Goal: Task Accomplishment & Management: Manage account settings

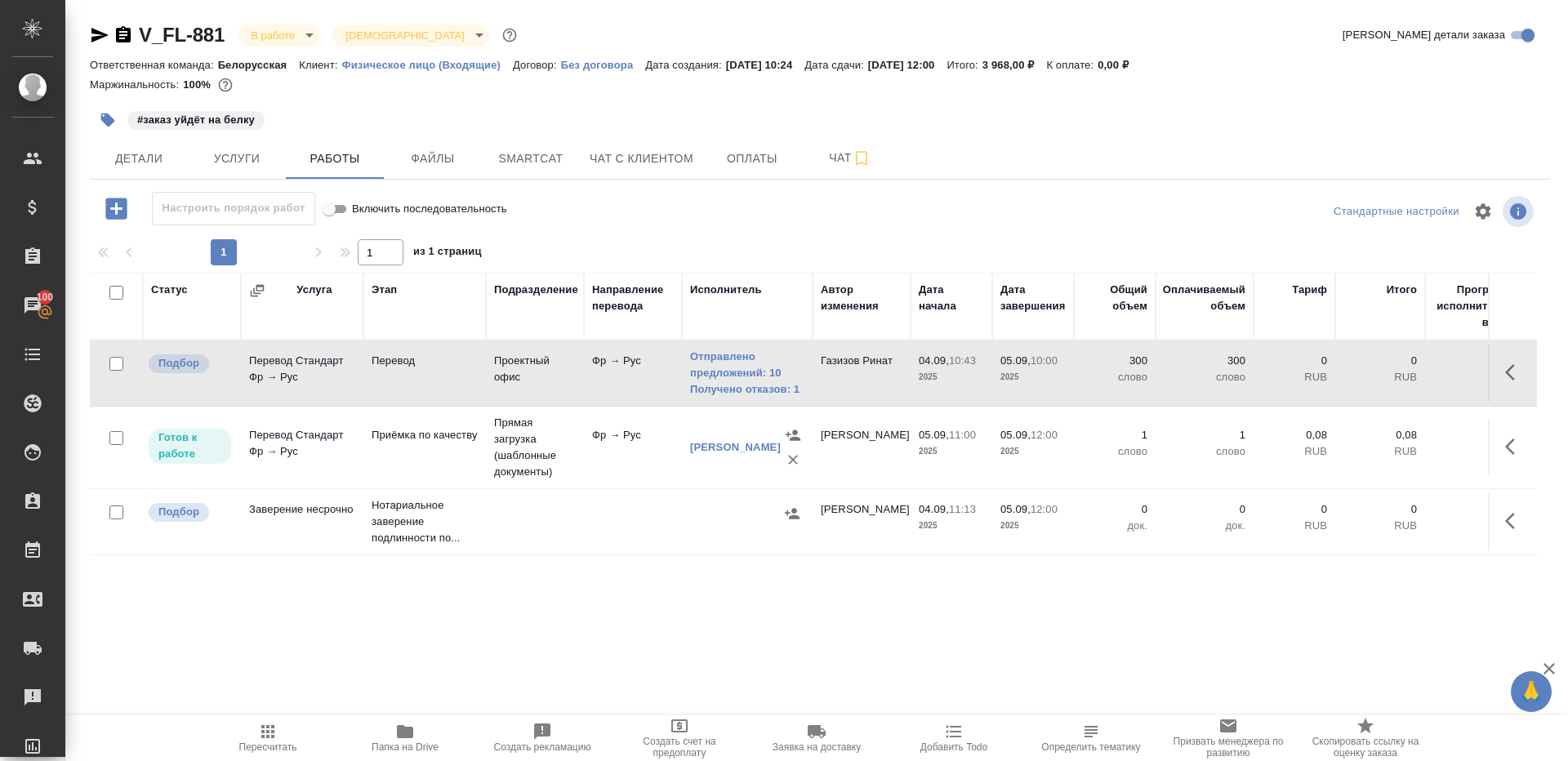
click at [265, 734] on icon "button" at bounding box center [268, 731] width 20 height 20
drag, startPoint x: 265, startPoint y: 734, endPoint x: 330, endPoint y: 664, distance: 95.5
click at [266, 734] on icon "button" at bounding box center [268, 731] width 20 height 20
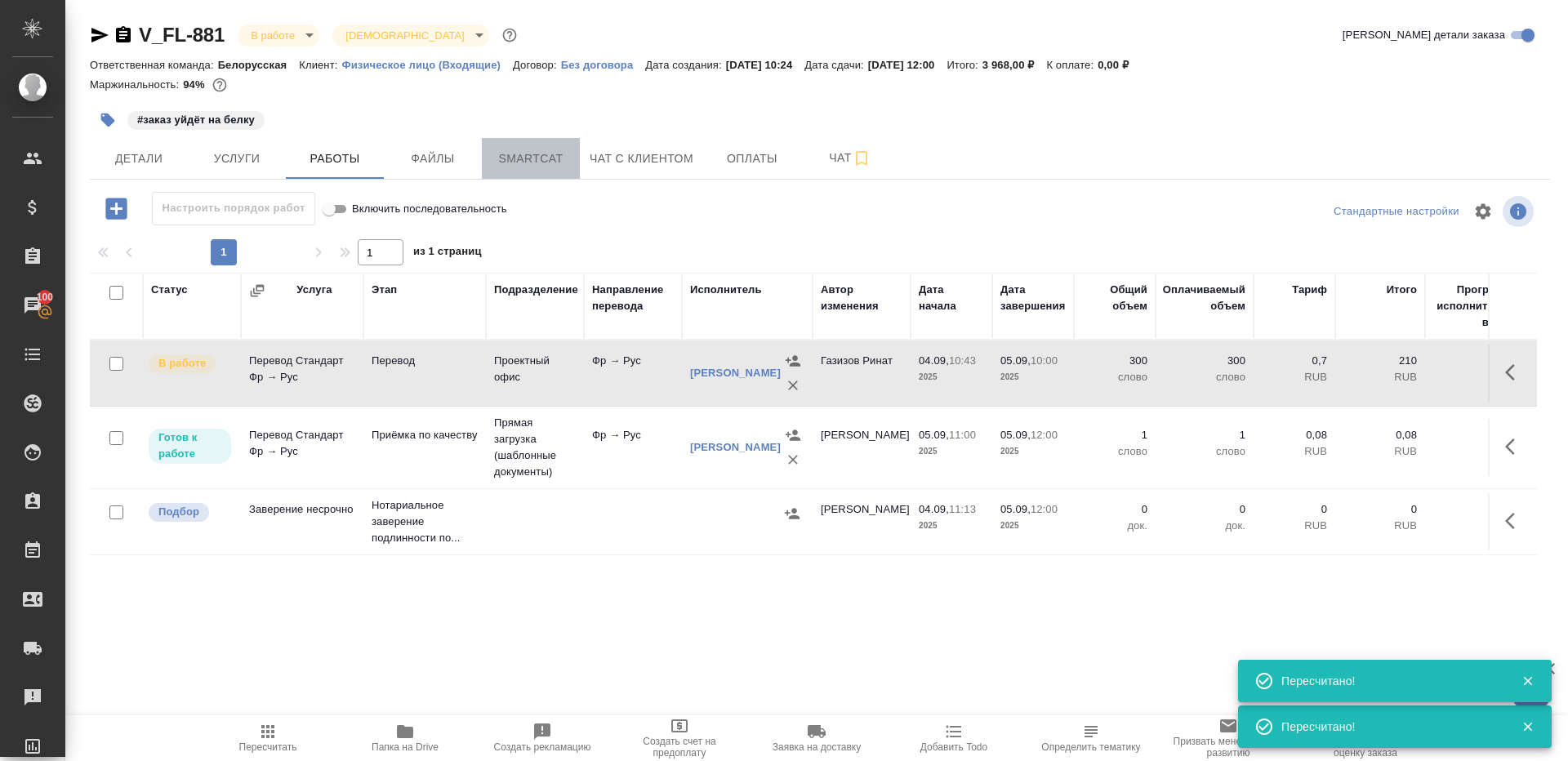
click at [534, 151] on span "Smartcat" at bounding box center [530, 159] width 78 height 21
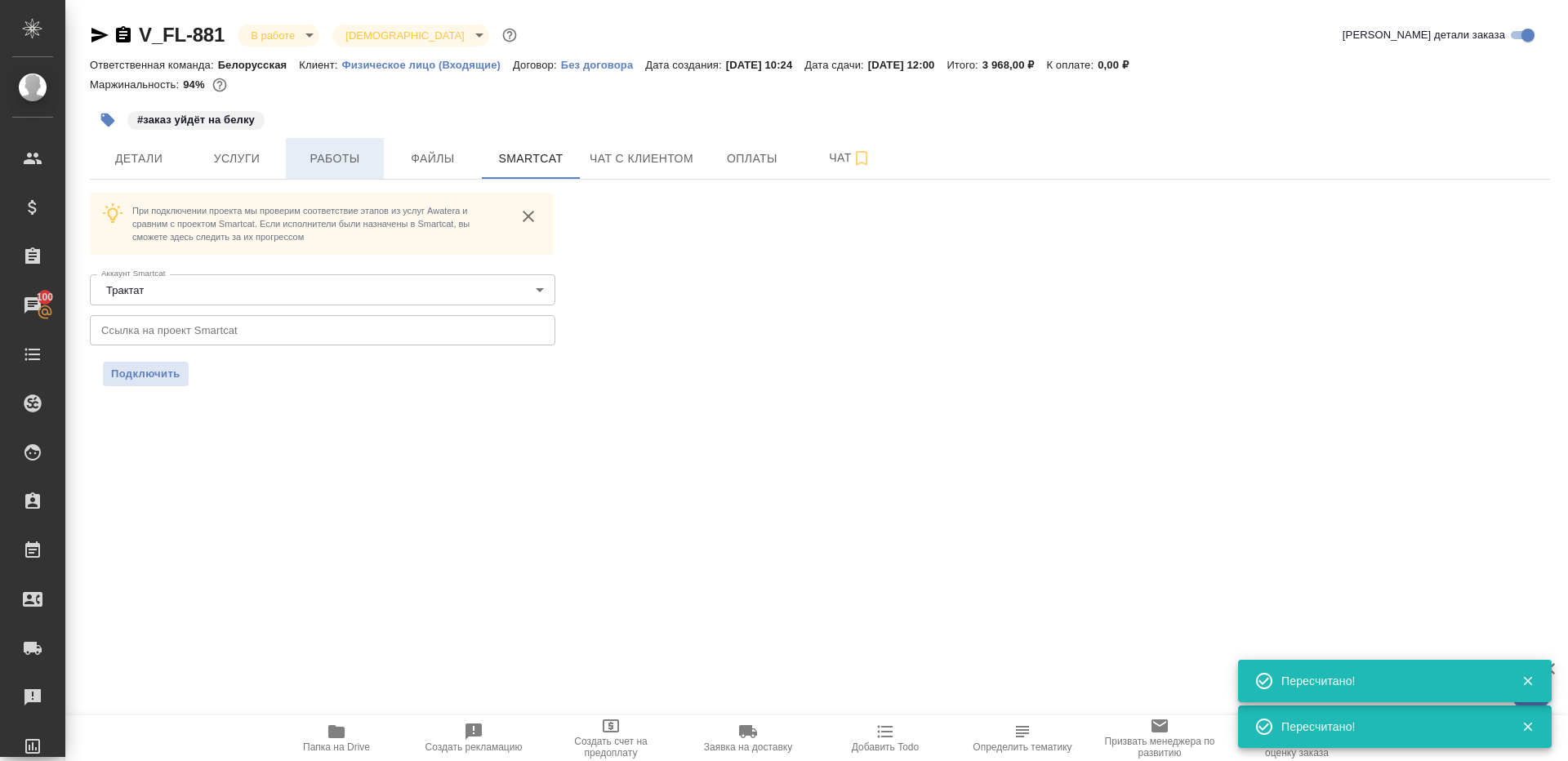
click at [350, 172] on button "Работы" at bounding box center [335, 159] width 98 height 41
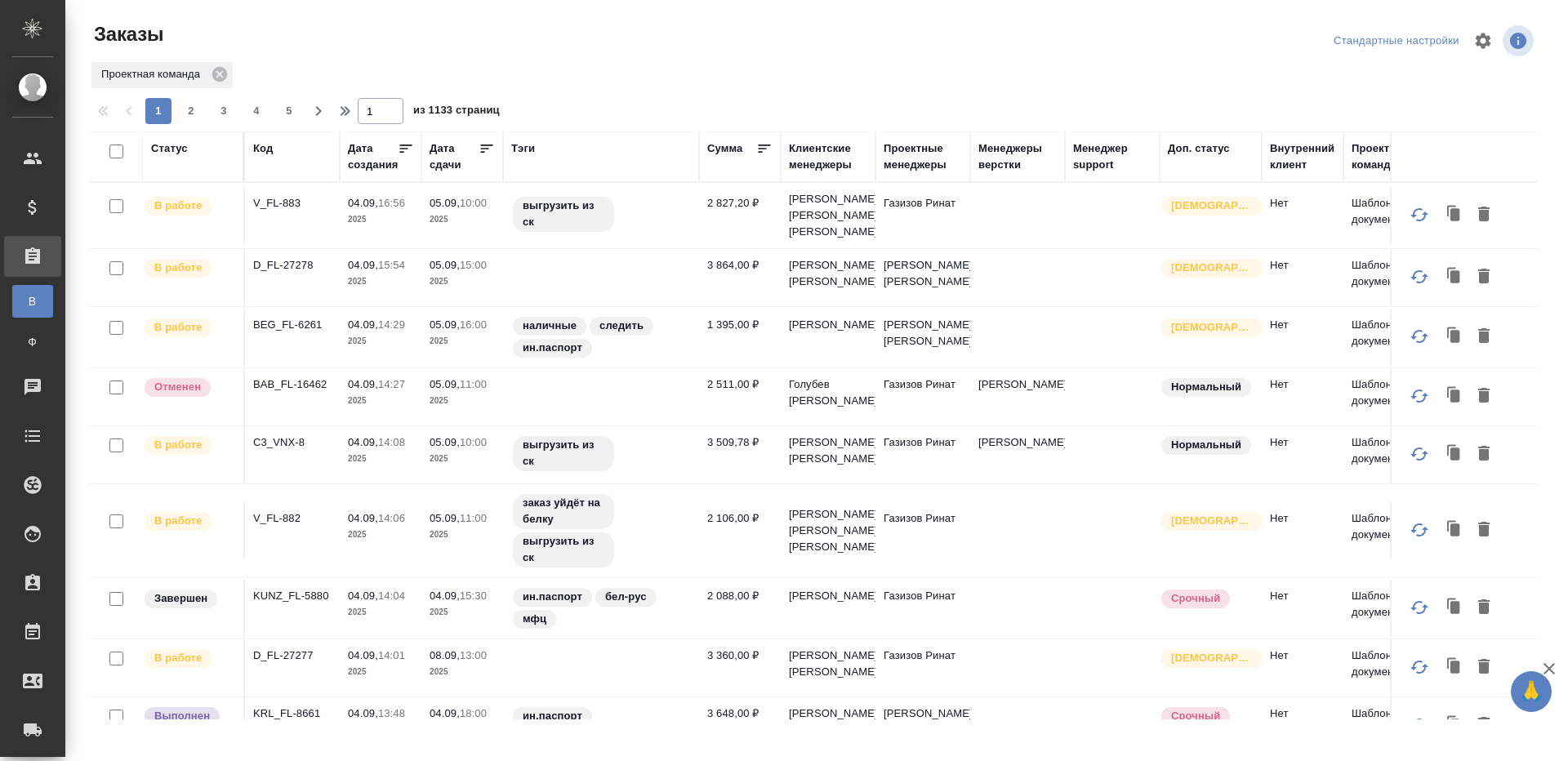
click at [267, 150] on div "Код" at bounding box center [263, 148] width 20 height 16
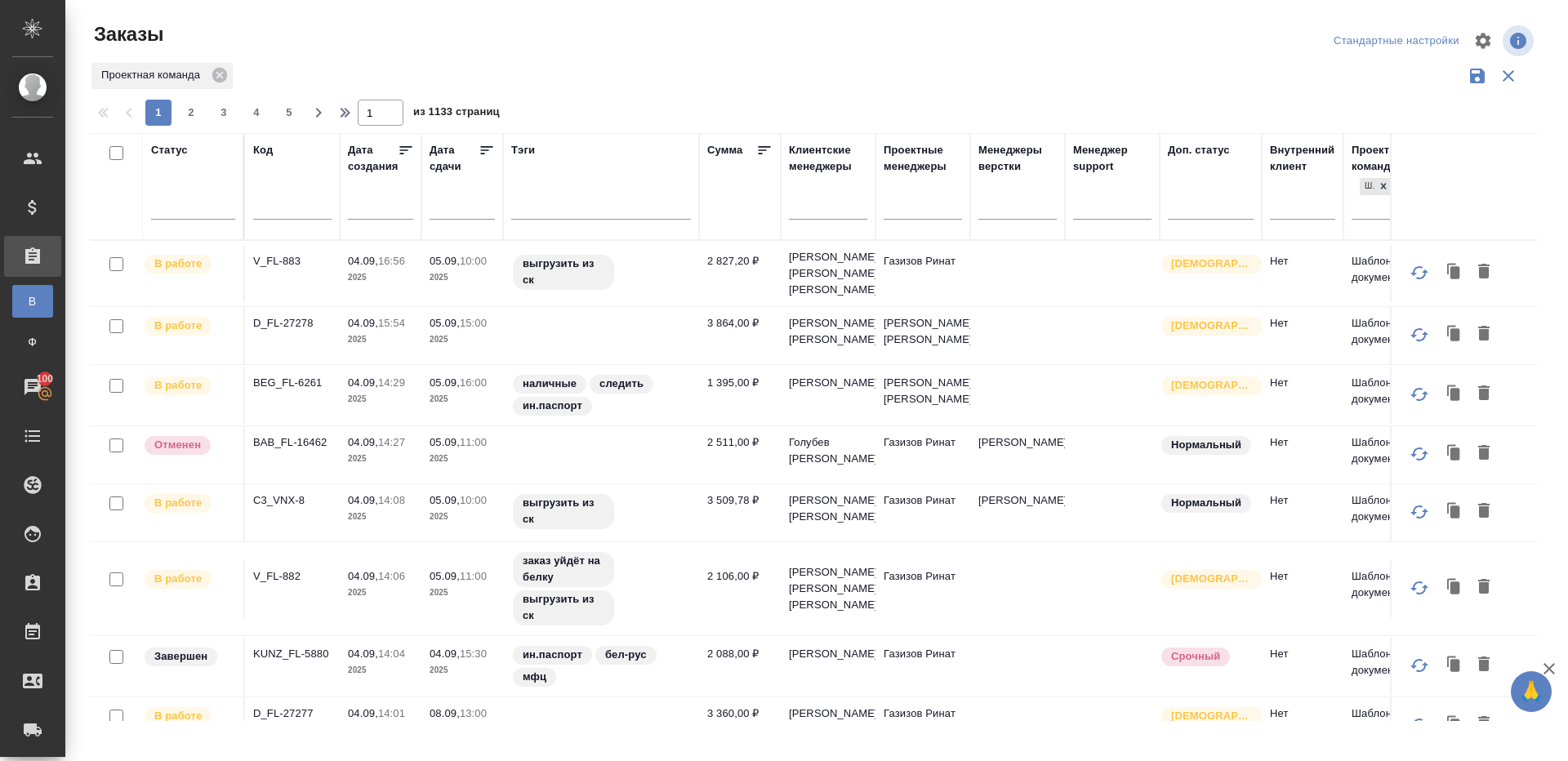
click at [276, 213] on input "text" at bounding box center [292, 208] width 78 height 21
paste input "V_FL-883"
click at [593, 77] on div "Проектная команда" at bounding box center [814, 75] width 1447 height 31
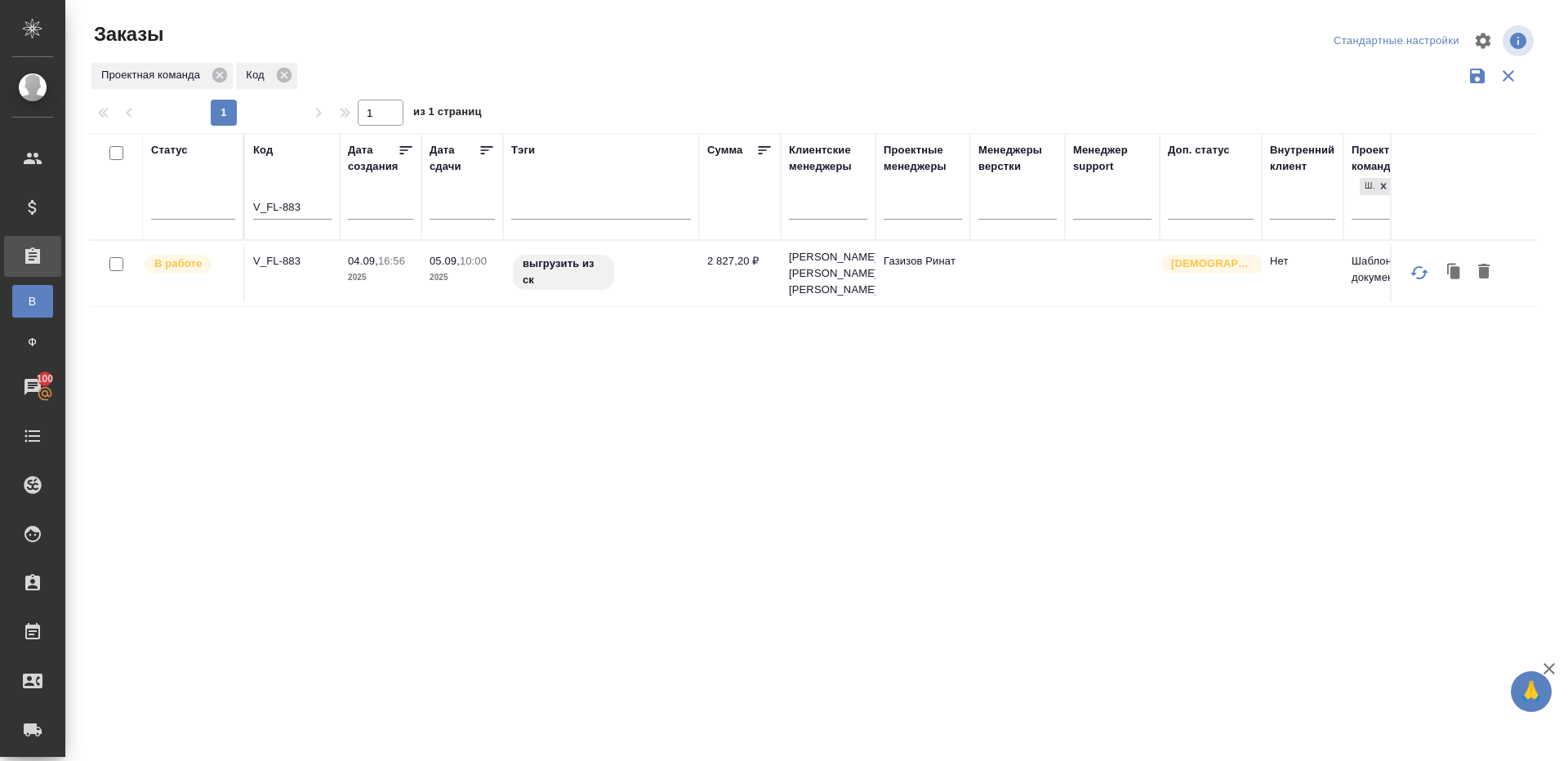
click at [288, 251] on td "V_FL-883" at bounding box center [292, 273] width 94 height 57
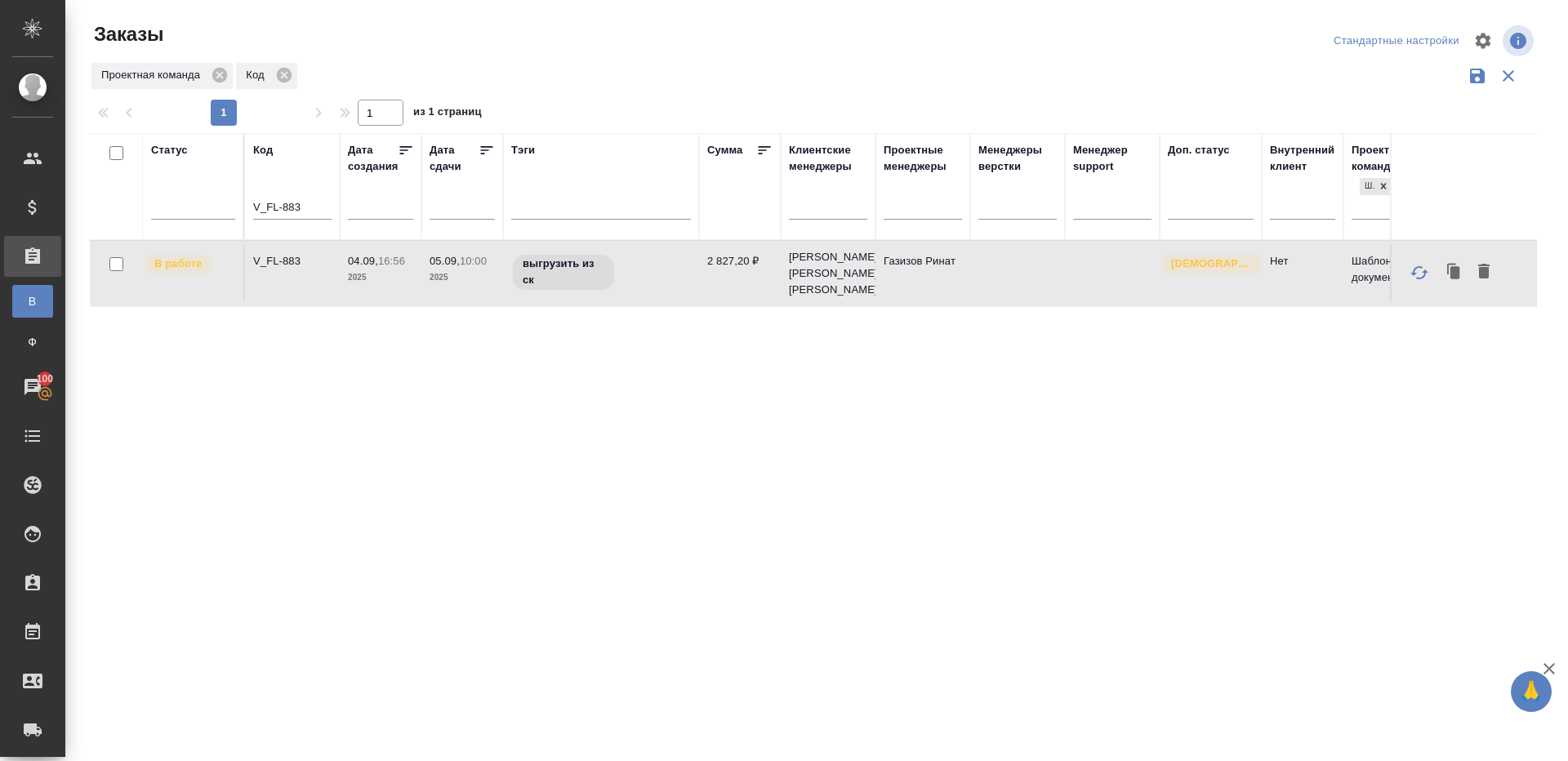
click at [287, 277] on td "V_FL-883" at bounding box center [292, 273] width 94 height 57
click at [295, 263] on p "V_FL-883" at bounding box center [292, 261] width 78 height 16
click at [327, 211] on input "V_FL-883" at bounding box center [292, 208] width 78 height 21
paste input "D_FL-27277"
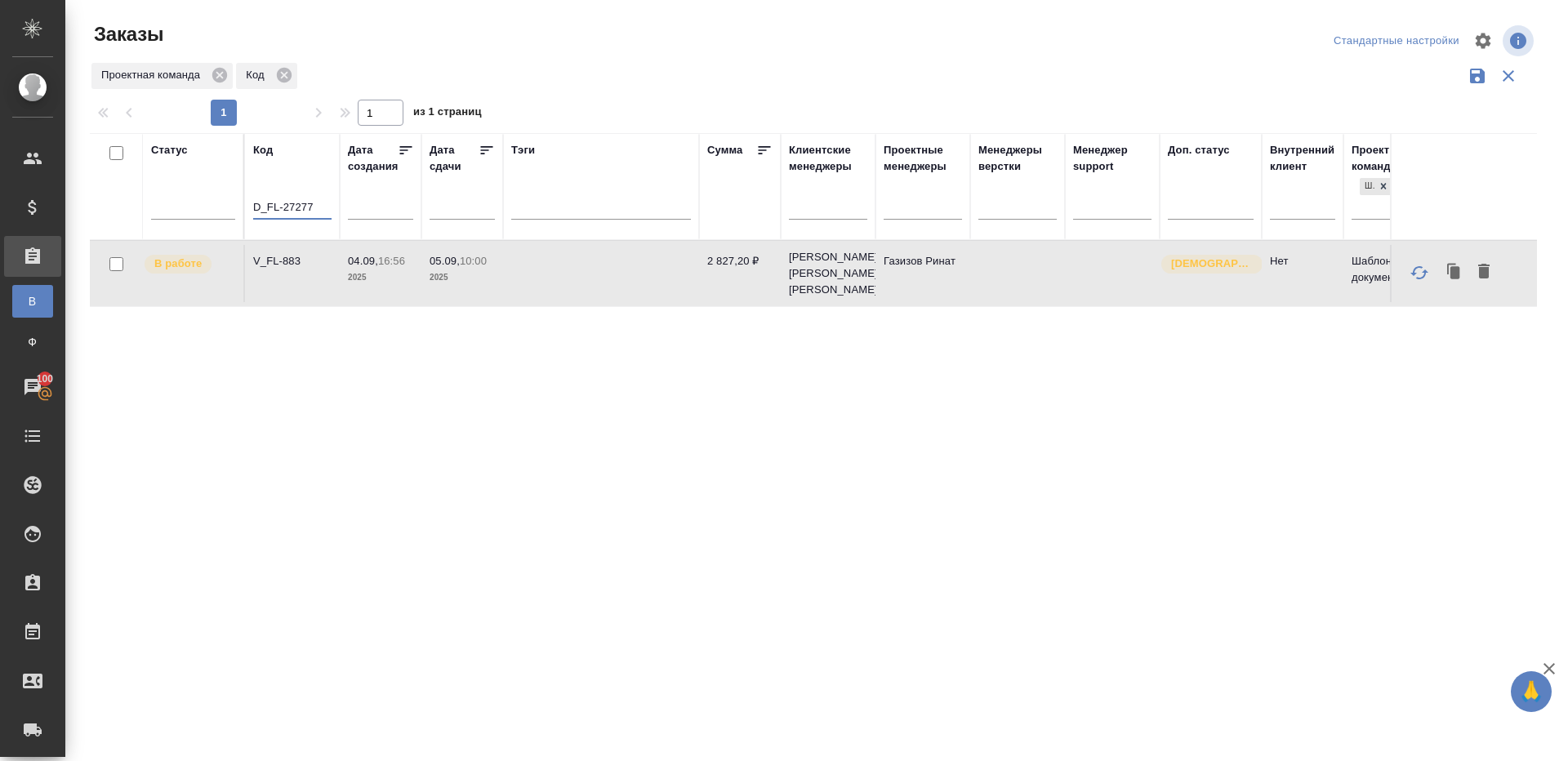
type input "D_FL-27277"
click at [574, 100] on div "1 1 из 1 страниц" at bounding box center [820, 112] width 1461 height 26
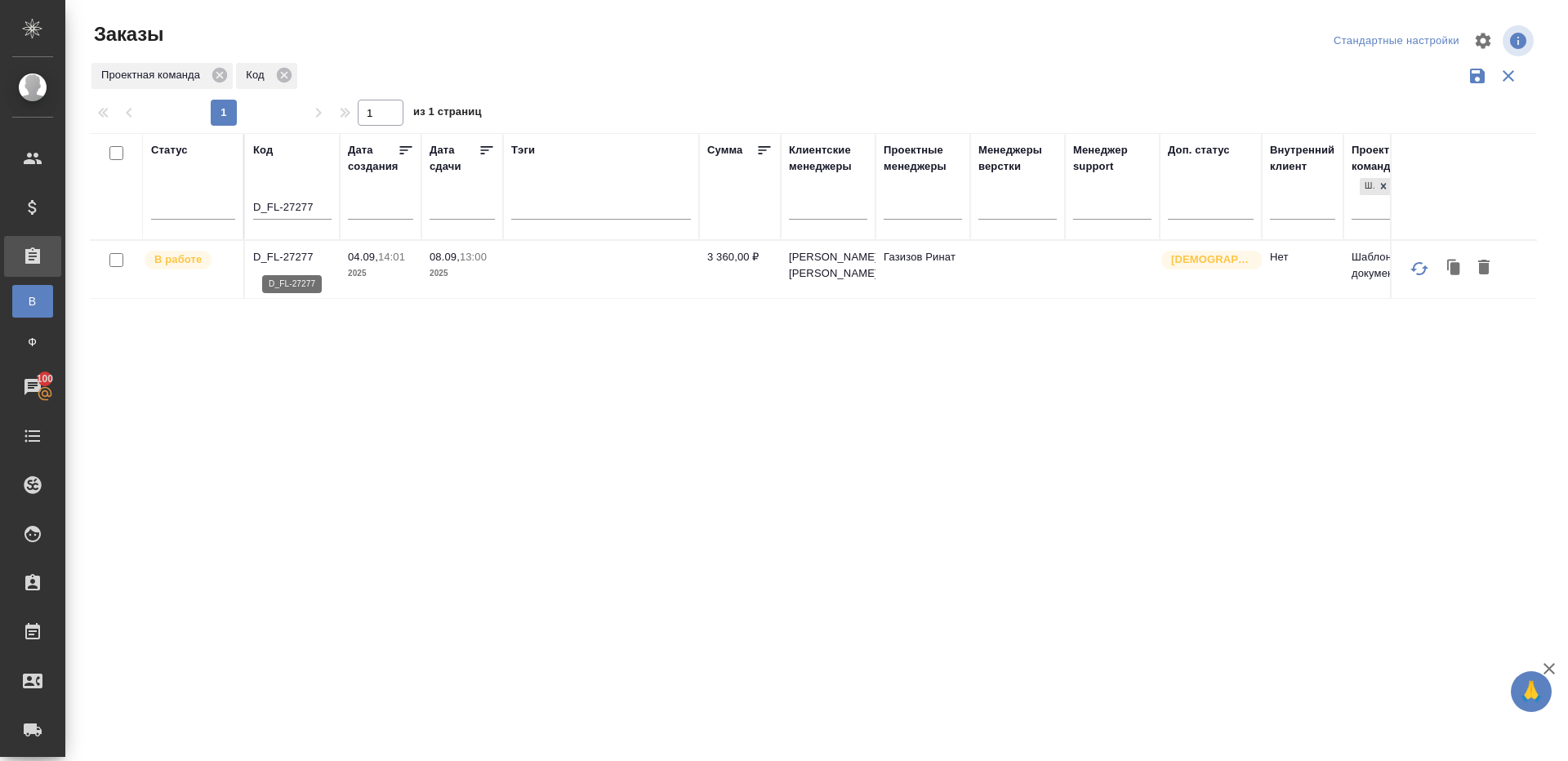
click at [276, 253] on p "D_FL-27277" at bounding box center [292, 257] width 78 height 16
click at [617, 201] on div at bounding box center [601, 203] width 179 height 24
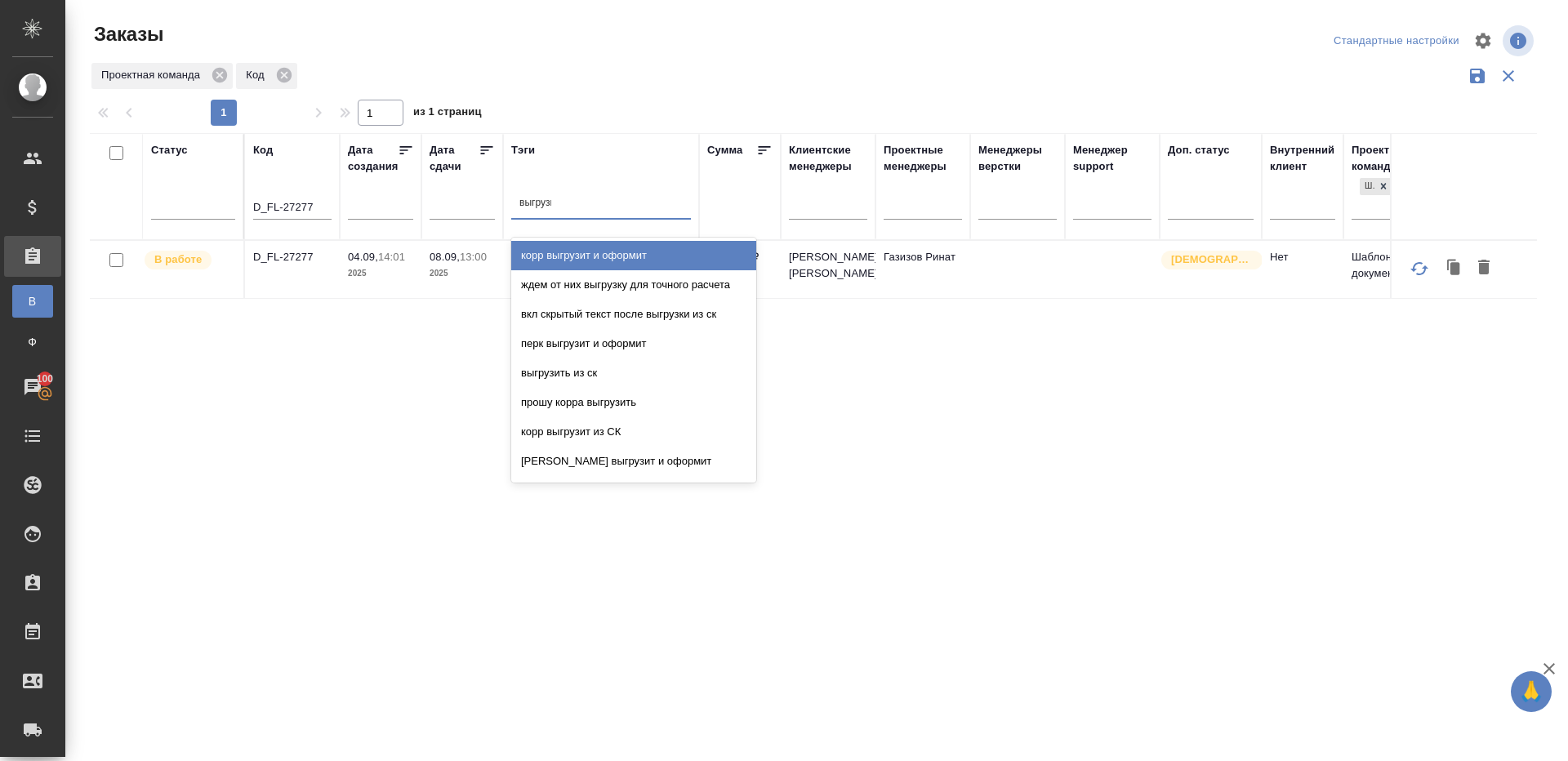
type input "выгрузить"
click at [648, 252] on div "выгрузить из ск" at bounding box center [633, 256] width 245 height 29
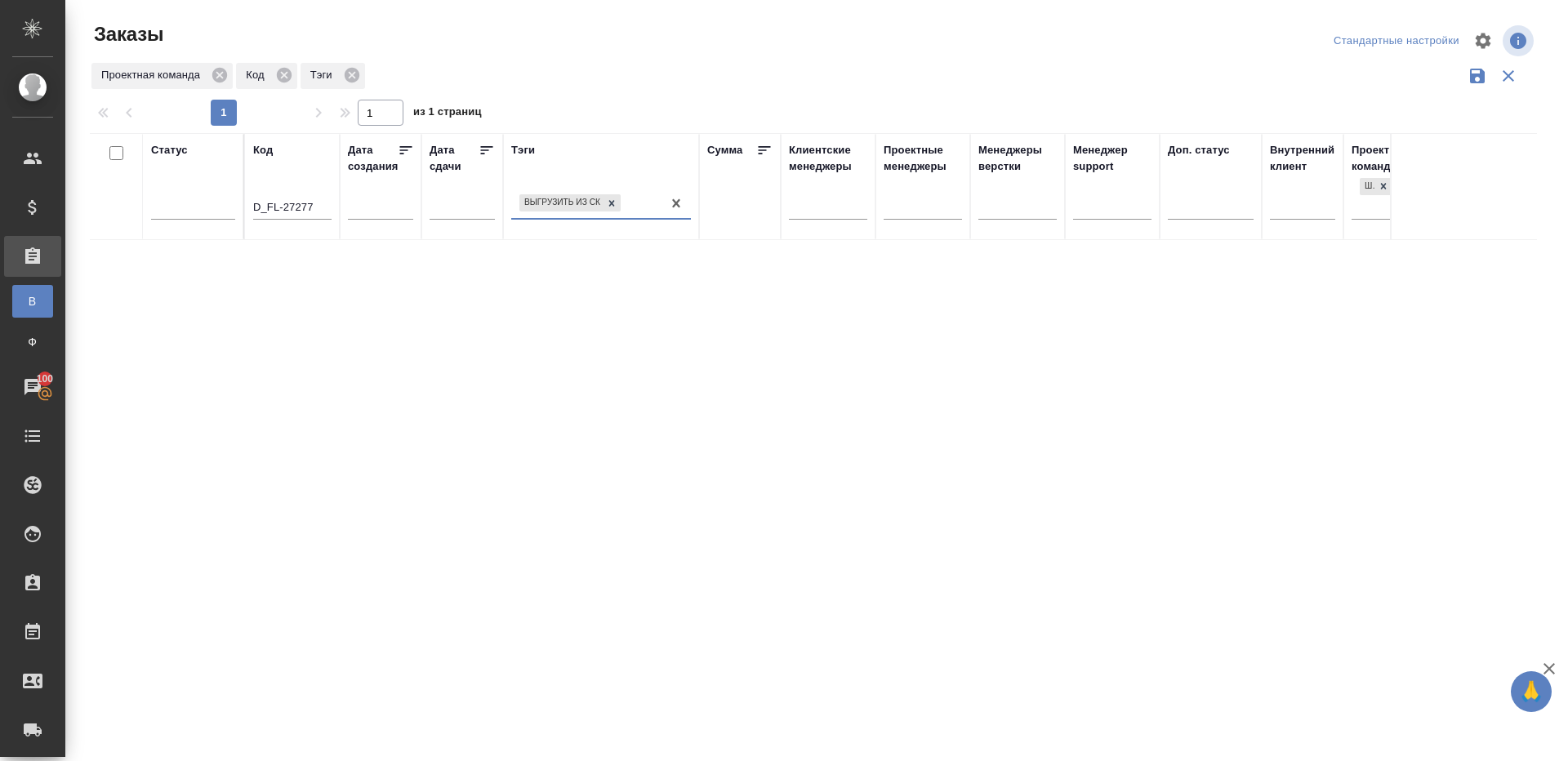
click at [312, 208] on input "D_FL-27277" at bounding box center [292, 208] width 78 height 21
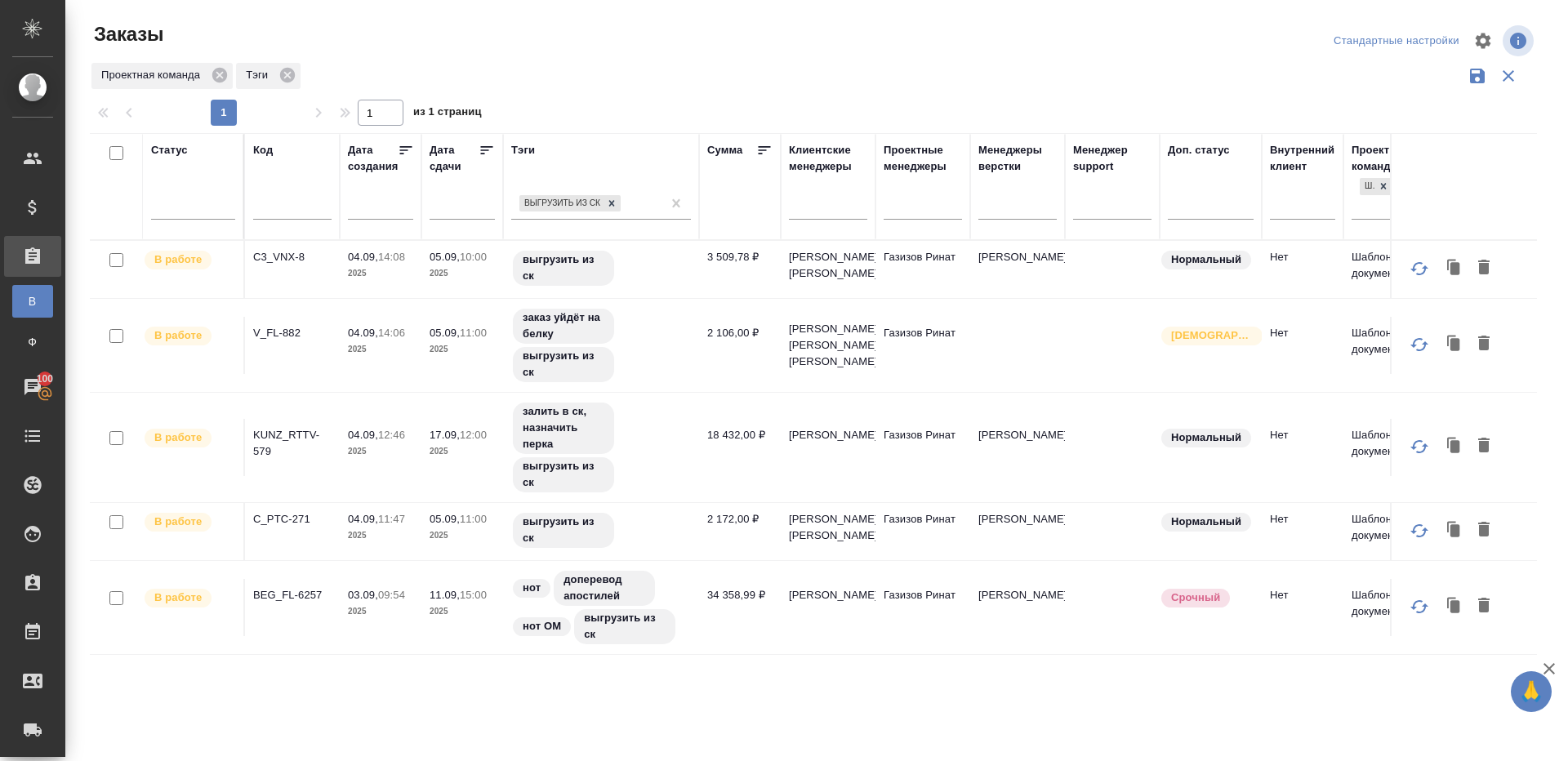
click at [482, 148] on icon at bounding box center [487, 150] width 16 height 16
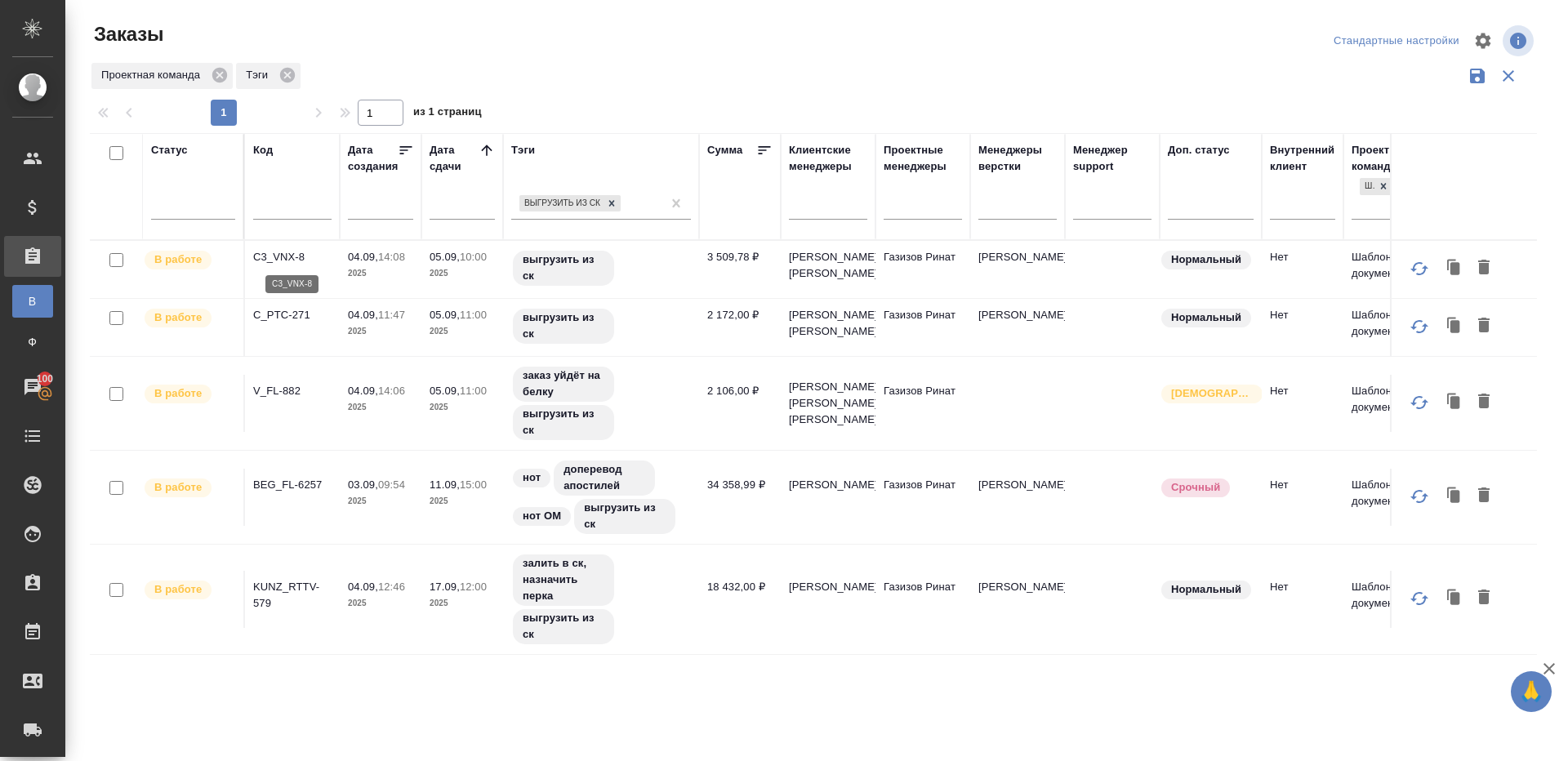
click at [288, 257] on p "C3_VNX-8" at bounding box center [292, 257] width 78 height 16
click at [288, 322] on td "C_PTC-271" at bounding box center [292, 327] width 94 height 57
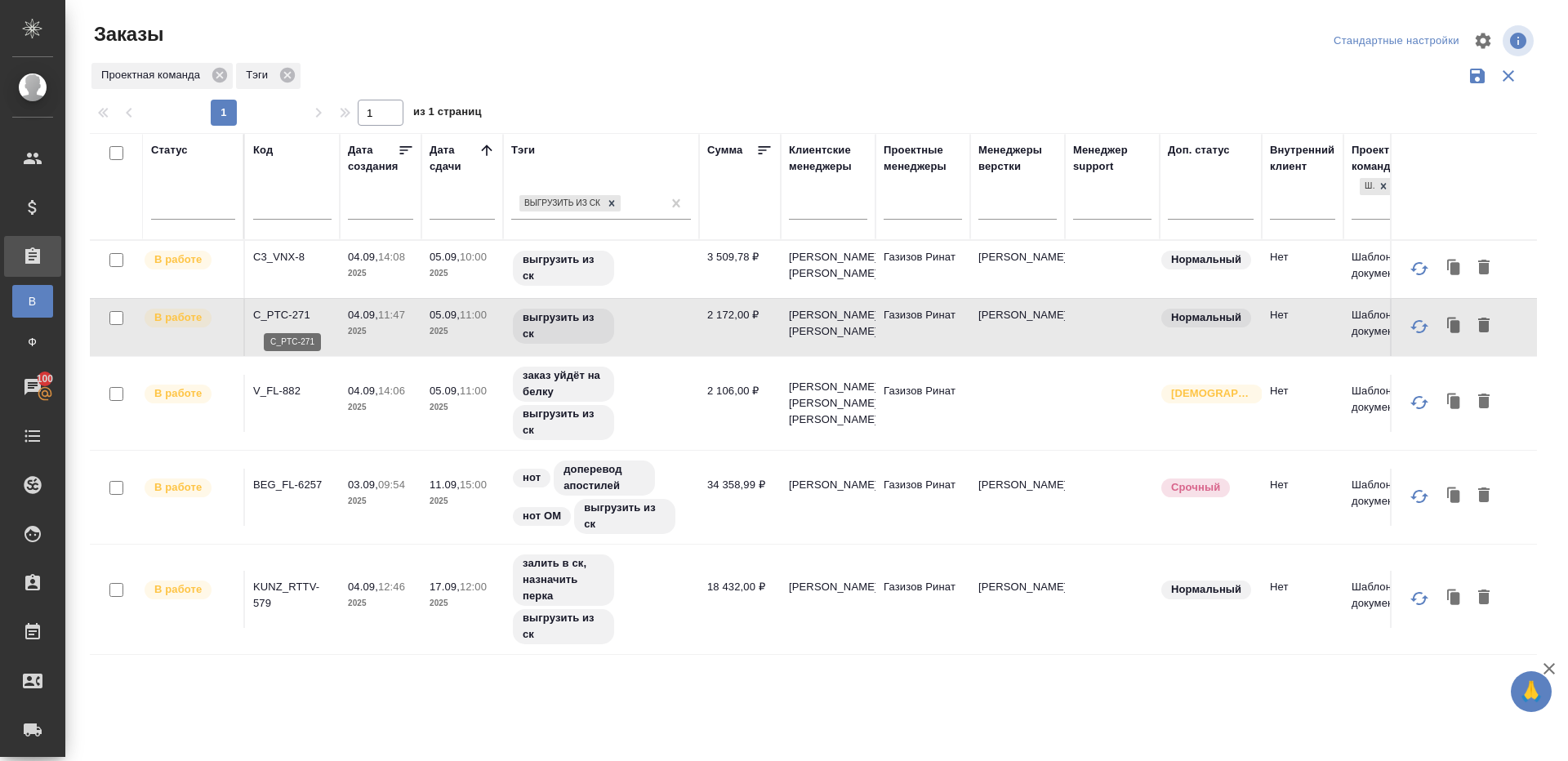
click at [288, 319] on p "C_PTC-271" at bounding box center [292, 315] width 78 height 16
click at [279, 383] on p "V_FL-882" at bounding box center [292, 390] width 78 height 16
click at [281, 480] on p "BEG_FL-6257" at bounding box center [292, 485] width 78 height 16
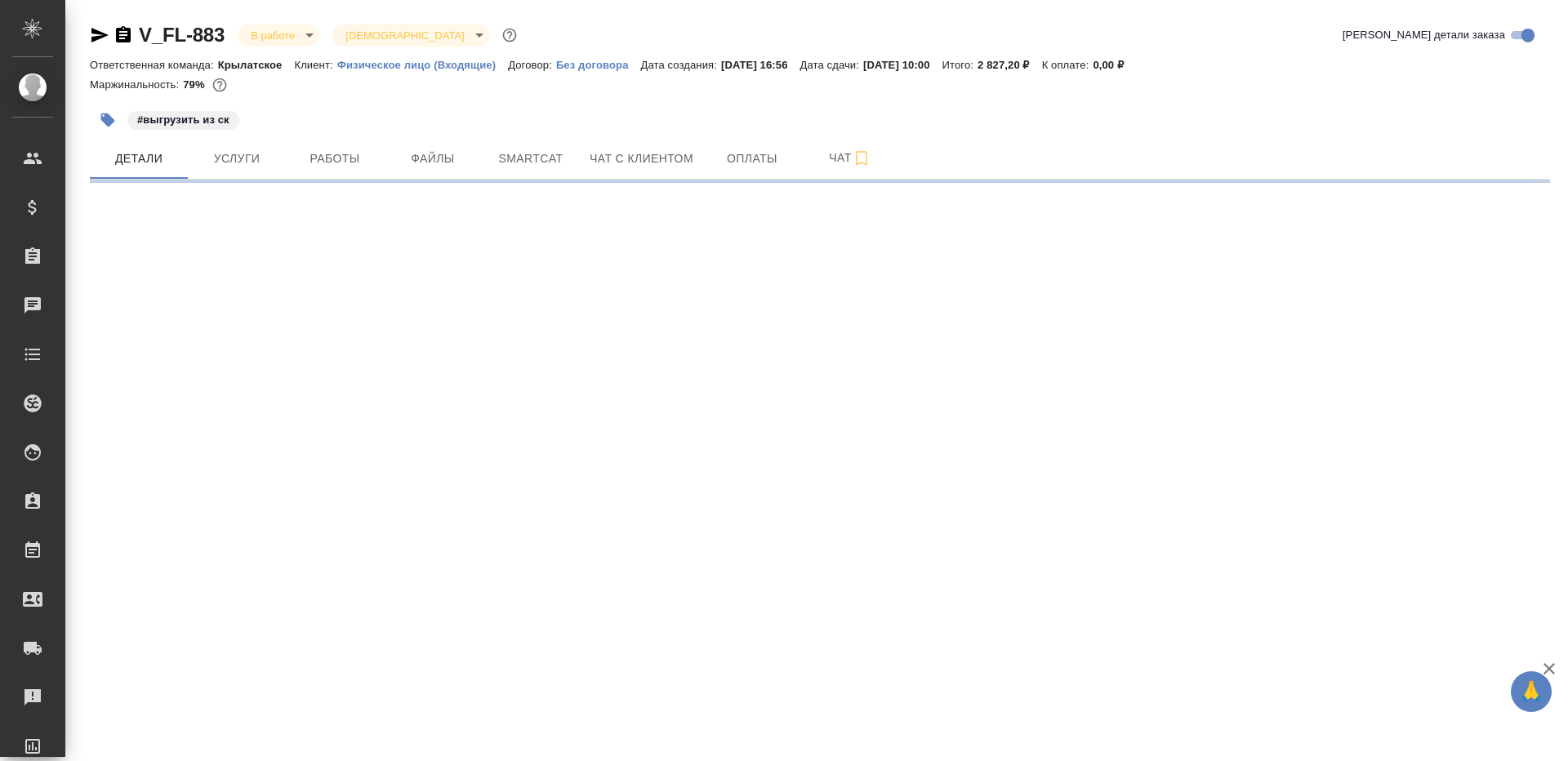
select select "RU"
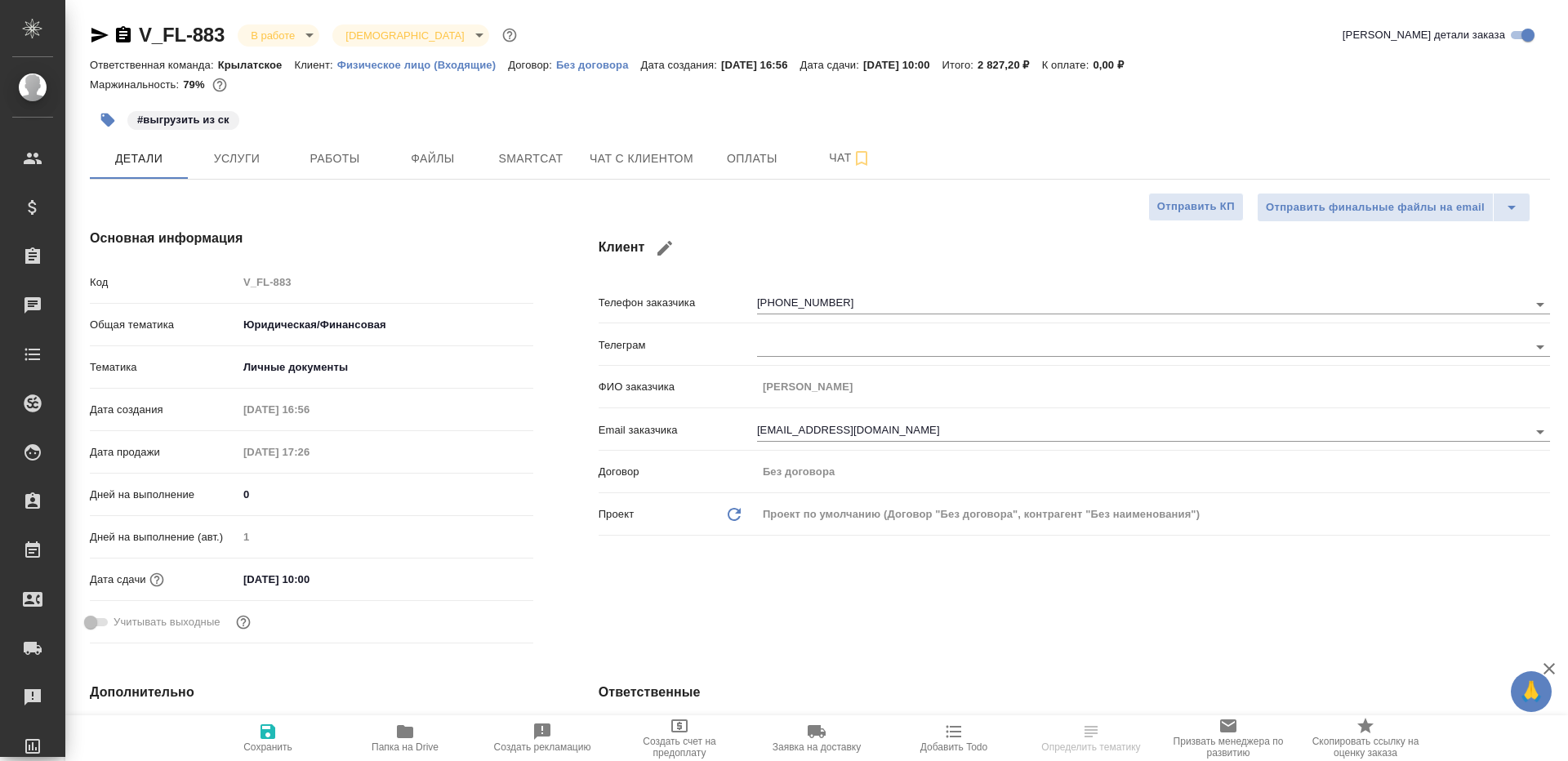
type textarea "x"
click at [534, 160] on span "Smartcat" at bounding box center [530, 159] width 78 height 21
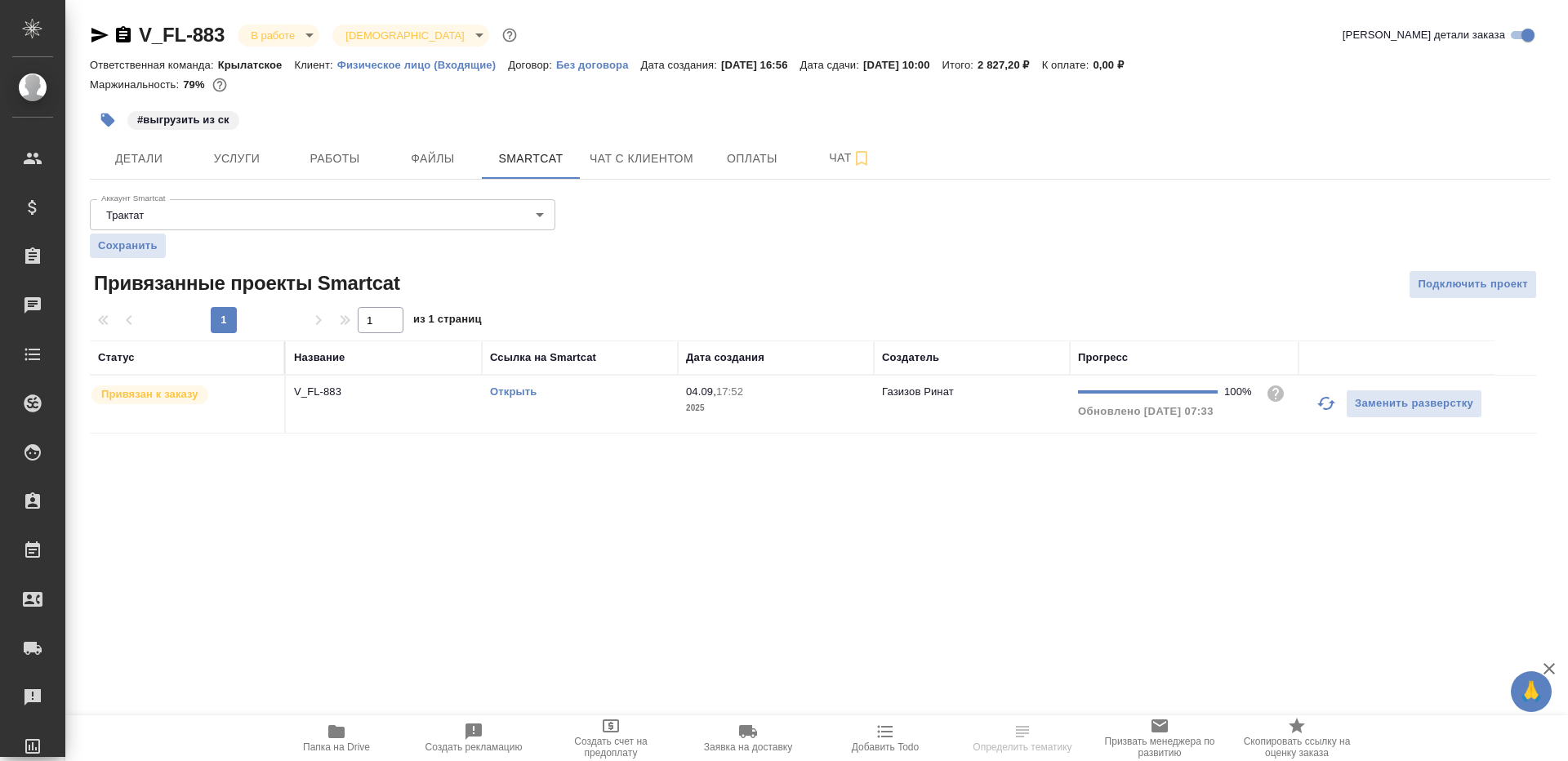
click at [510, 387] on link "Открыть" at bounding box center [513, 391] width 46 height 12
click at [352, 150] on span "Работы" at bounding box center [334, 159] width 78 height 21
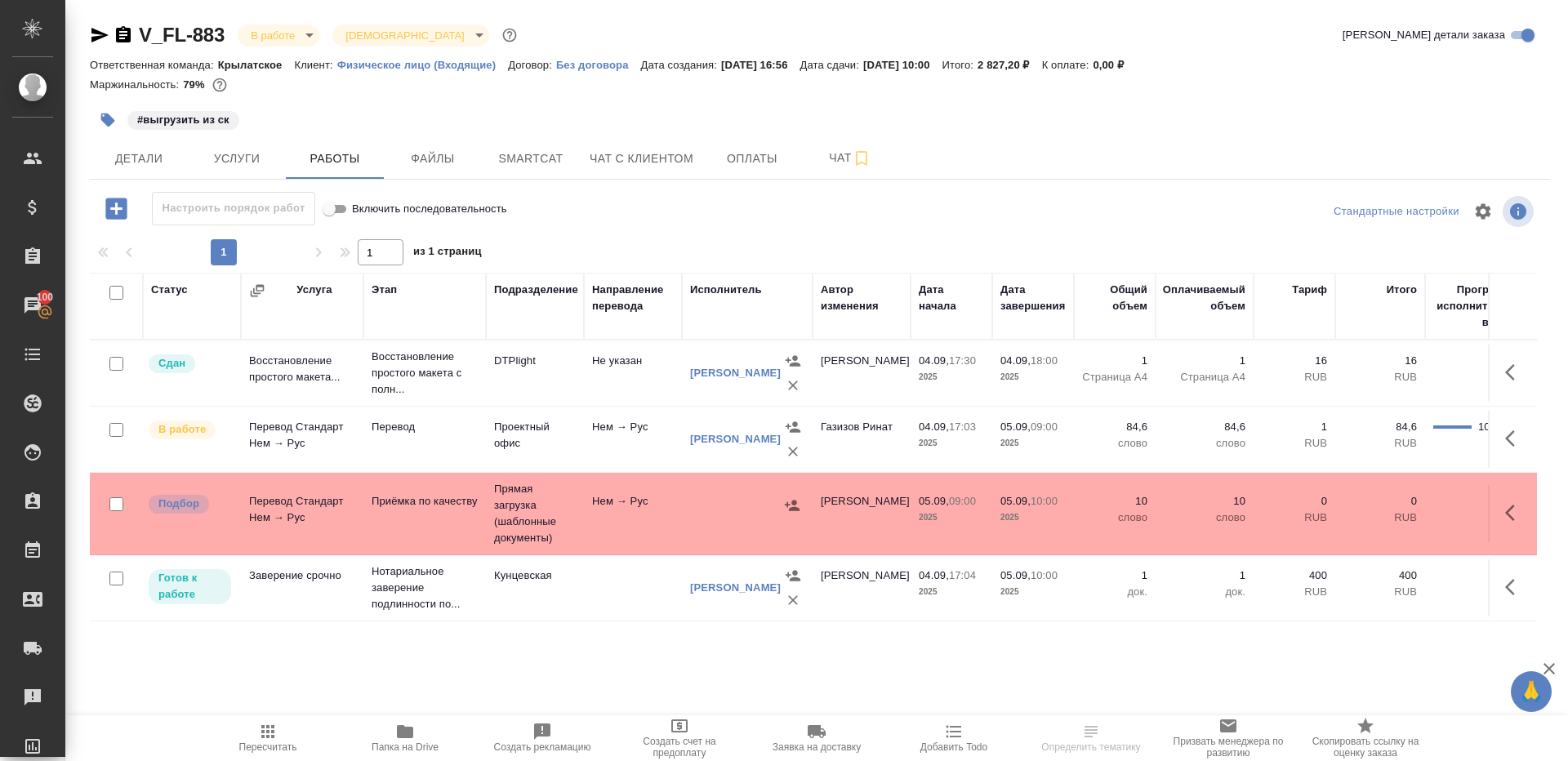
click at [117, 117] on button "button" at bounding box center [108, 120] width 36 height 36
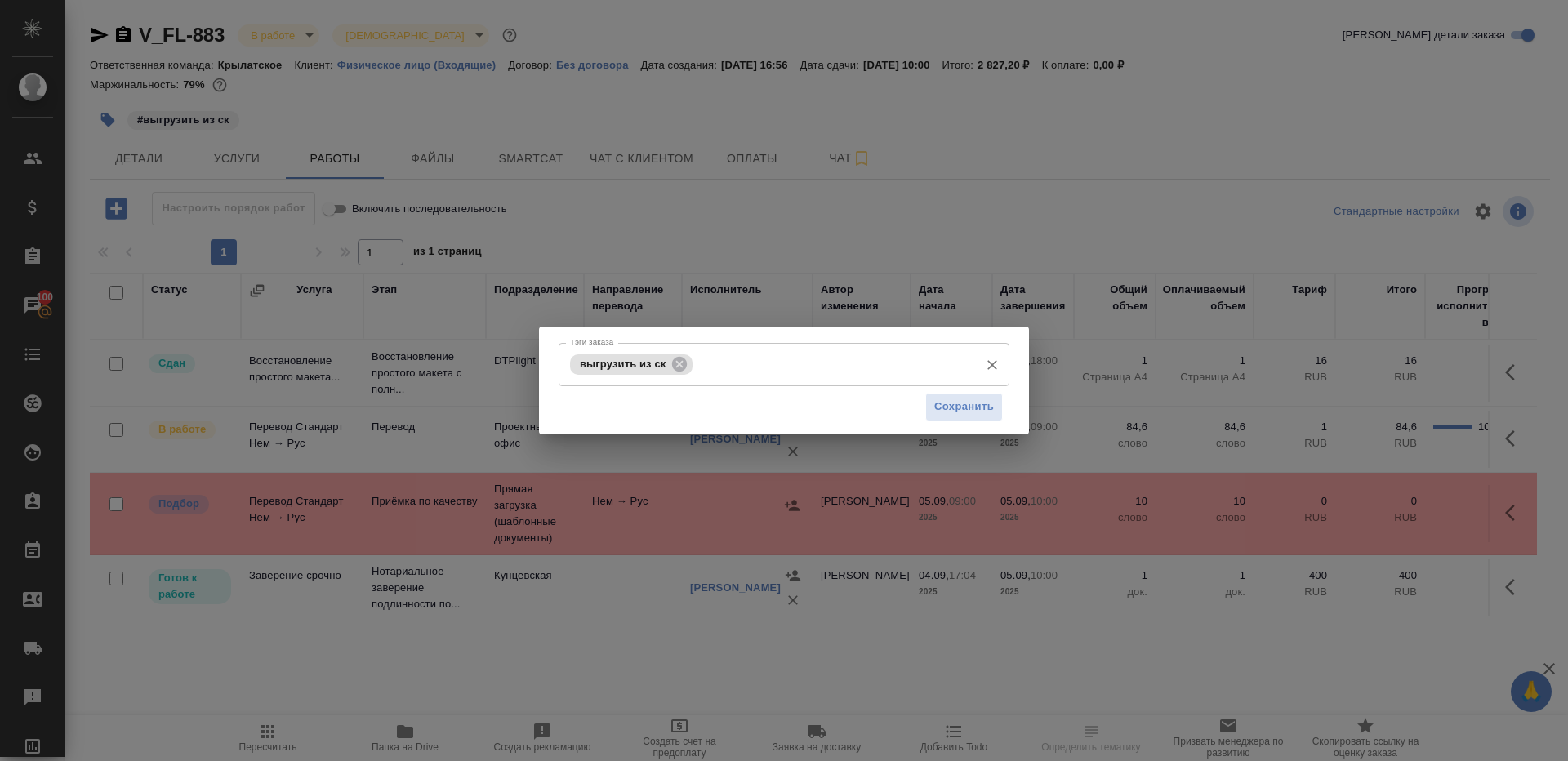
click at [690, 367] on div "выгрузить из ск" at bounding box center [631, 365] width 123 height 21
click at [678, 365] on icon at bounding box center [679, 364] width 18 height 18
click at [929, 396] on button "Сохранить" at bounding box center [964, 407] width 77 height 28
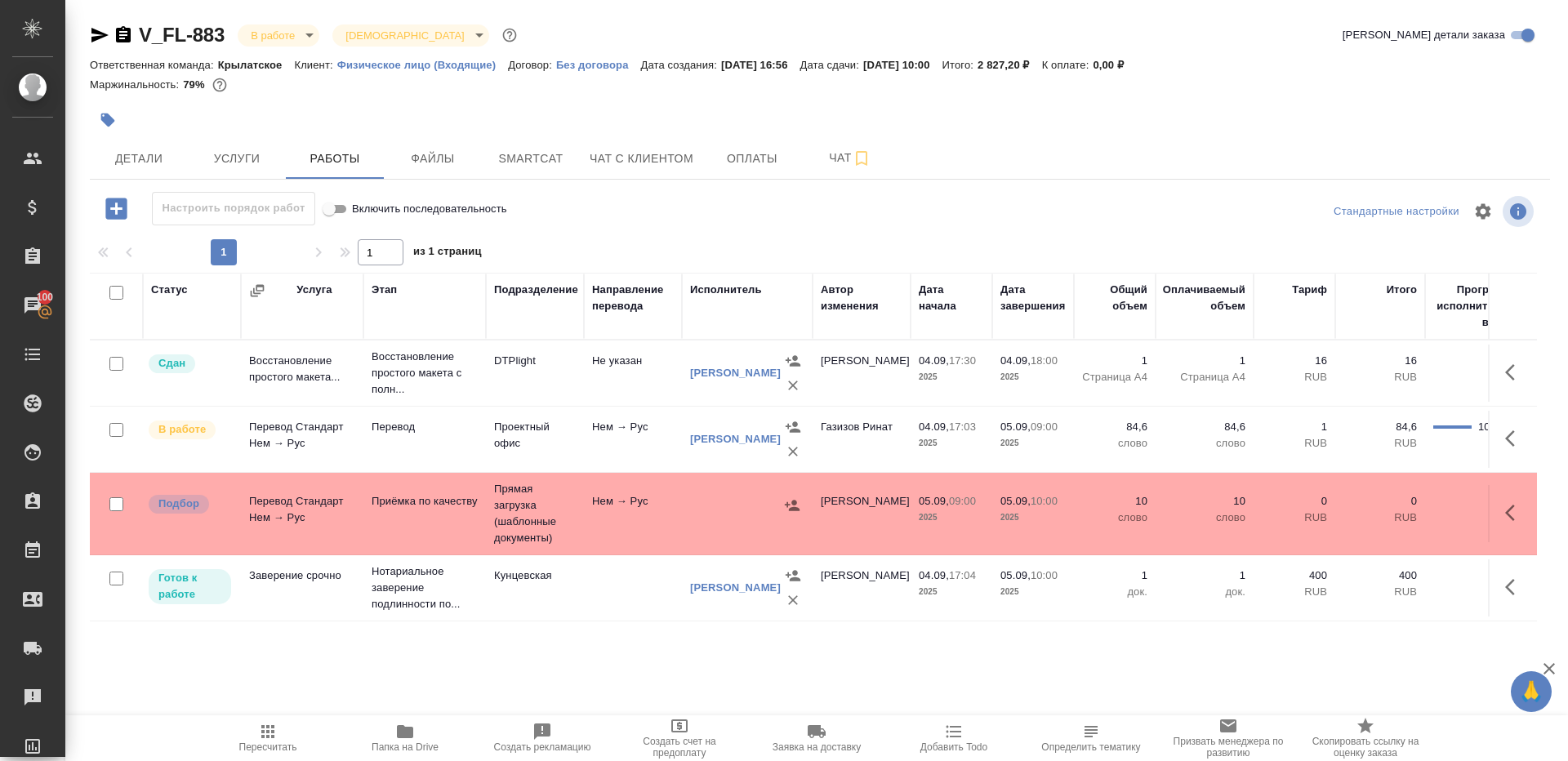
click at [1517, 429] on icon "button" at bounding box center [1515, 438] width 20 height 20
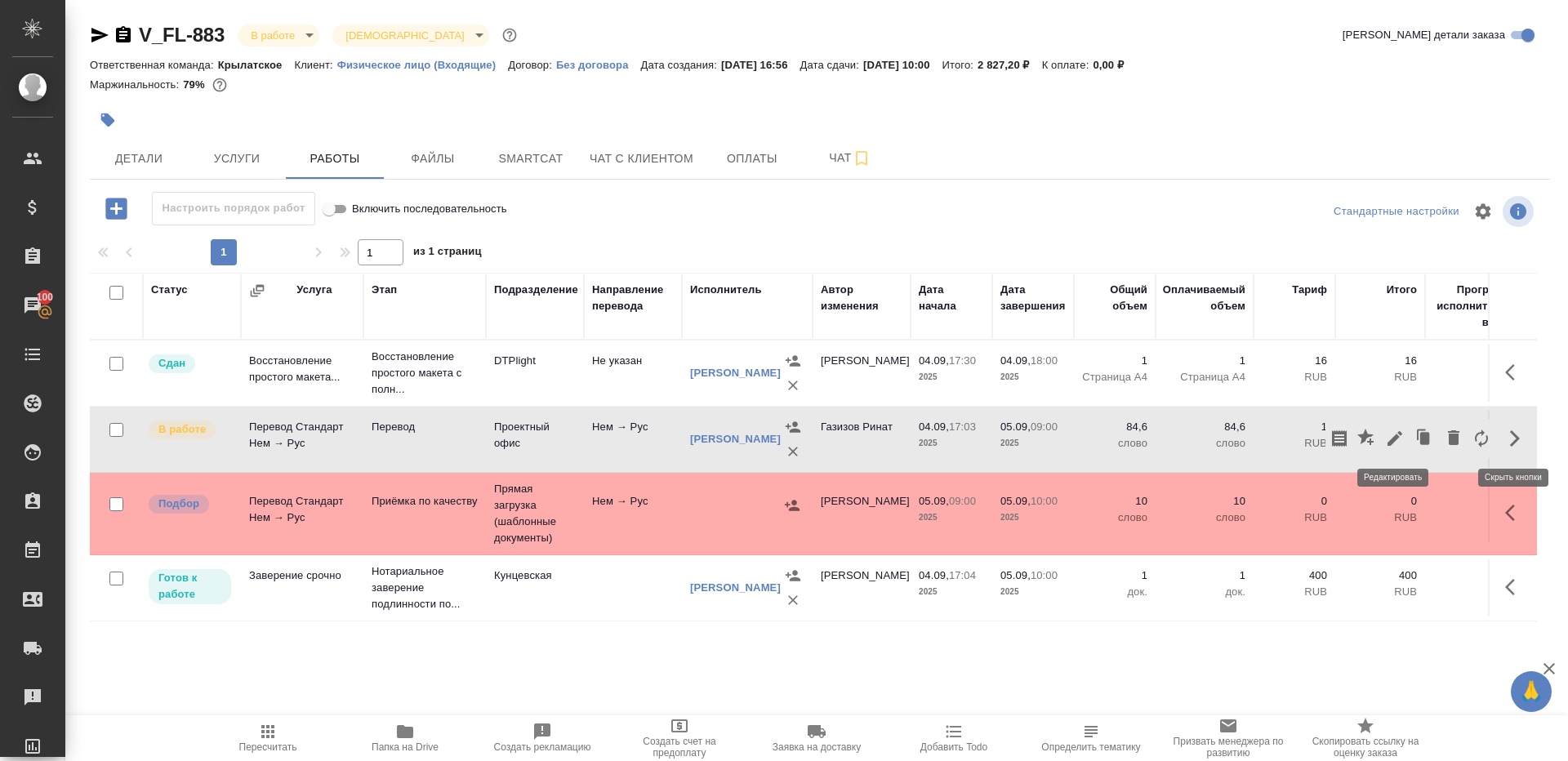
click at [1392, 430] on icon "button" at bounding box center [1395, 438] width 20 height 20
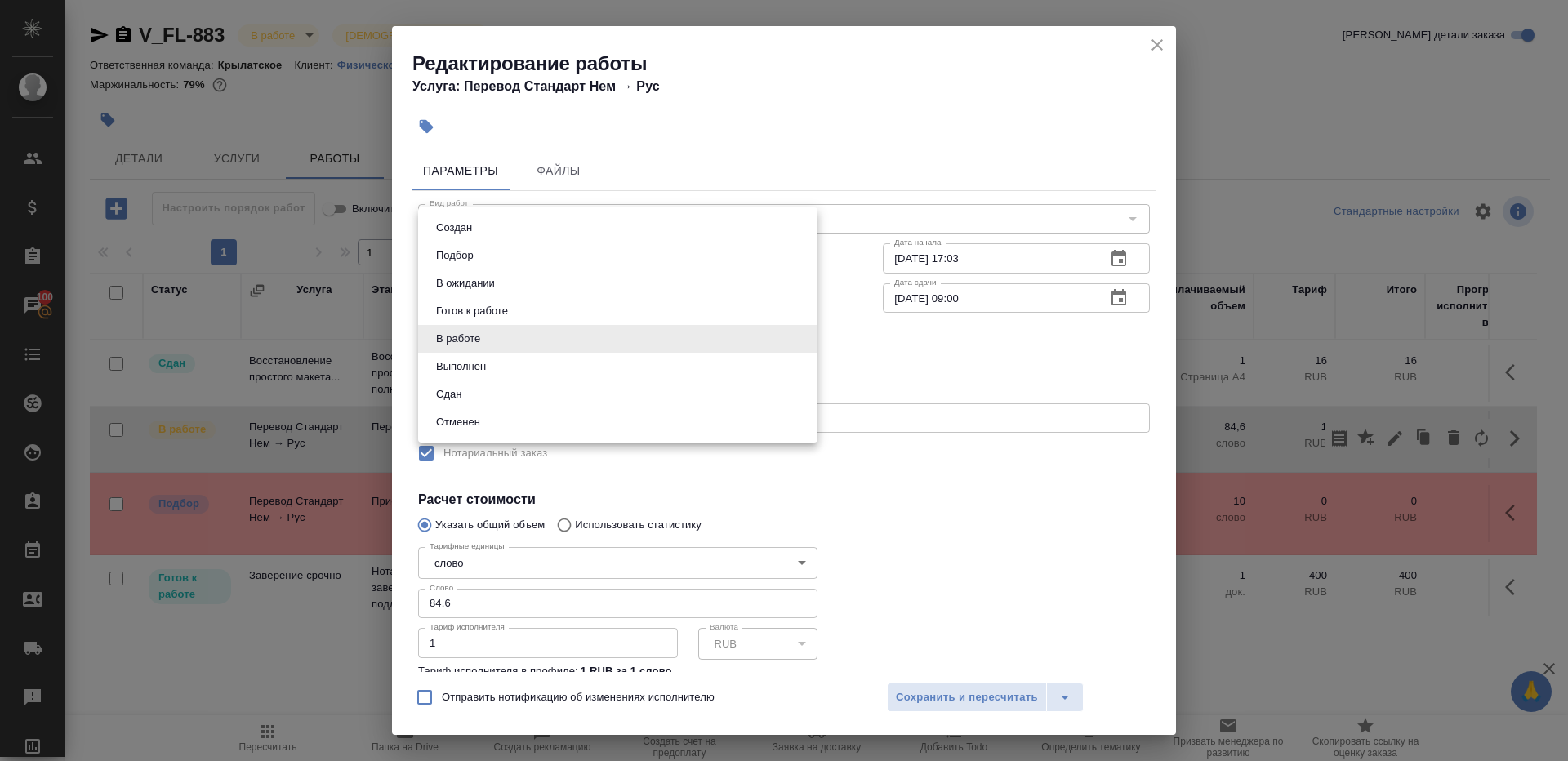
click at [485, 330] on body "🙏 .cls-1 fill:#fff; AWATERA Gazizov Rinat Клиенты Спецификации Заказы 100 Чаты …" at bounding box center [784, 380] width 1568 height 761
click at [439, 393] on button "Сдан" at bounding box center [448, 394] width 35 height 18
type input "closed"
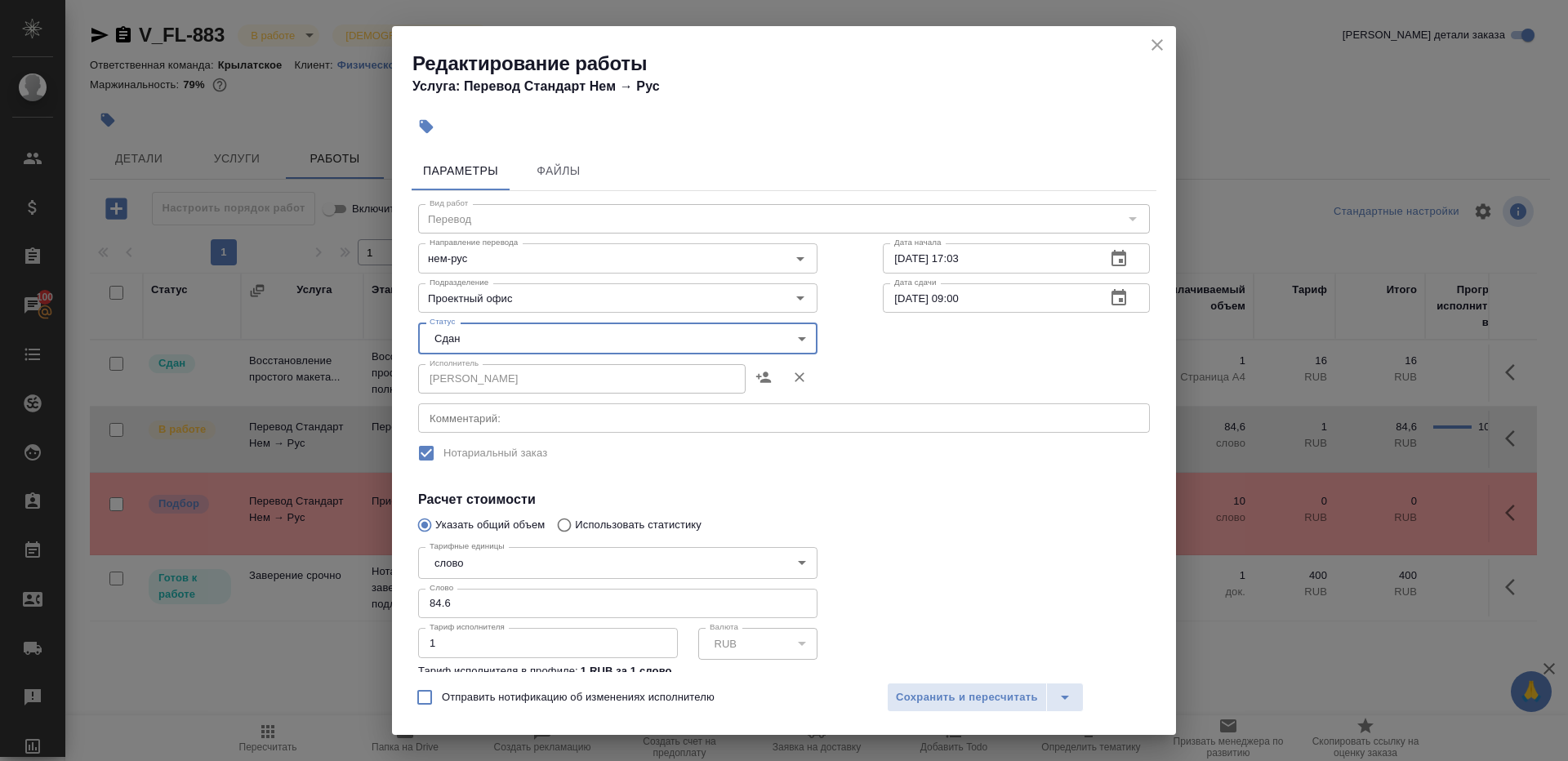
click at [465, 597] on input "84.6" at bounding box center [617, 603] width 399 height 29
paste input "3.3"
type input "83.3"
click at [898, 551] on div at bounding box center [1016, 629] width 332 height 243
click at [917, 688] on span "Сохранить и пересчитать" at bounding box center [967, 698] width 142 height 19
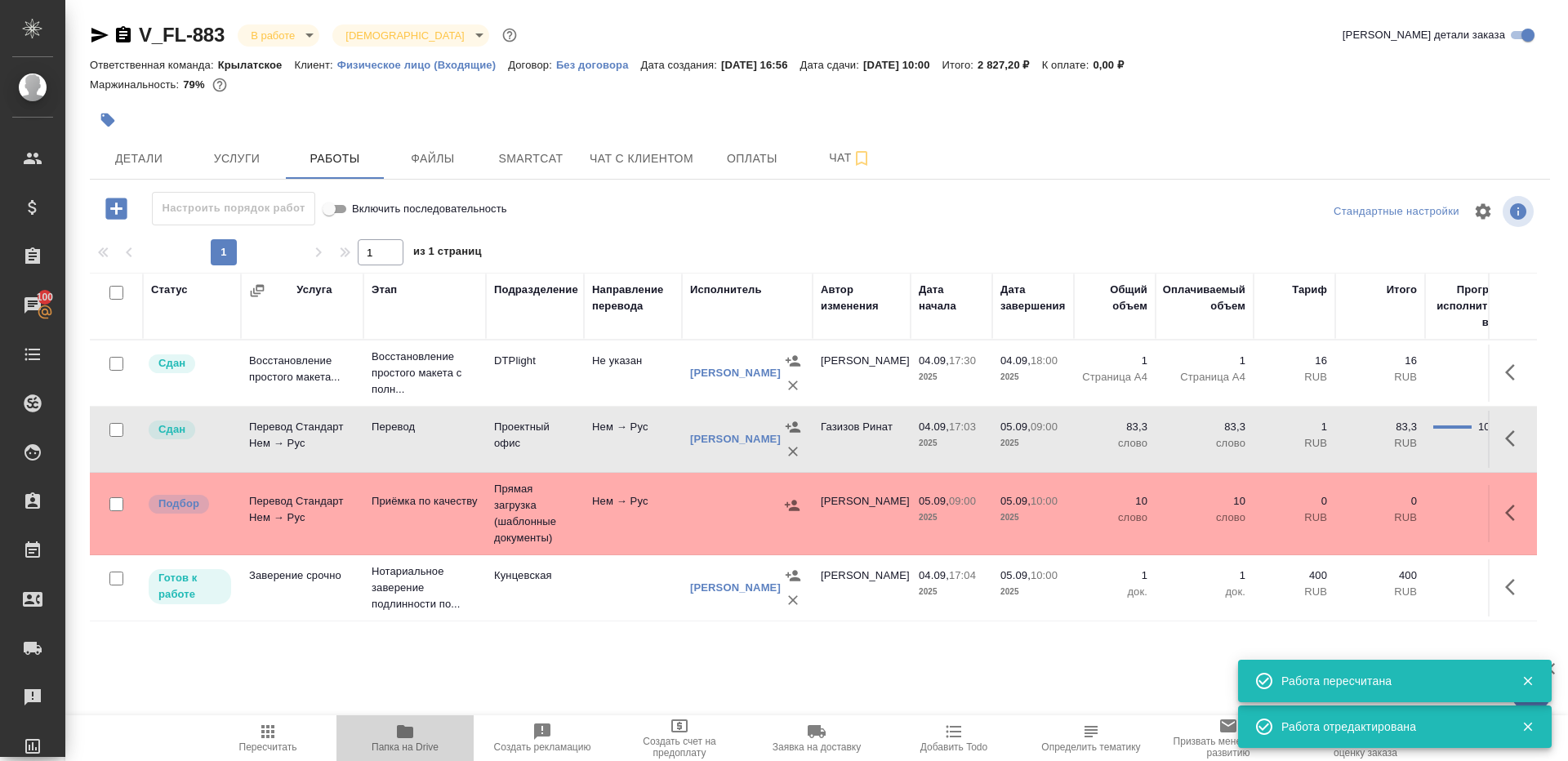
click at [403, 728] on icon "button" at bounding box center [404, 731] width 16 height 13
click at [527, 511] on td "Прямая загрузка (шаблонные документы)" at bounding box center [535, 513] width 98 height 82
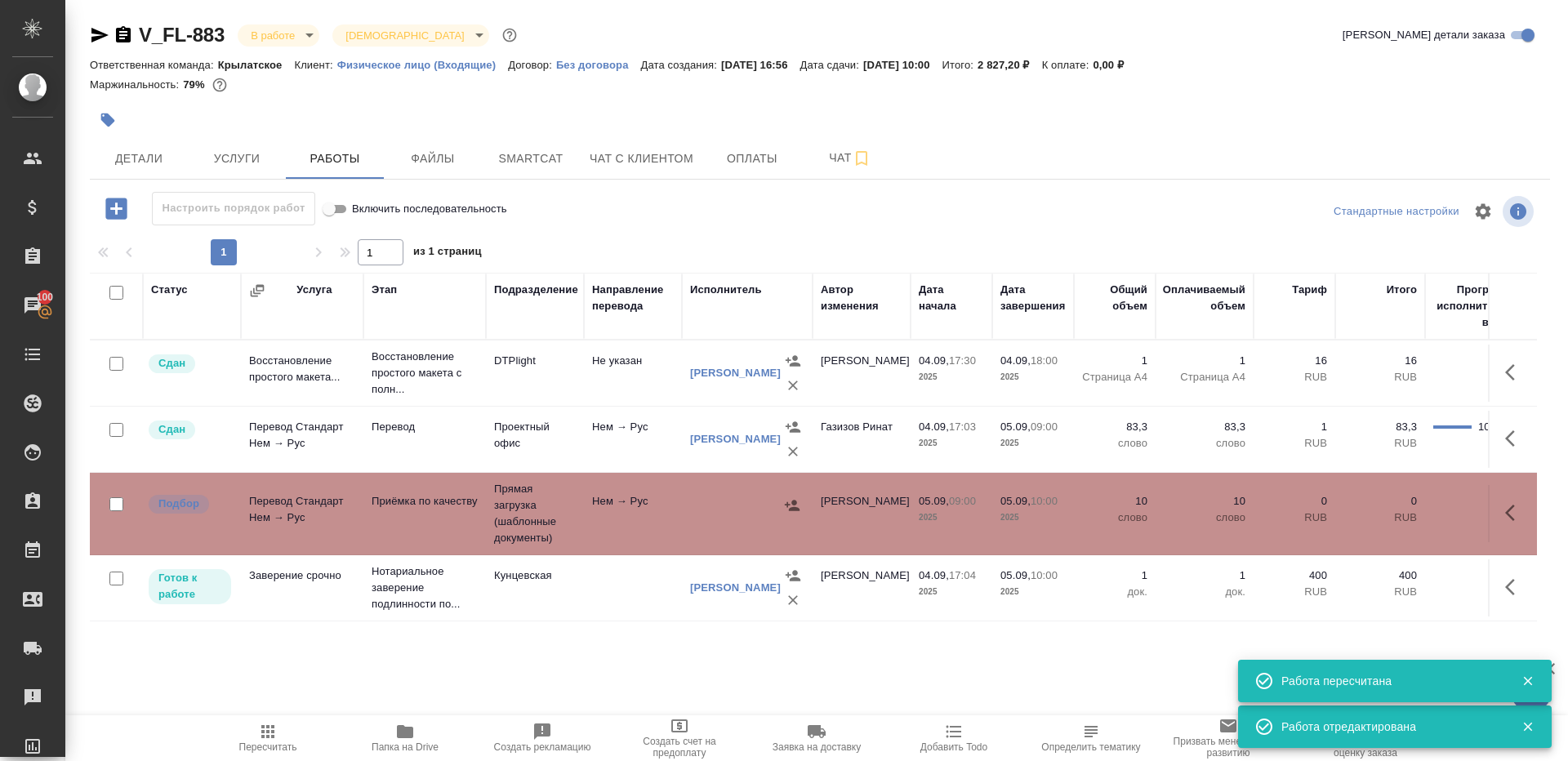
click at [527, 511] on td "Прямая загрузка (шаблонные документы)" at bounding box center [535, 513] width 98 height 82
click at [272, 726] on icon "button" at bounding box center [268, 731] width 13 height 13
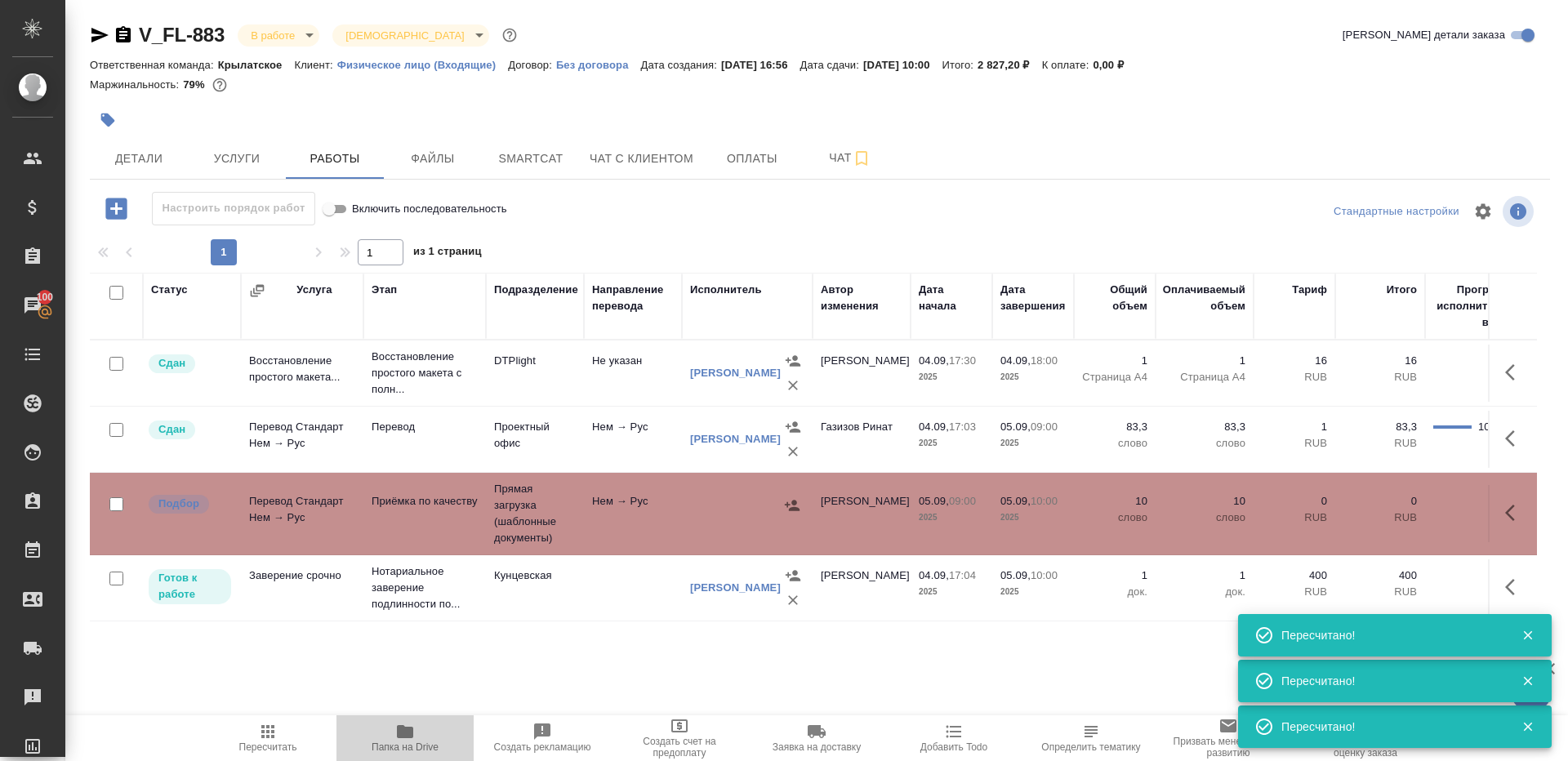
click at [417, 729] on span "Папка на Drive" at bounding box center [404, 737] width 118 height 31
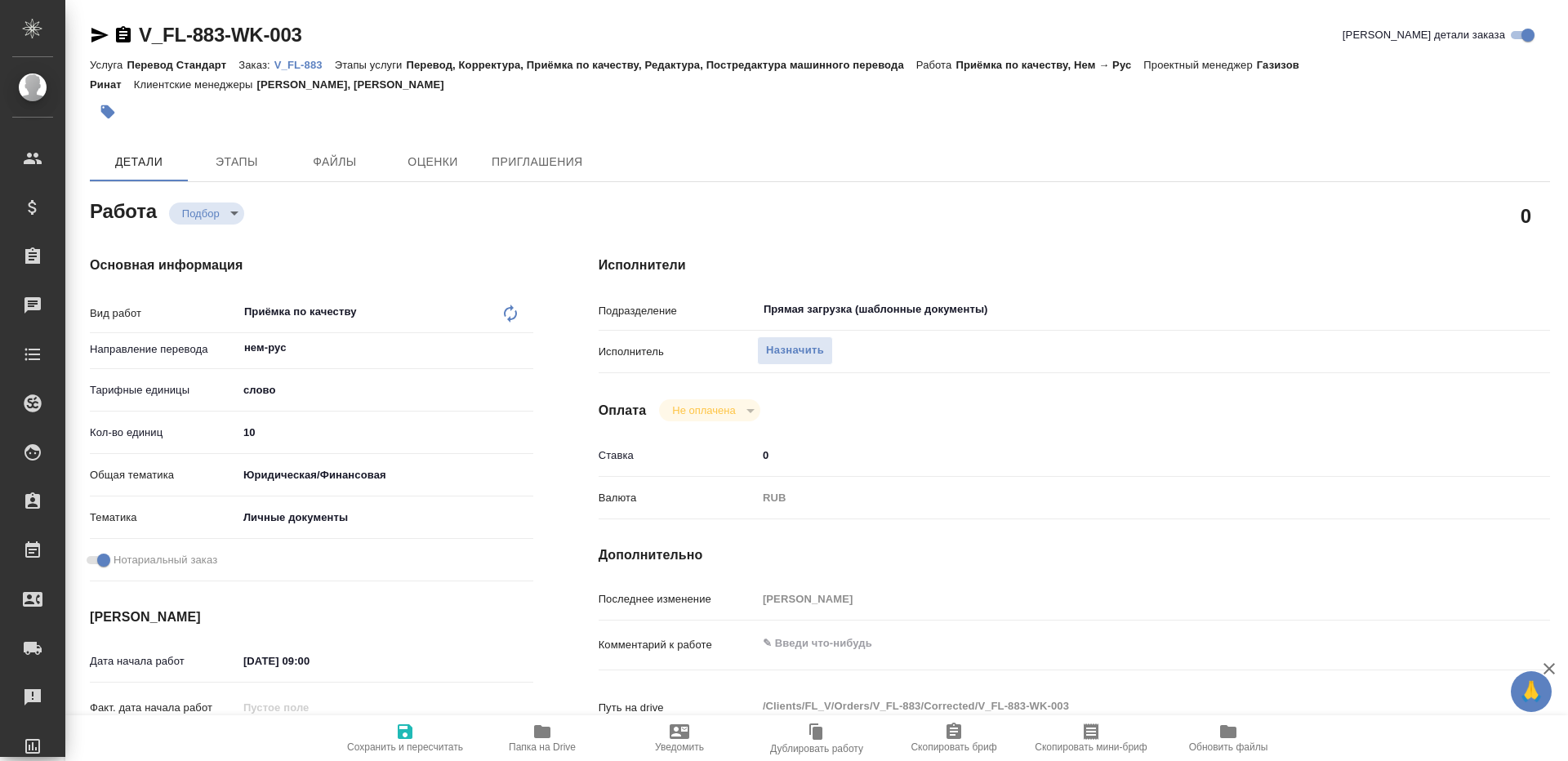
type textarea "x"
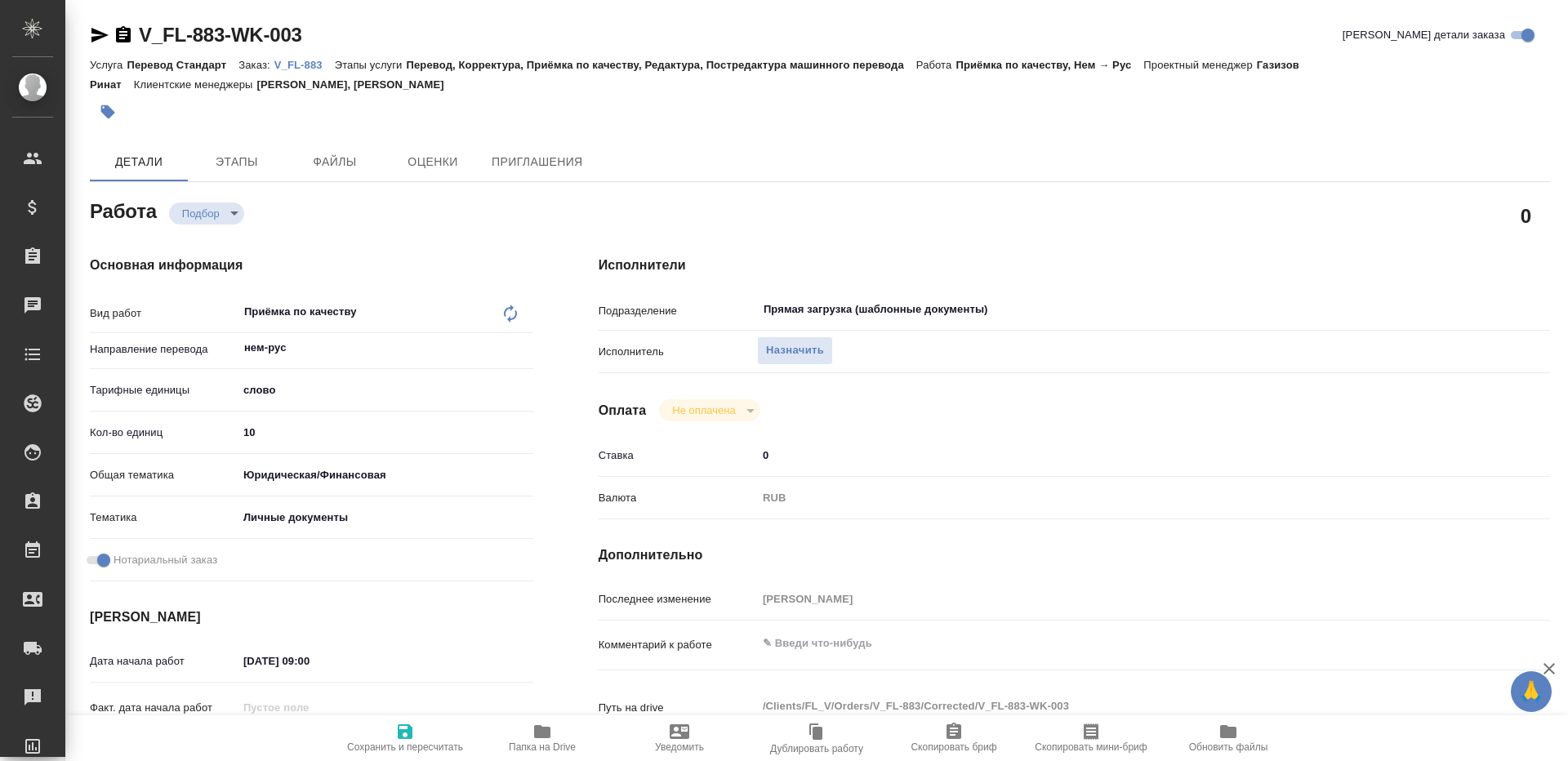
type textarea "x"
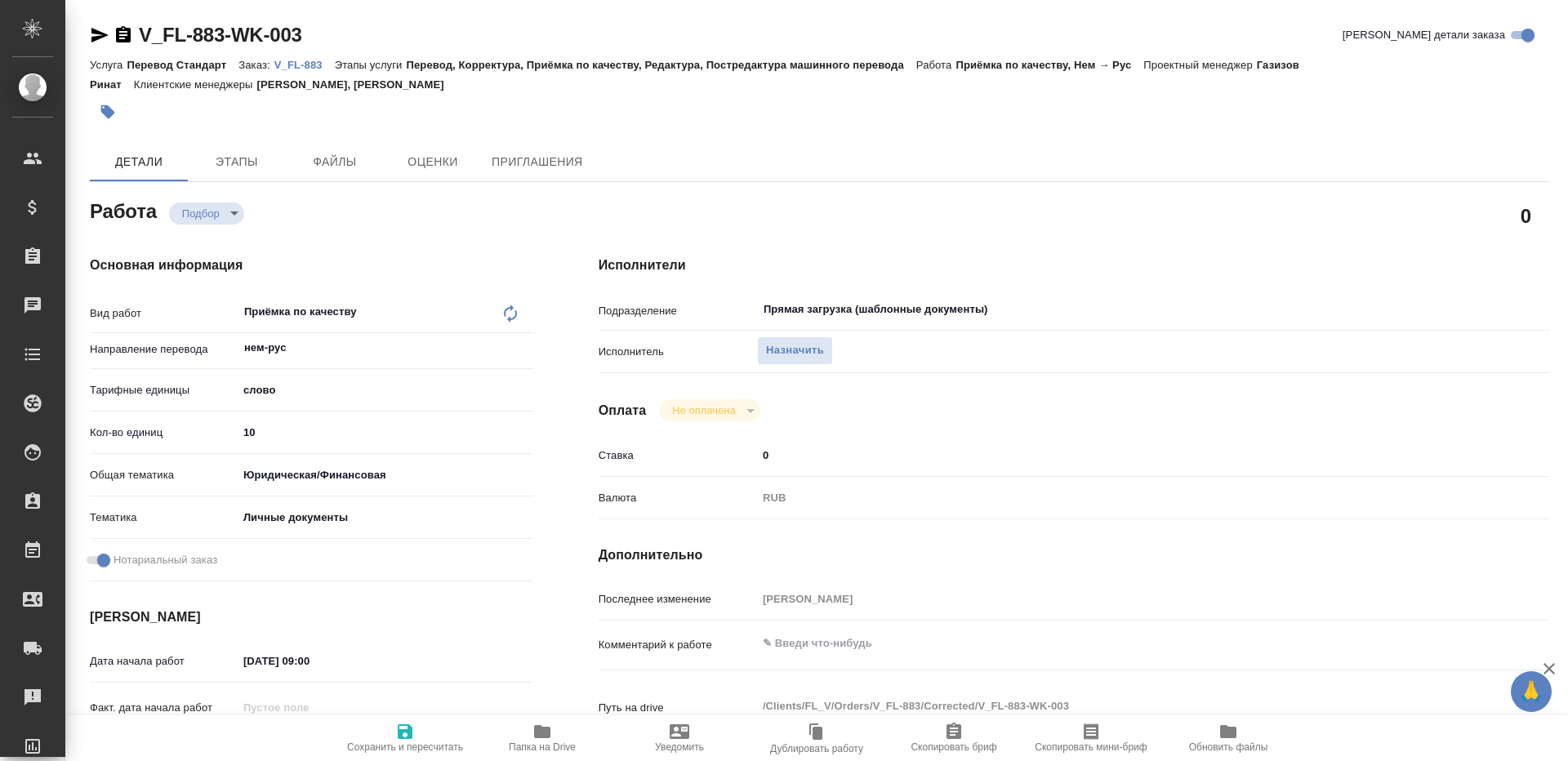
type textarea "x"
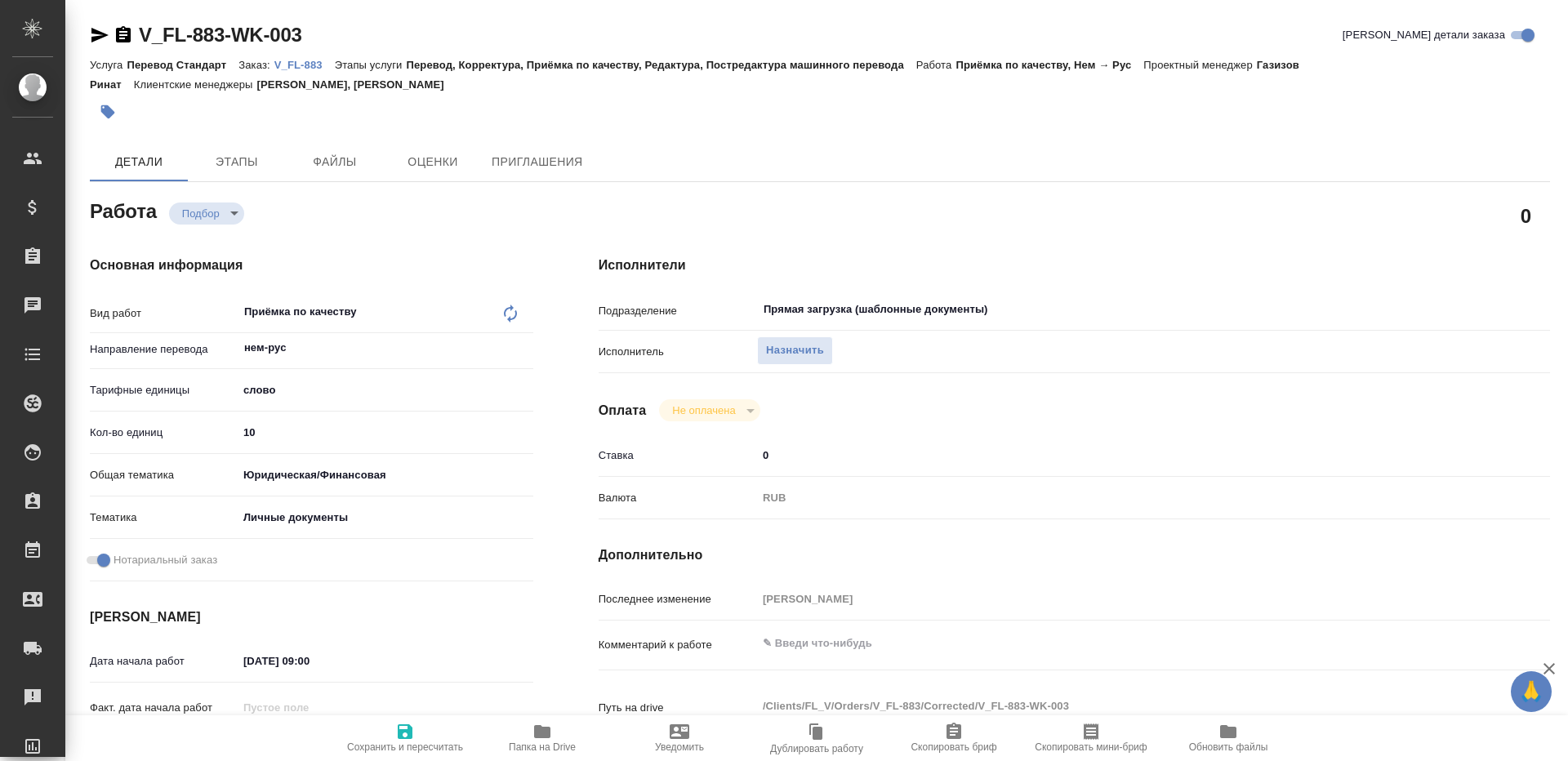
type textarea "x"
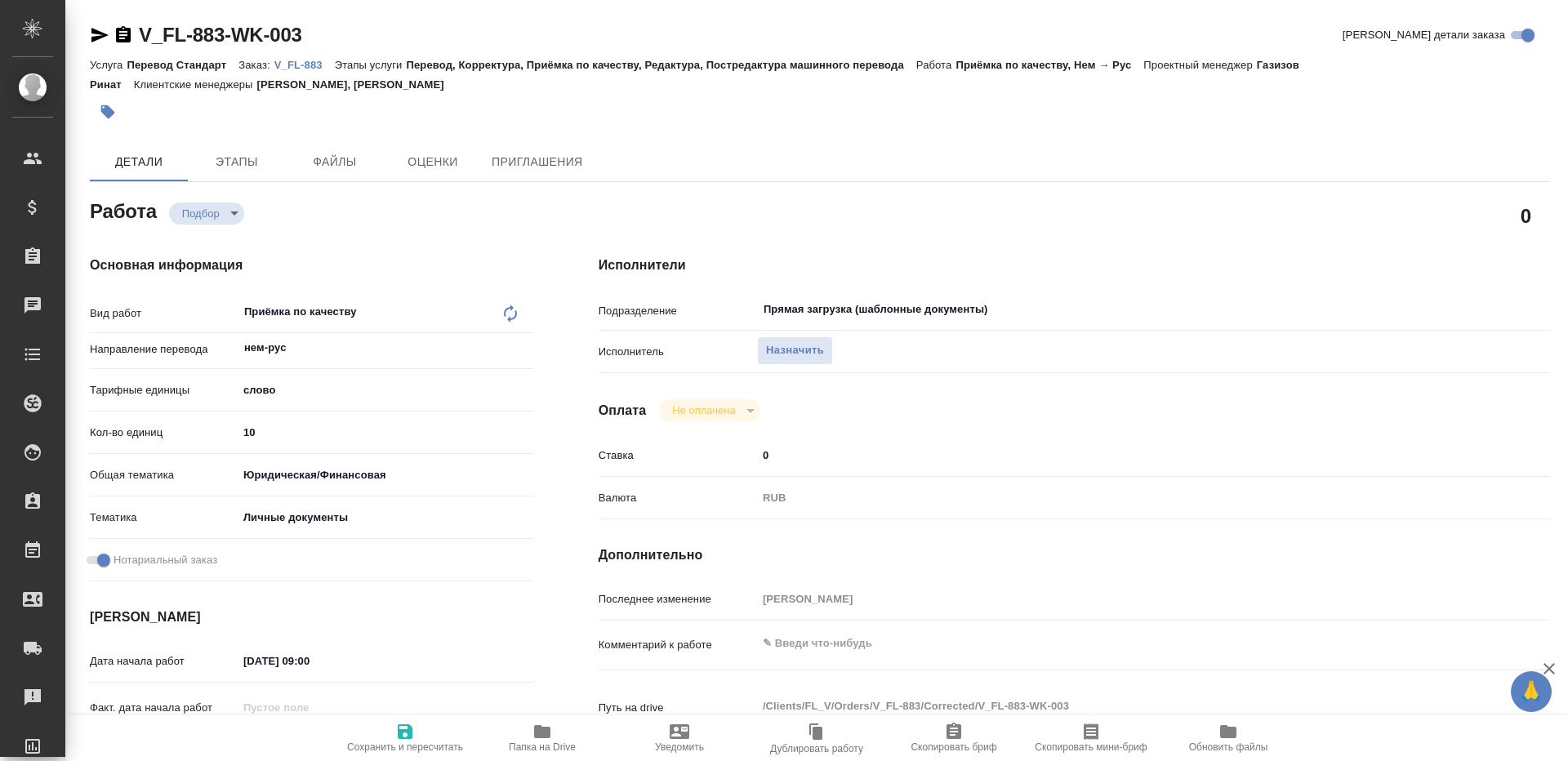
type textarea "x"
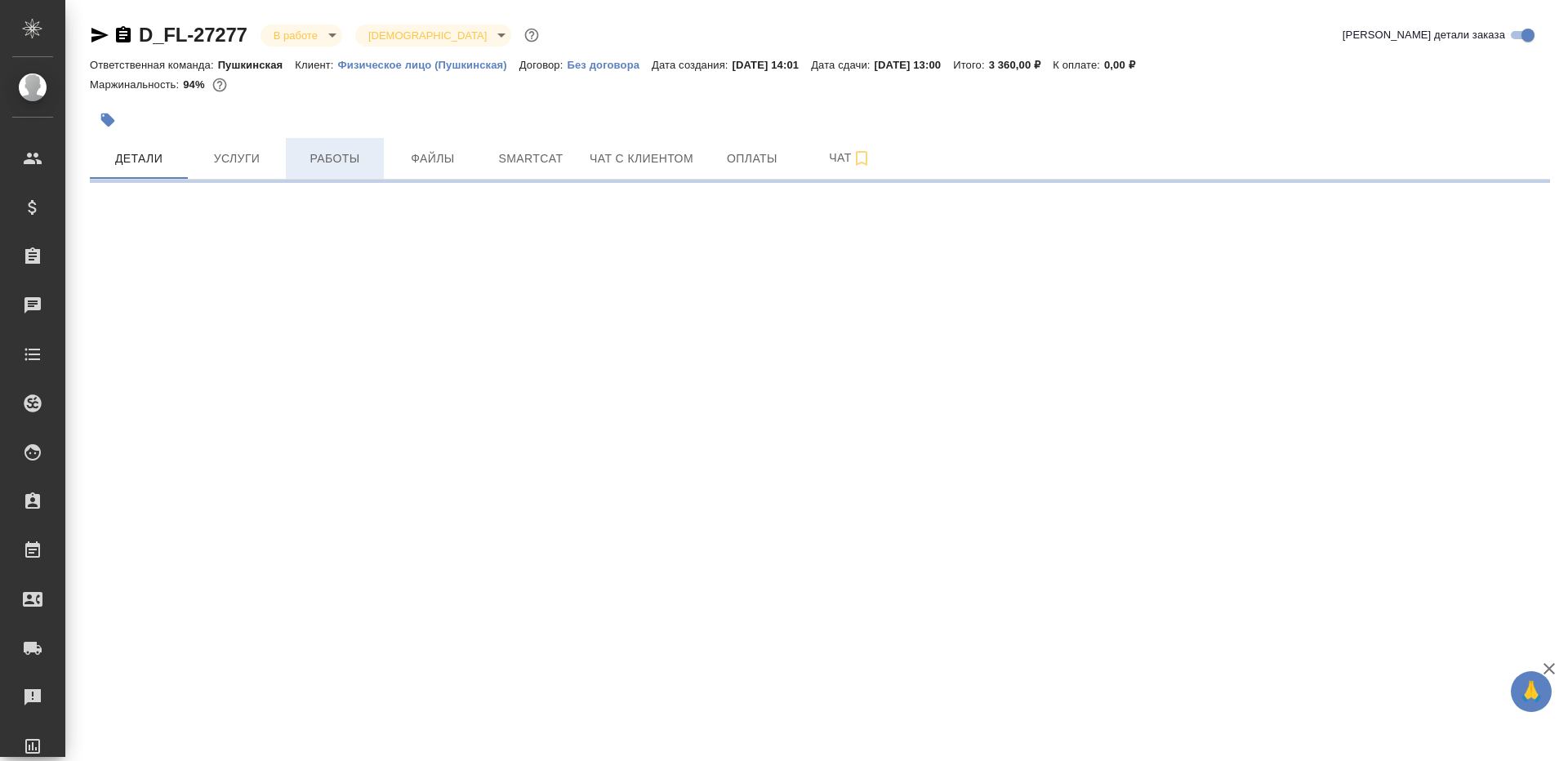
click at [333, 151] on span "Работы" at bounding box center [334, 159] width 78 height 21
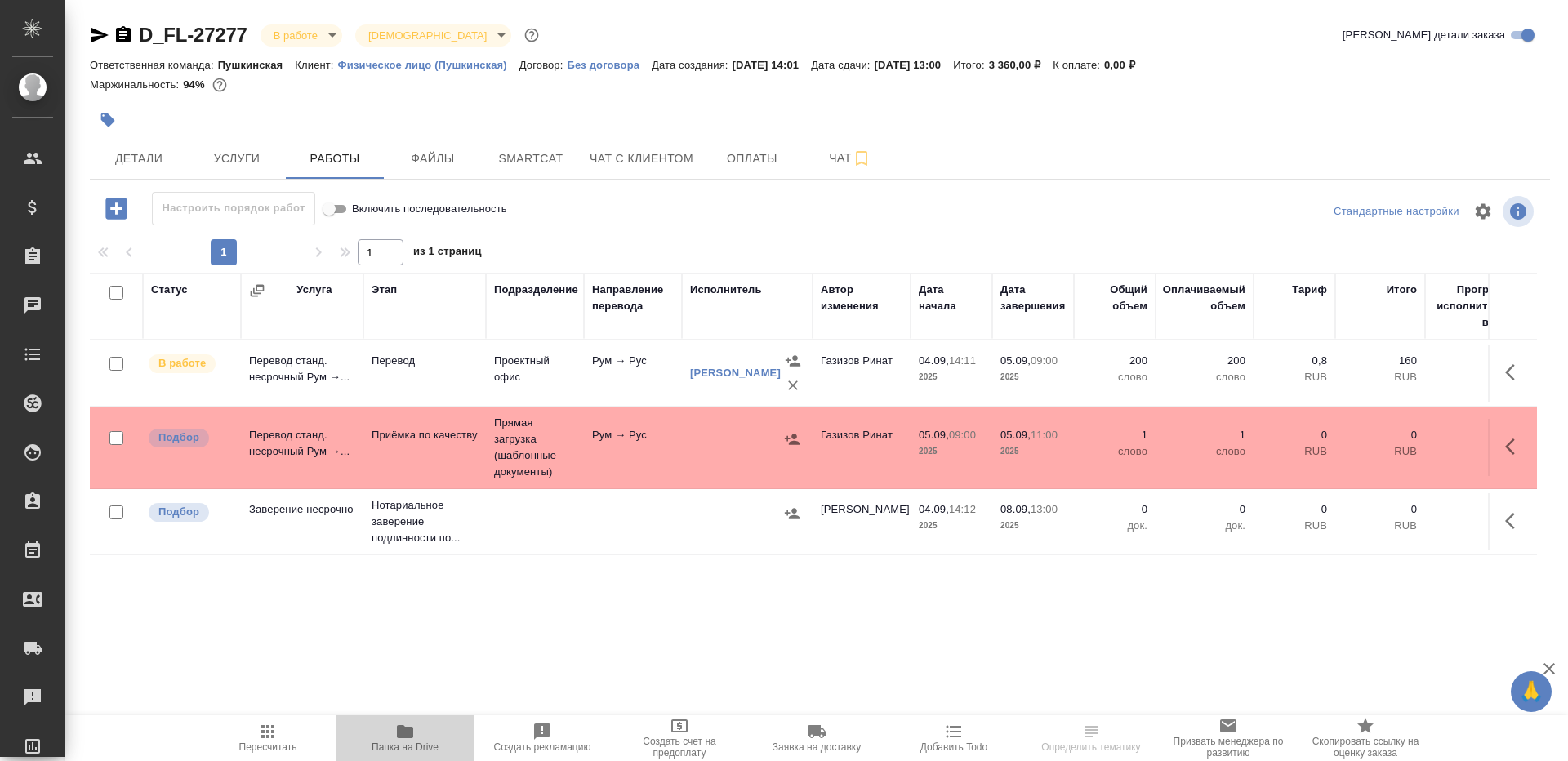
click at [415, 732] on span "Папка на Drive" at bounding box center [404, 737] width 118 height 31
click at [676, 419] on td "Рум → Рус" at bounding box center [633, 447] width 98 height 57
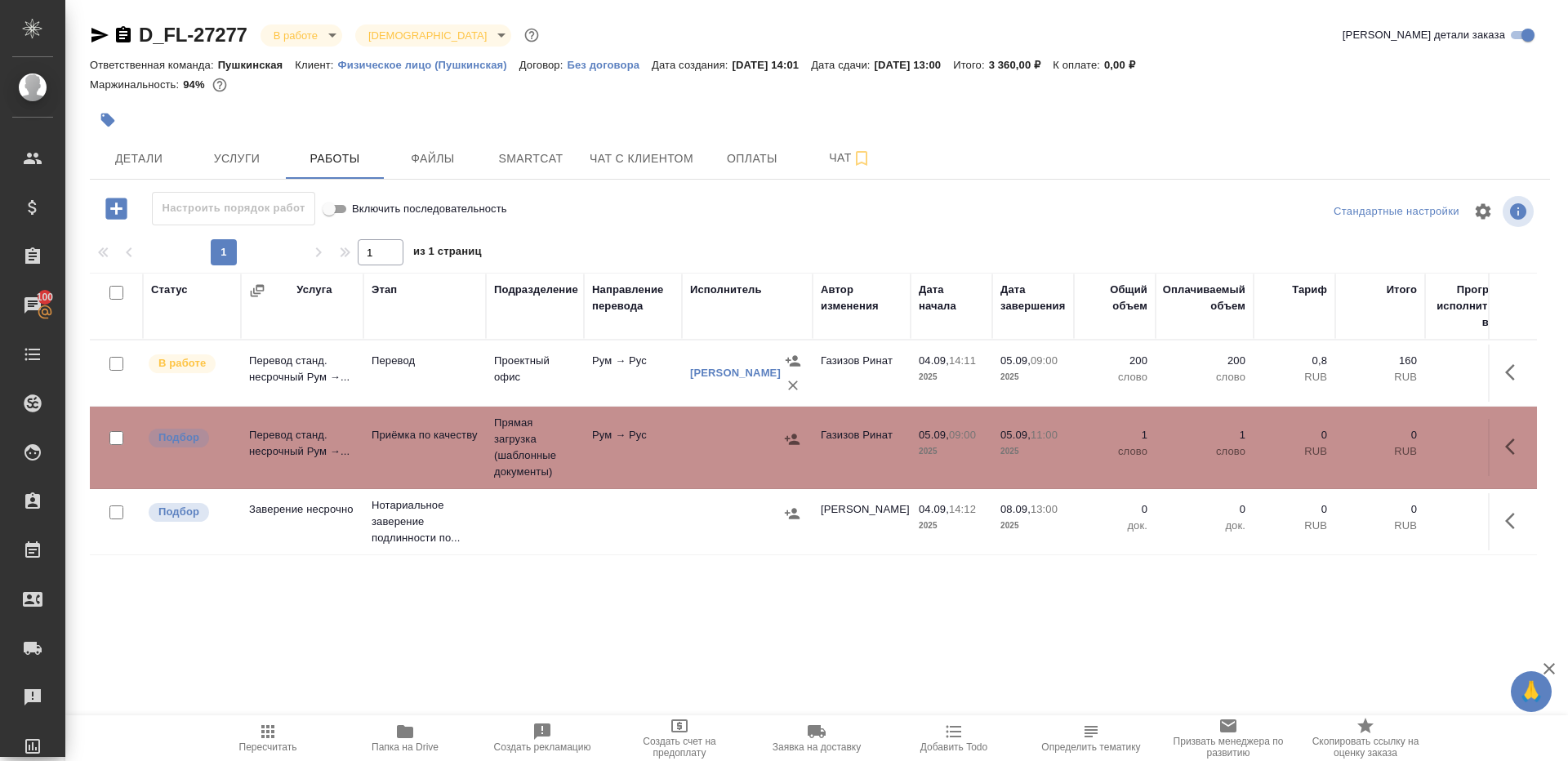
click at [676, 419] on td "Рум → Рус" at bounding box center [633, 447] width 98 height 57
click at [1520, 380] on icon "button" at bounding box center [1515, 372] width 20 height 20
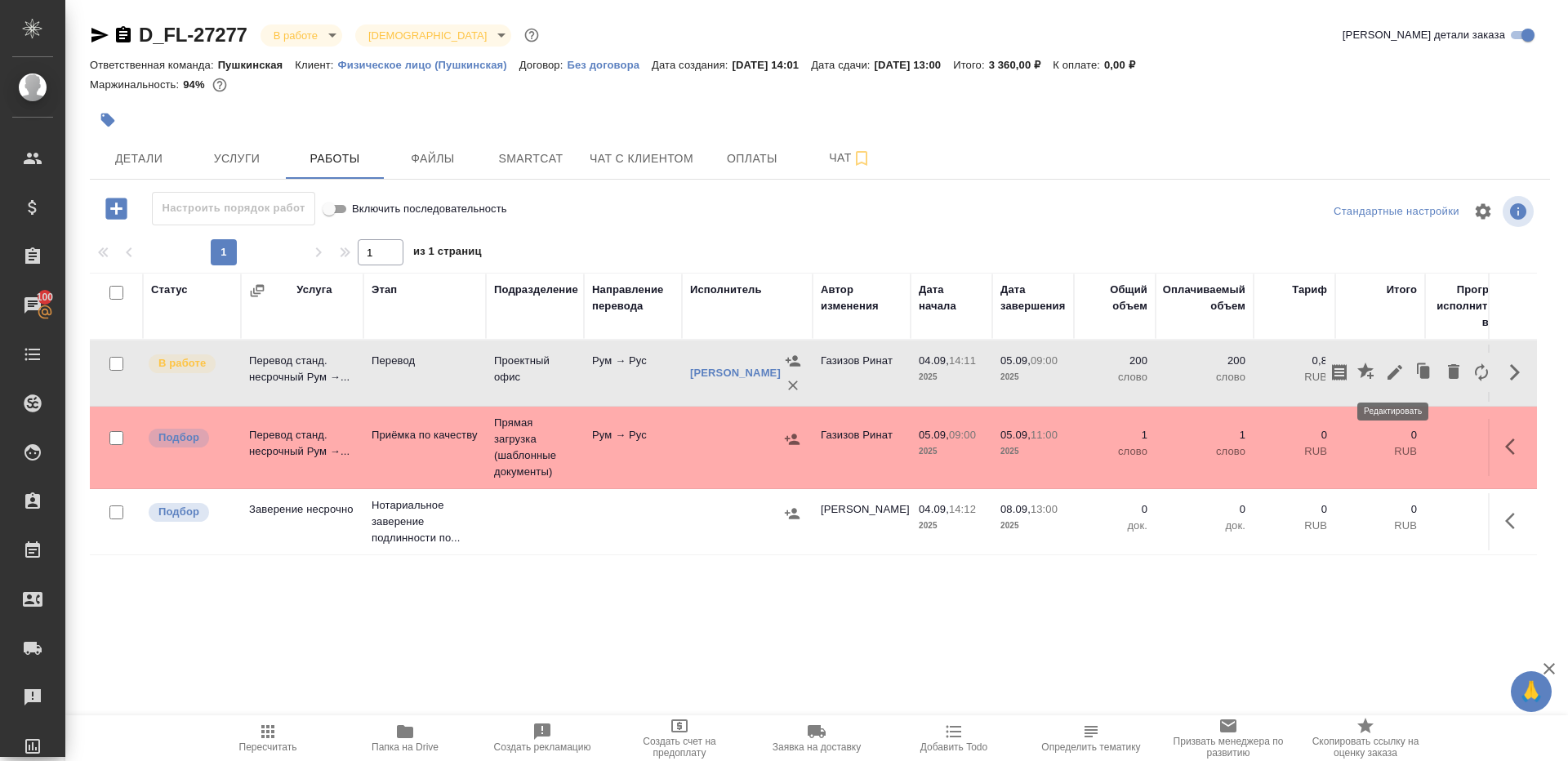
click at [1387, 370] on icon "button" at bounding box center [1395, 372] width 20 height 20
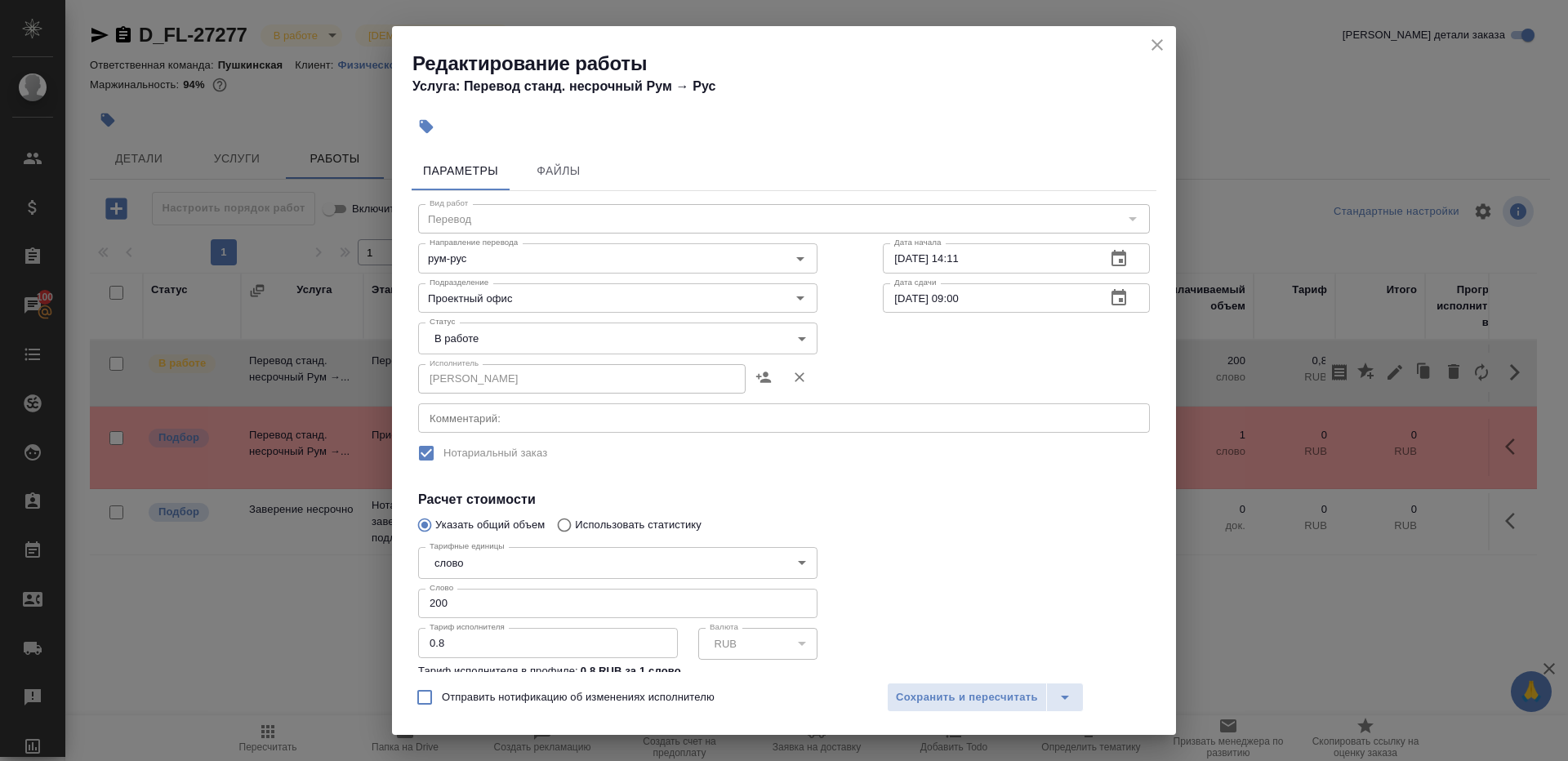
click at [550, 330] on body "🙏 .cls-1 fill:#fff; AWATERA [PERSON_NAME] Клиенты Спецификации Заказы 100 Чаты …" at bounding box center [784, 380] width 1568 height 761
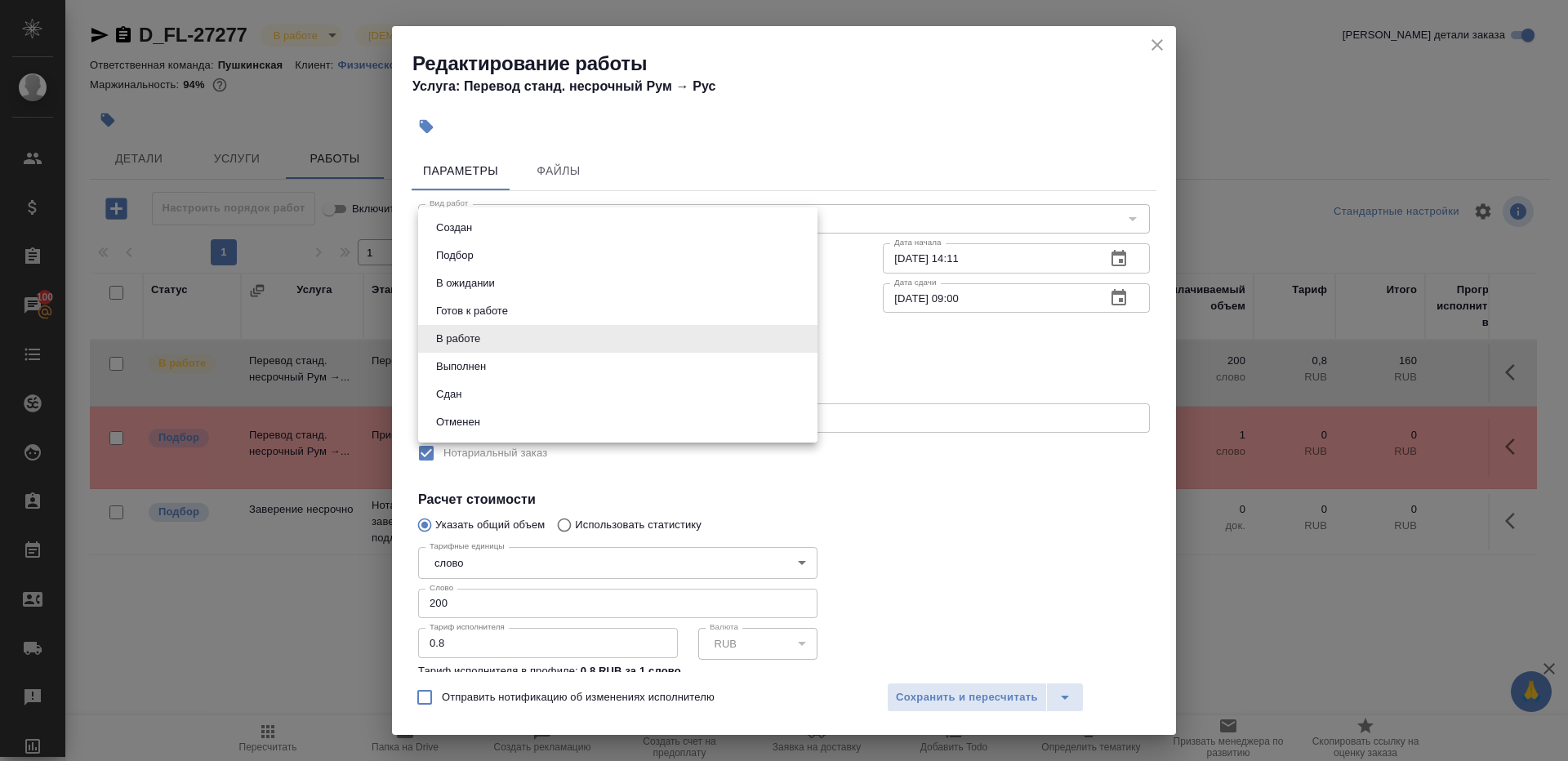
click at [475, 385] on li "Сдан" at bounding box center [617, 394] width 399 height 27
type input "closed"
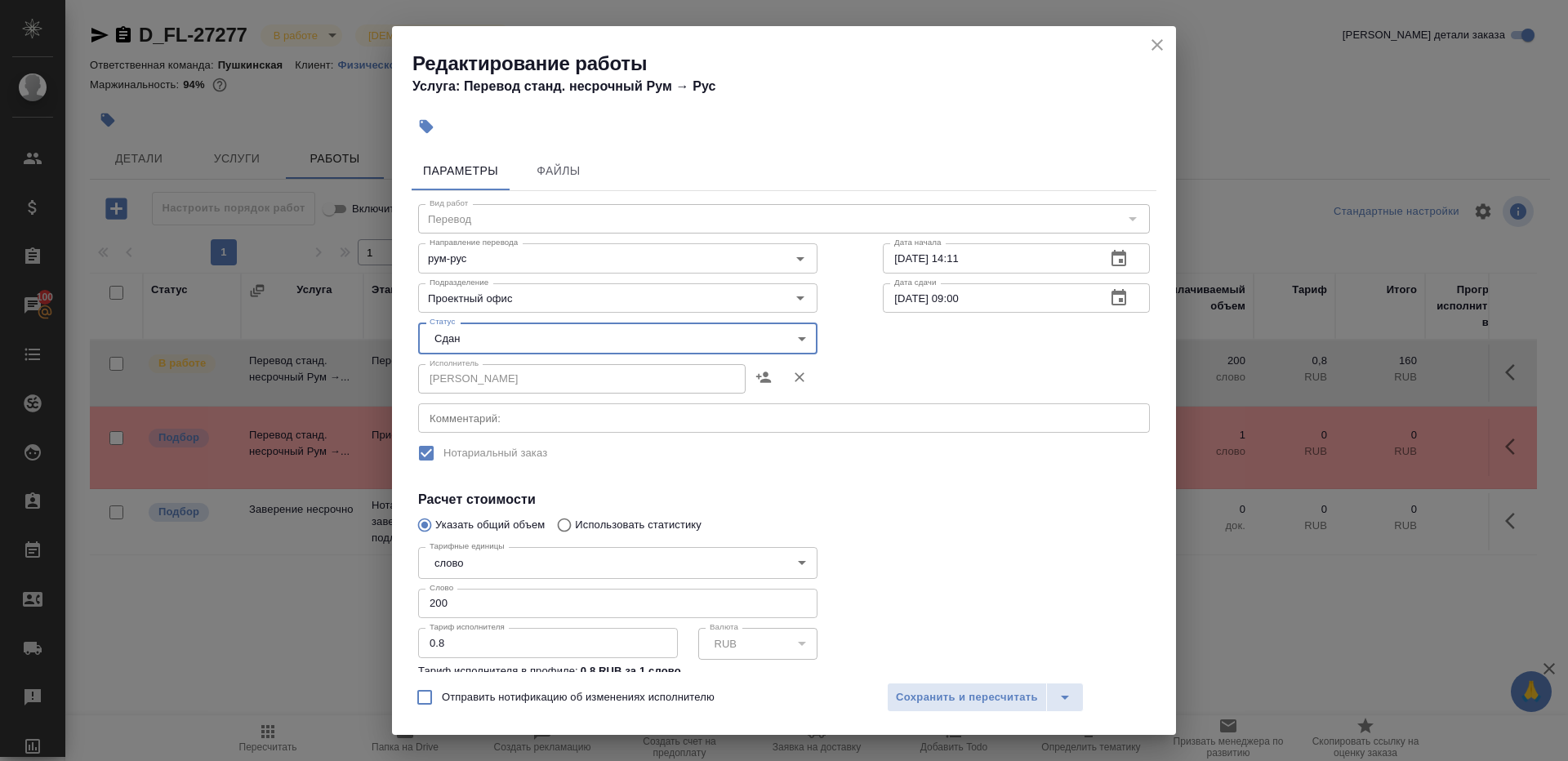
click at [463, 610] on input "200" at bounding box center [617, 603] width 399 height 29
type input "251"
click at [924, 597] on div at bounding box center [1016, 629] width 332 height 243
click at [939, 704] on span "Сохранить и пересчитать" at bounding box center [967, 698] width 142 height 19
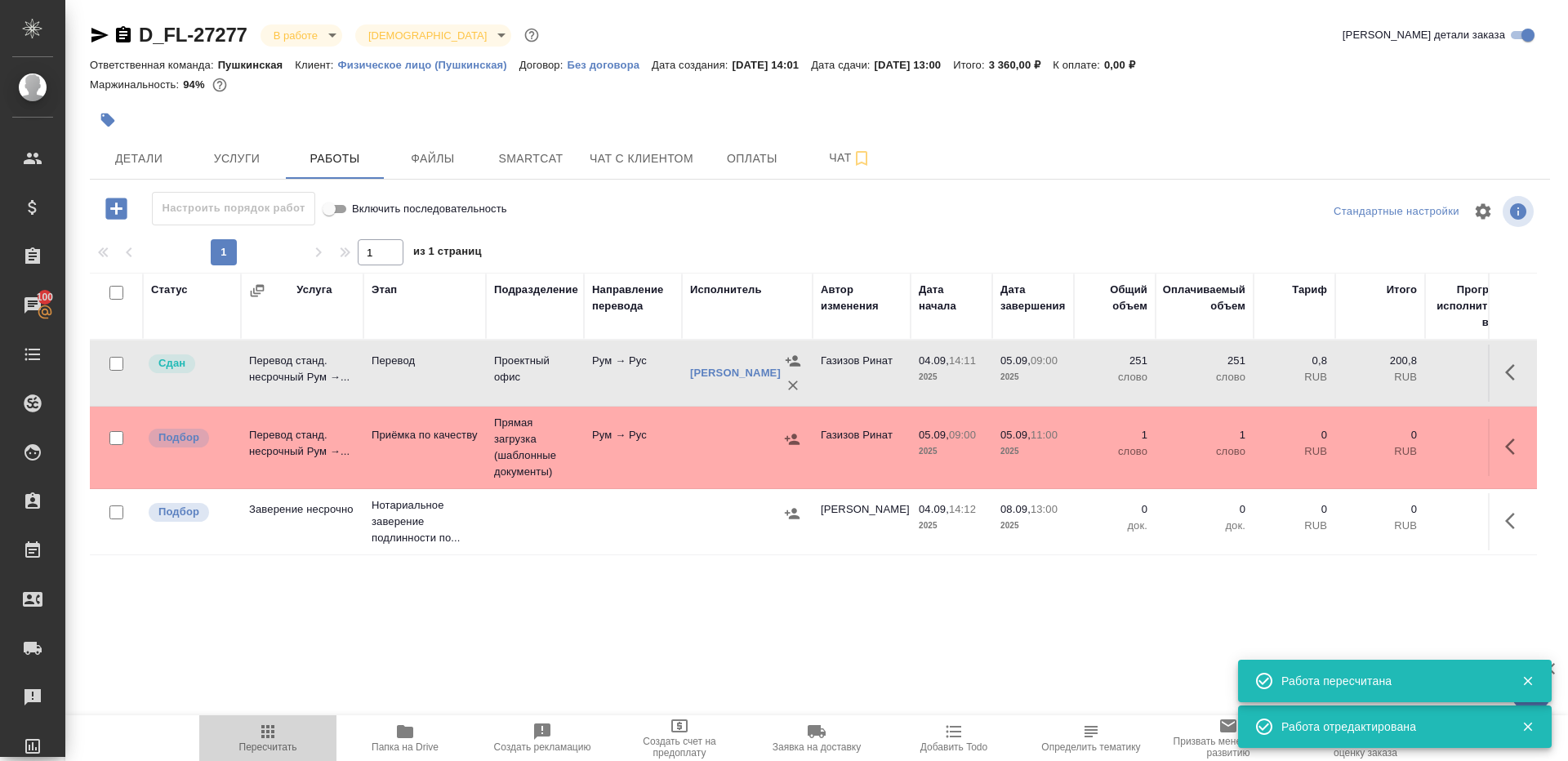
click at [248, 736] on span "Пересчитать" at bounding box center [268, 737] width 118 height 31
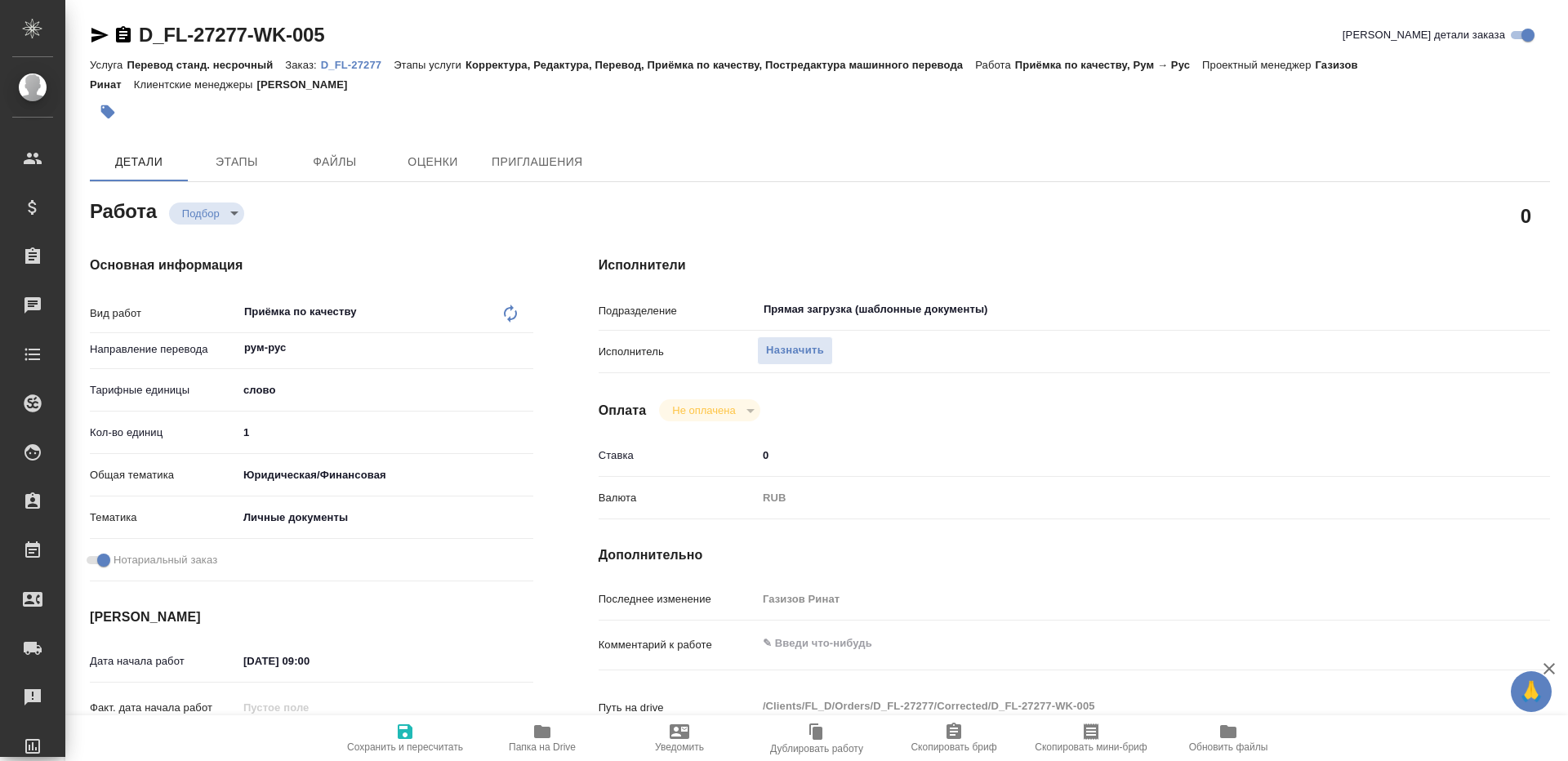
type textarea "x"
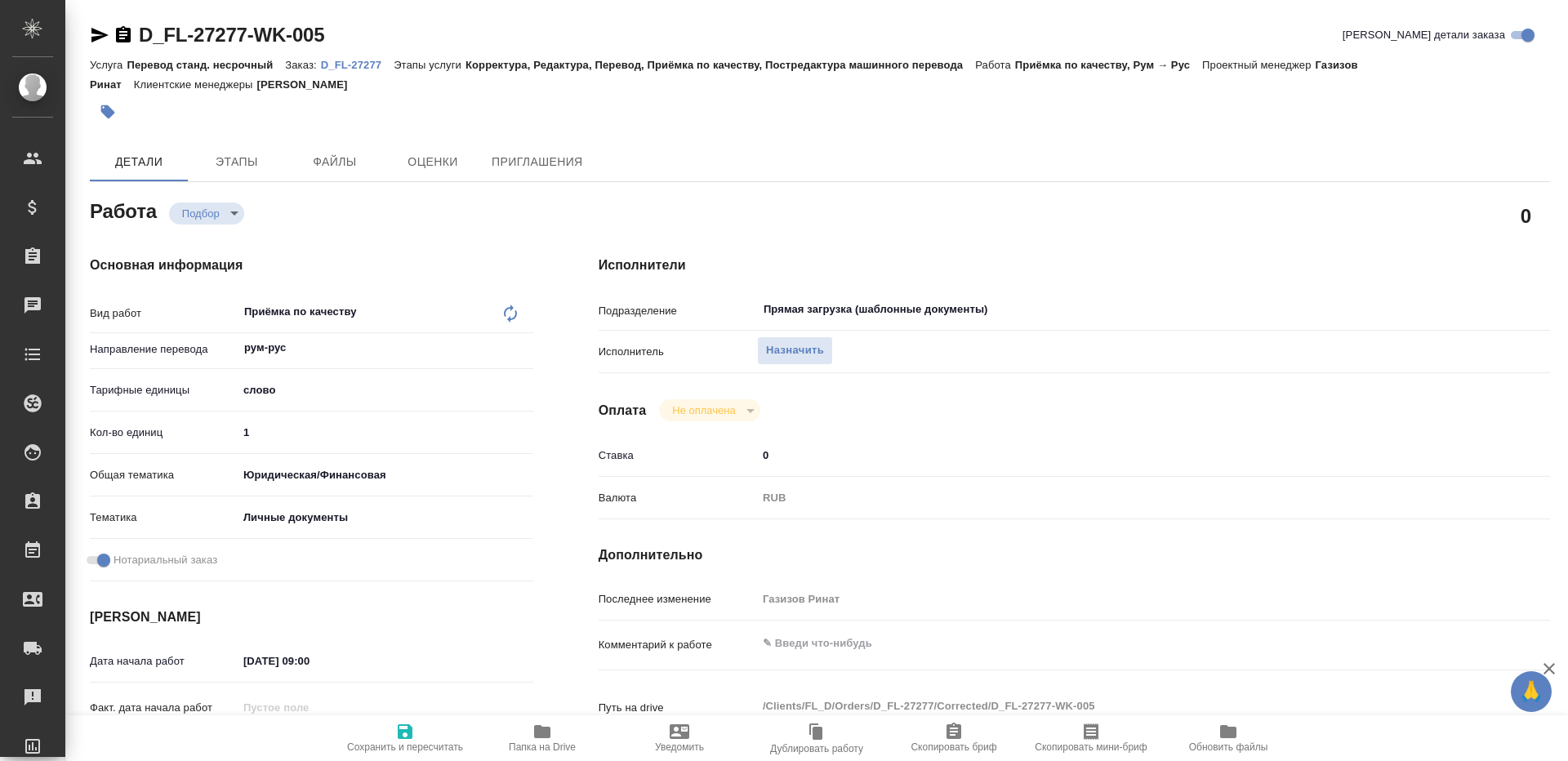
type textarea "x"
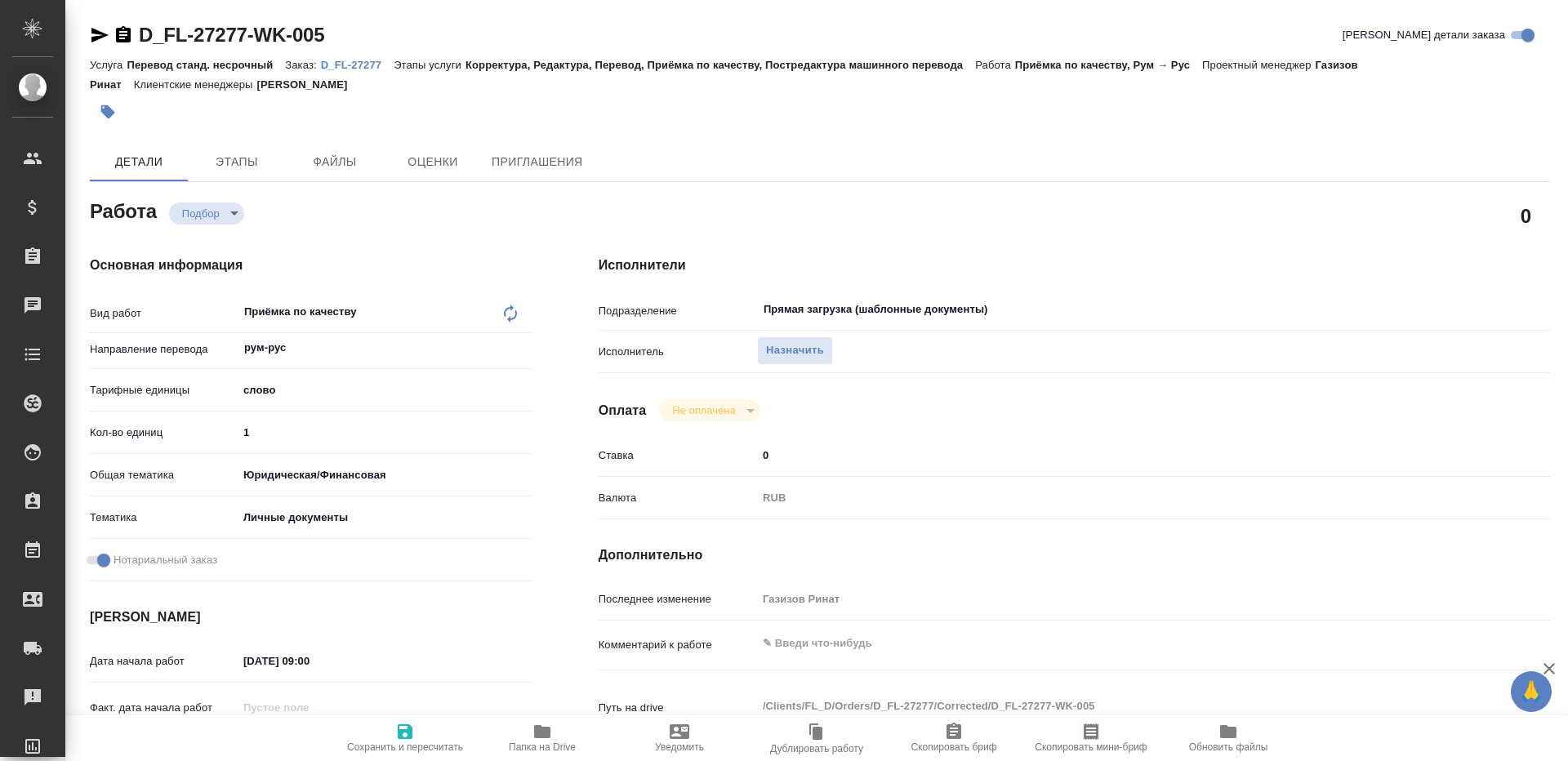
type textarea "x"
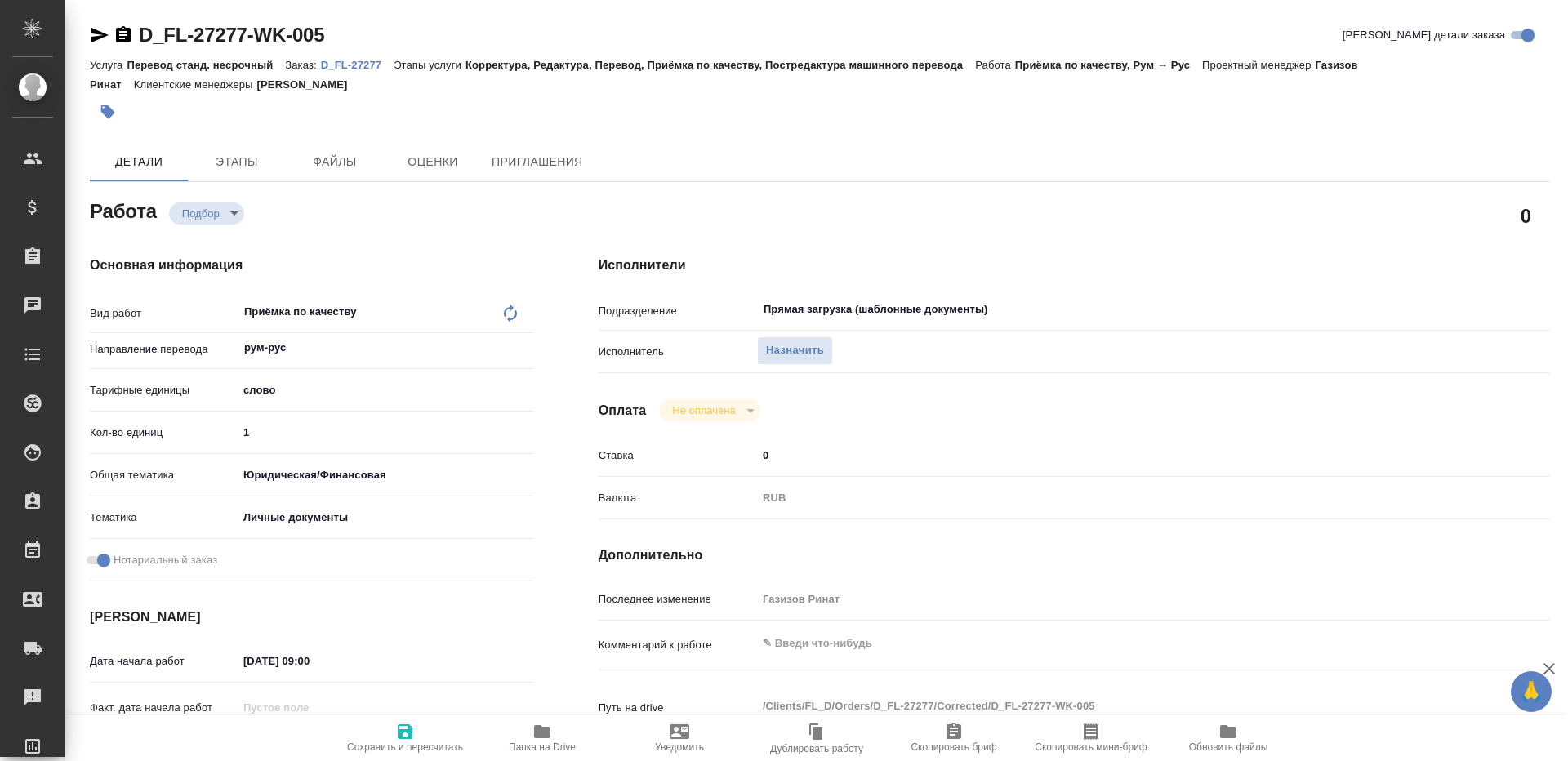
type textarea "x"
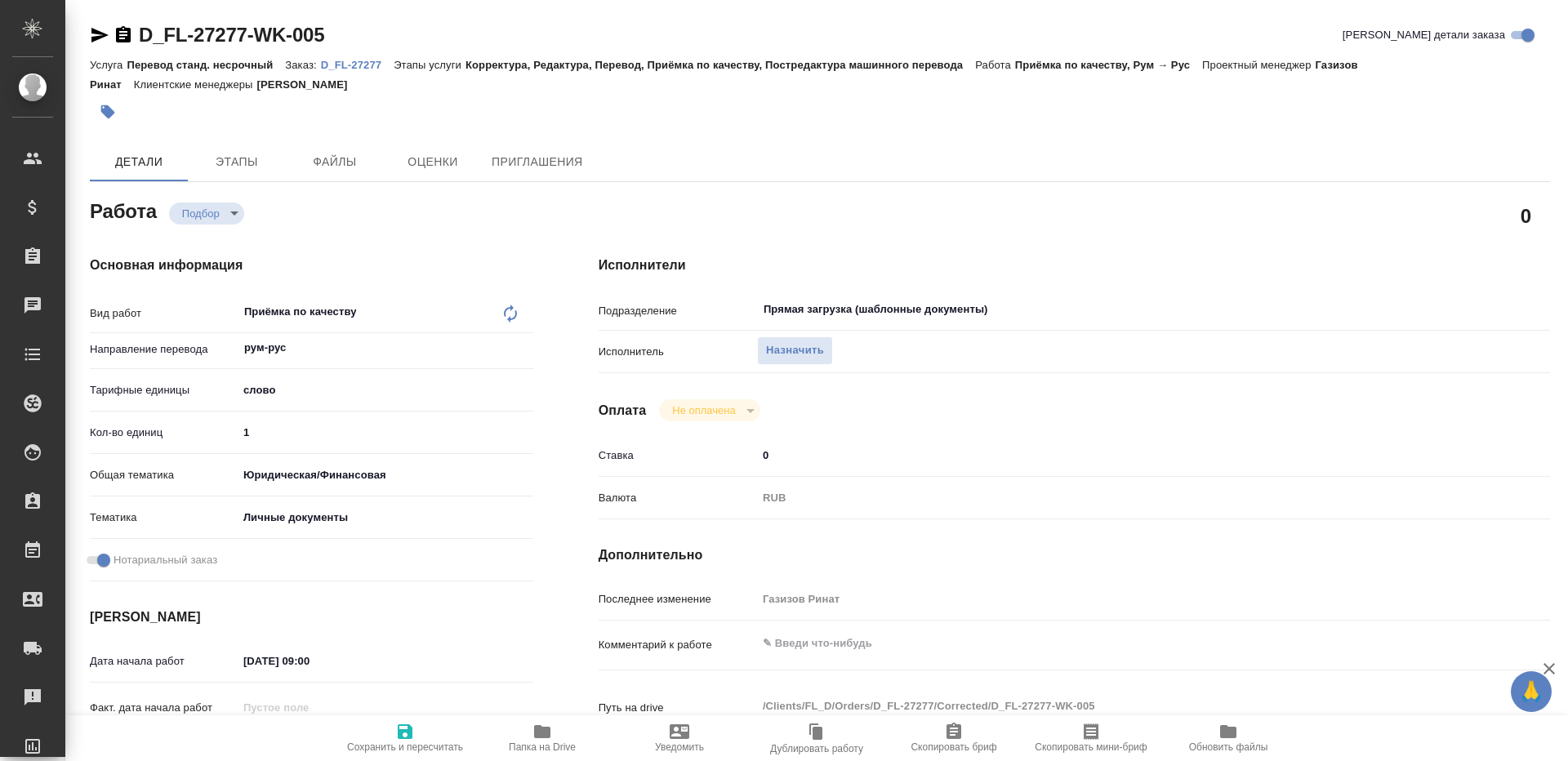
type textarea "x"
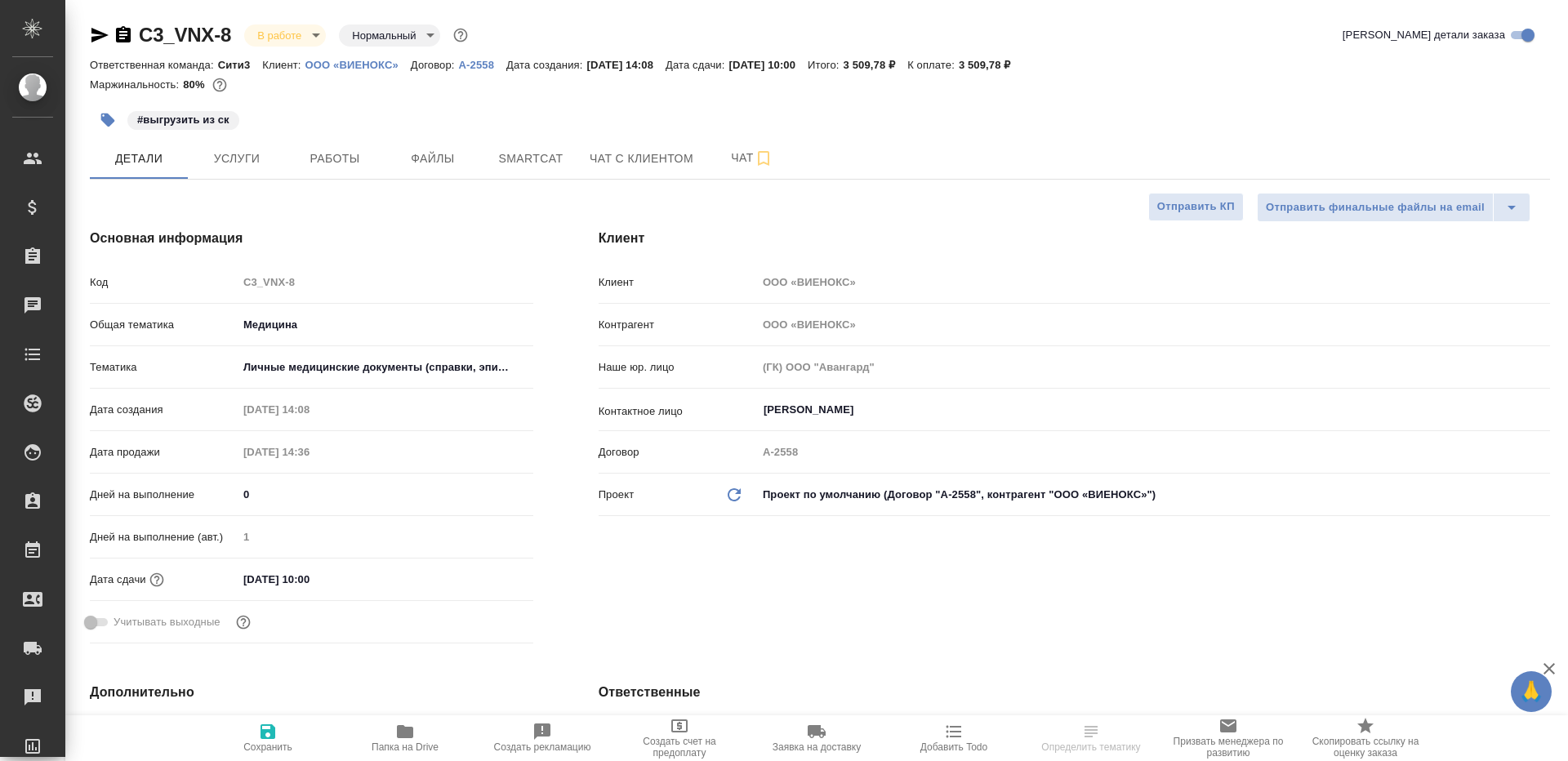
select select "RU"
click at [346, 156] on span "Работы" at bounding box center [334, 159] width 78 height 21
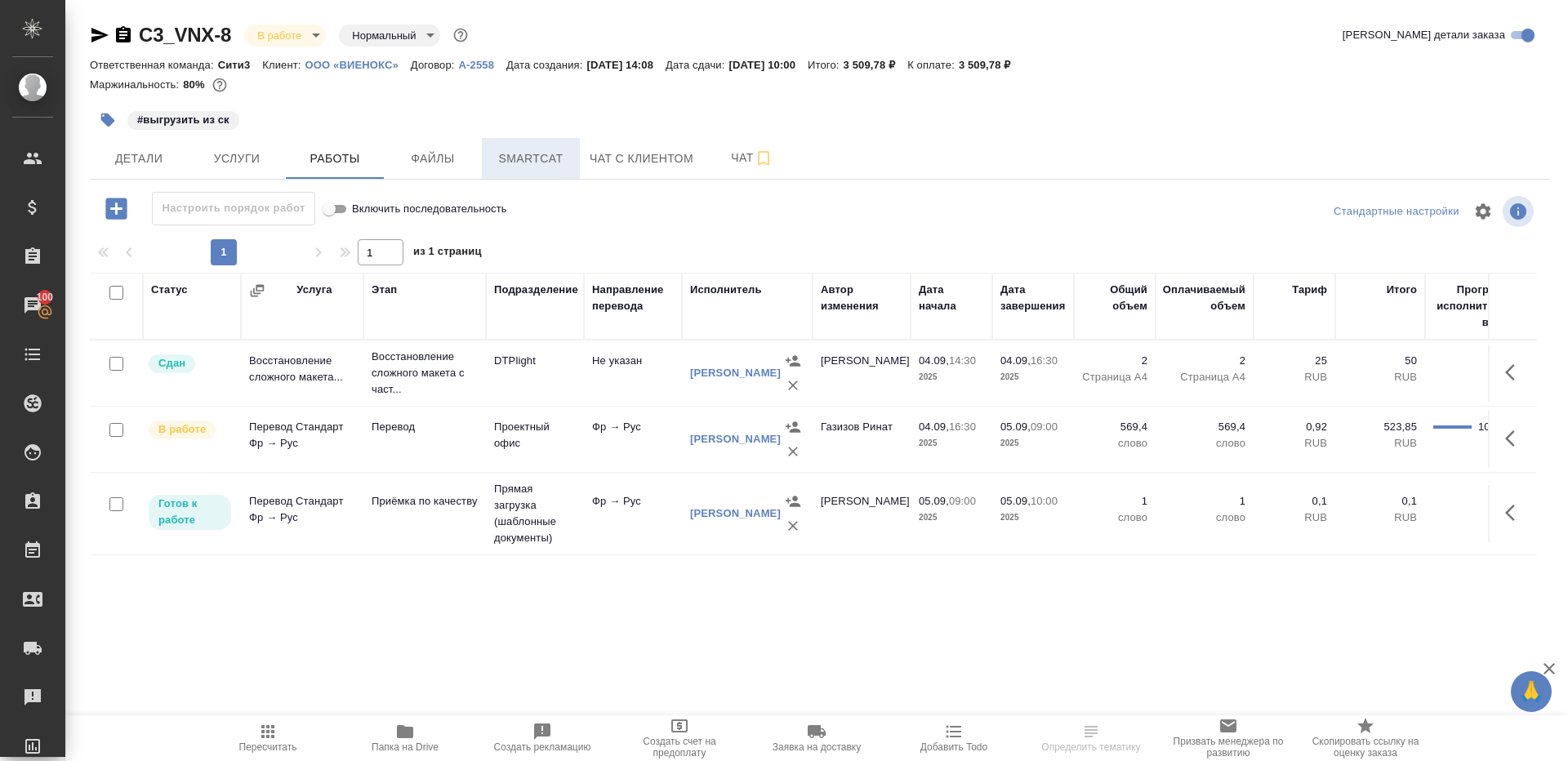
click at [532, 154] on span "Smartcat" at bounding box center [530, 159] width 78 height 21
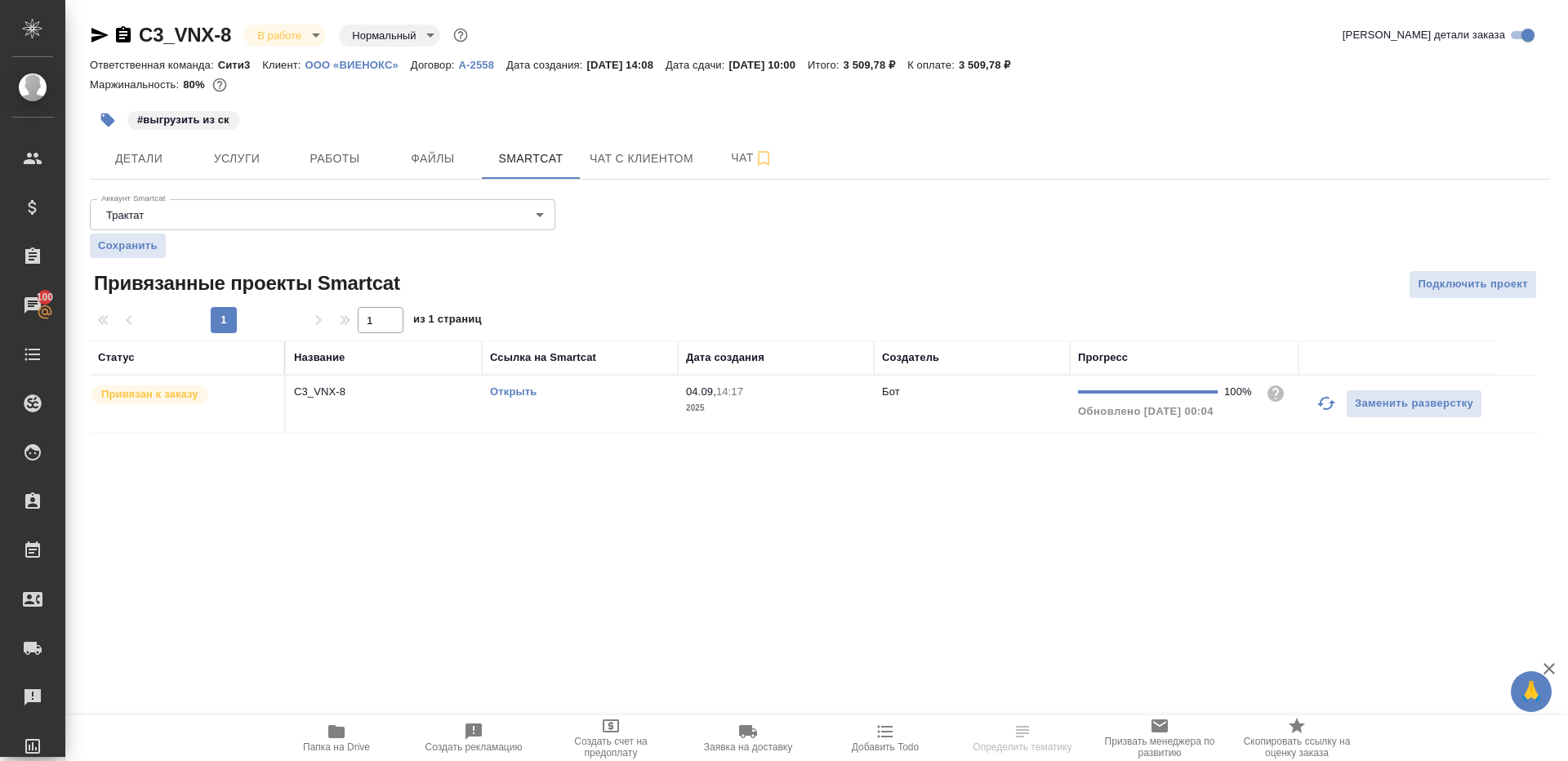
click at [506, 391] on link "Открыть" at bounding box center [513, 391] width 46 height 12
click at [358, 150] on span "Работы" at bounding box center [334, 159] width 78 height 21
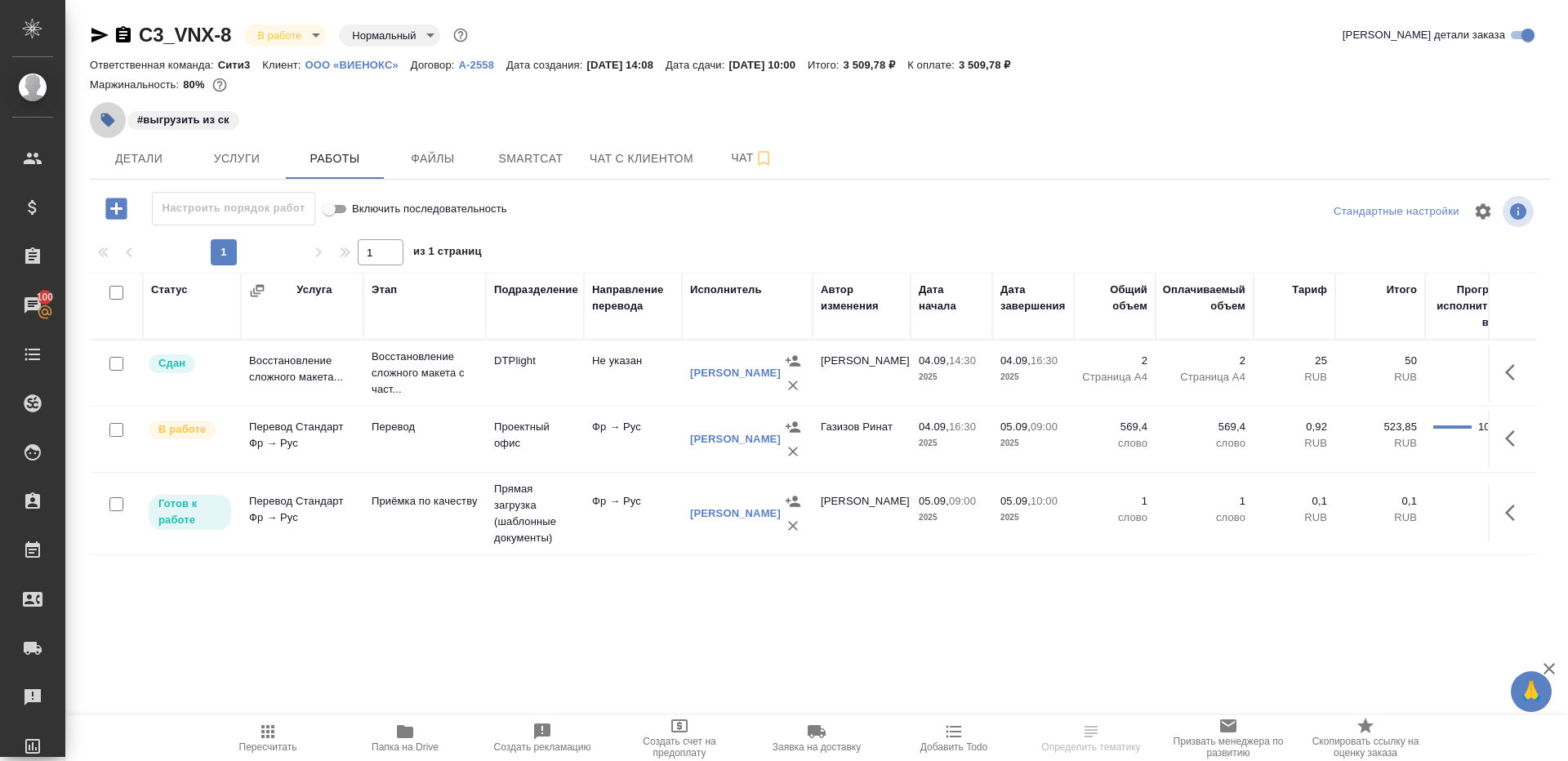
click at [110, 130] on button "button" at bounding box center [108, 120] width 36 height 36
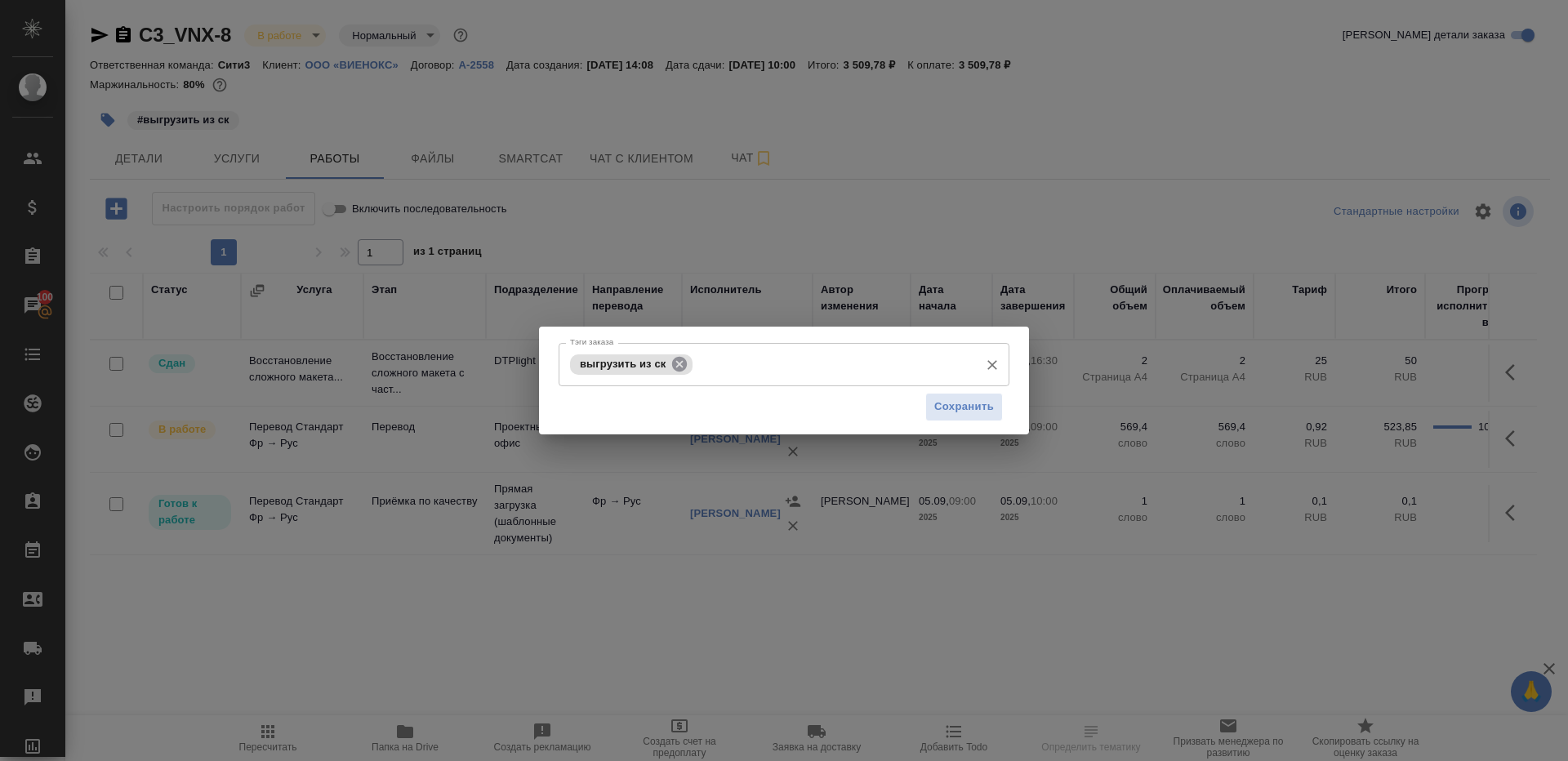
click at [680, 358] on icon at bounding box center [679, 363] width 15 height 15
click at [968, 396] on button "Сохранить" at bounding box center [964, 407] width 77 height 28
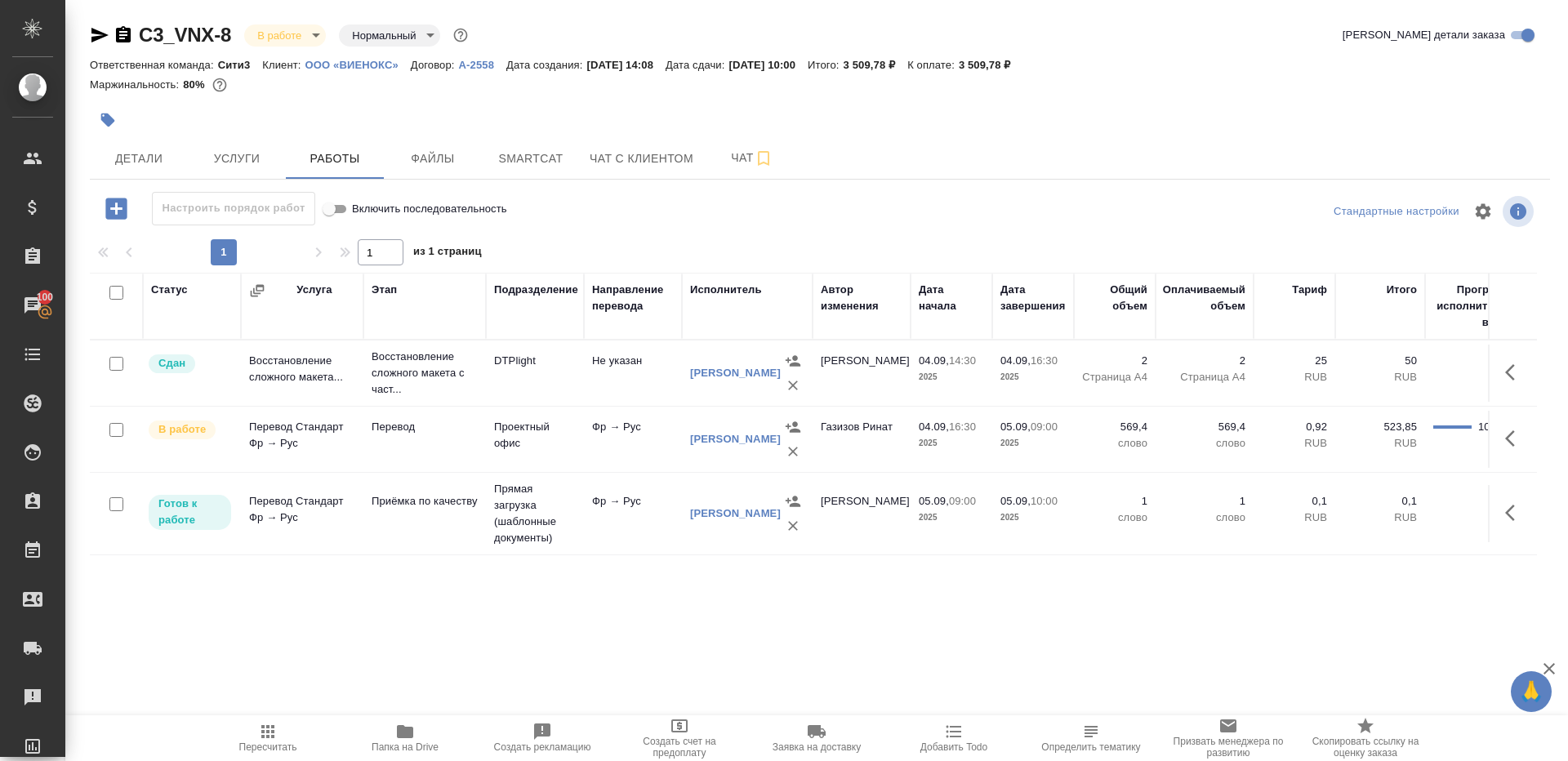
click at [438, 740] on span "Папка на Drive" at bounding box center [404, 737] width 118 height 31
click at [1514, 435] on icon "button" at bounding box center [1515, 438] width 20 height 20
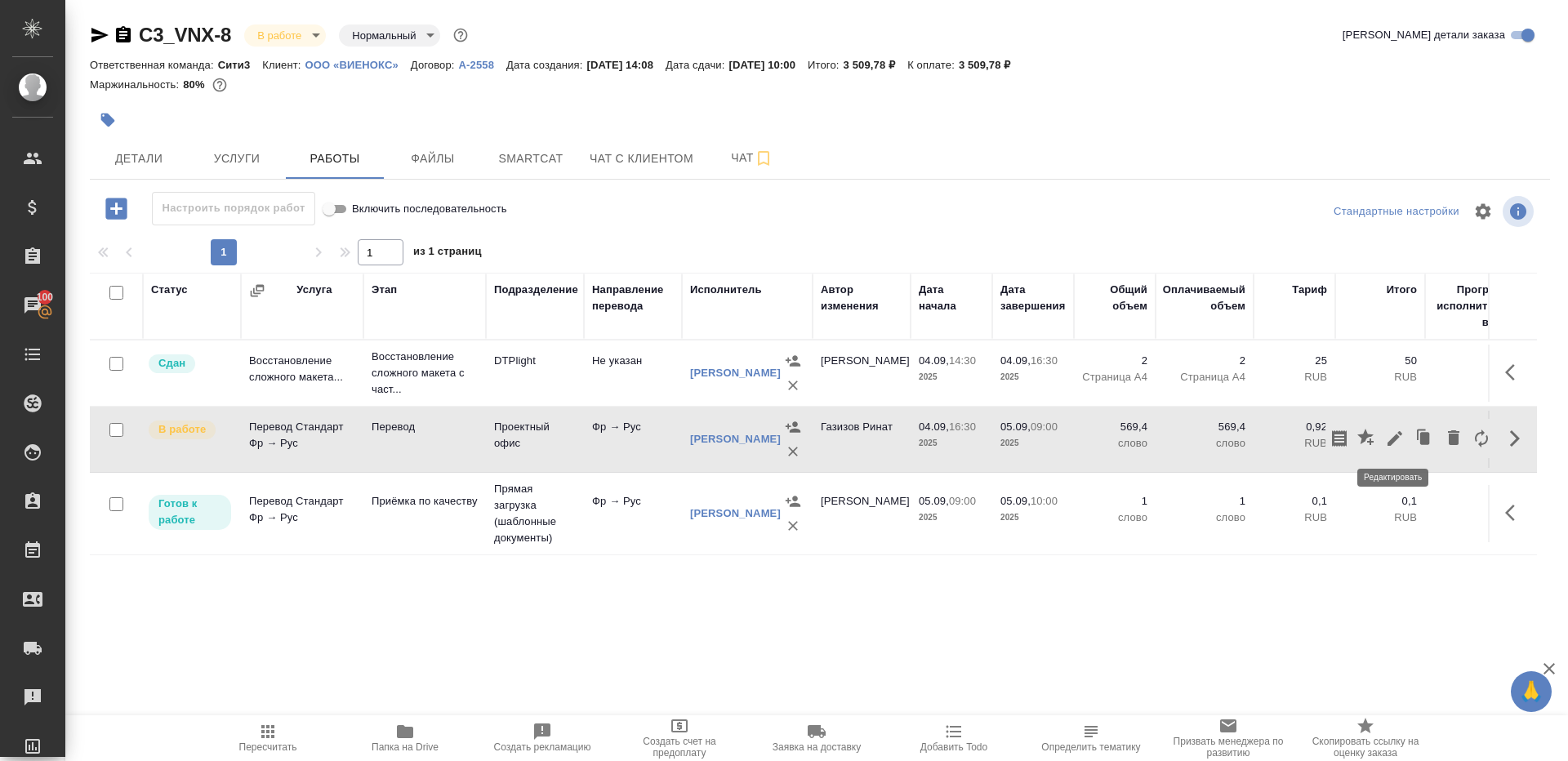
click at [1399, 432] on icon "button" at bounding box center [1395, 438] width 15 height 15
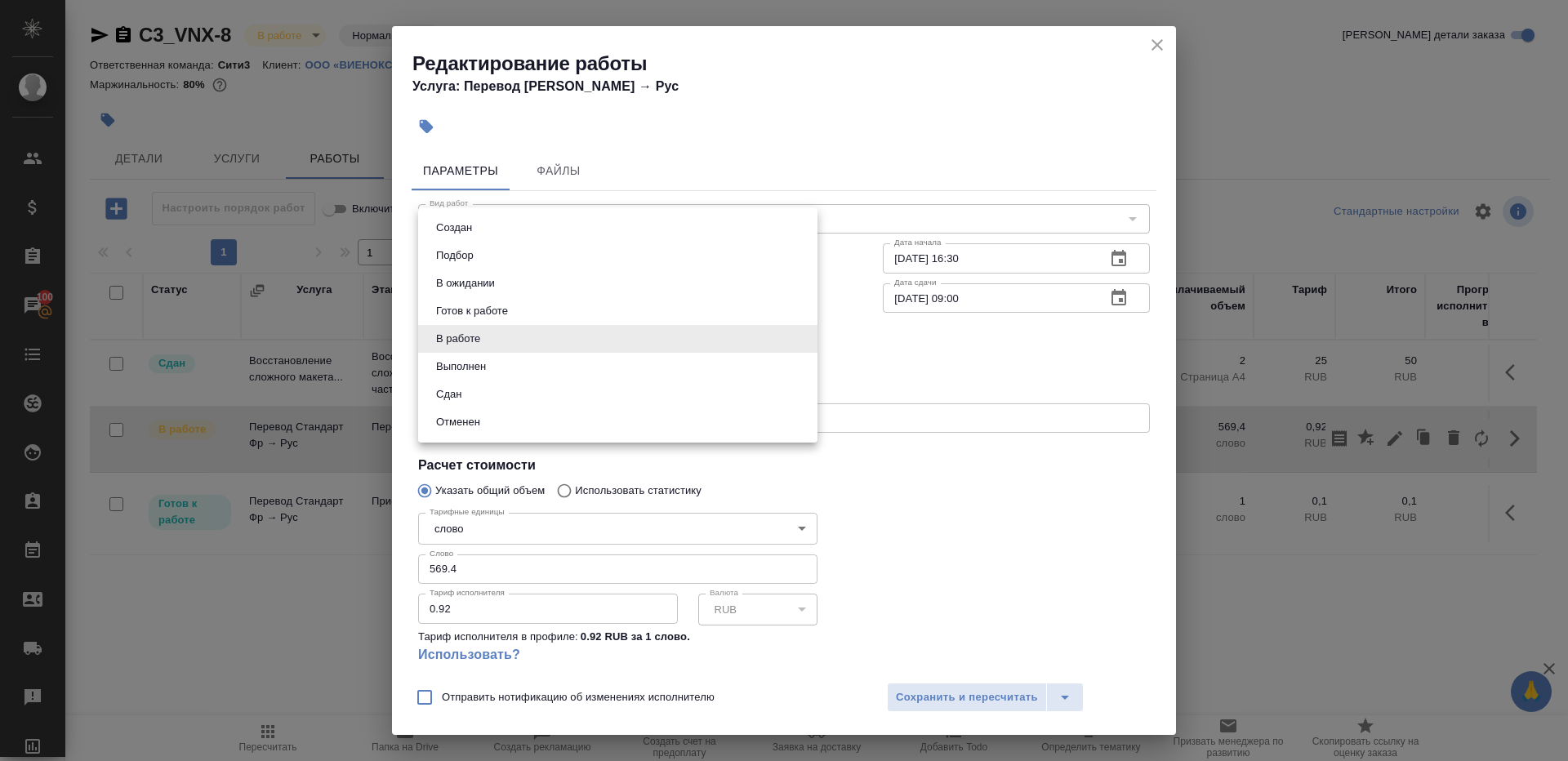
click at [517, 329] on body "🙏 .cls-1 fill:#fff; AWATERA Gazizov Rinat Клиенты Спецификации Заказы 100 Чаты …" at bounding box center [784, 380] width 1568 height 761
click at [470, 386] on li "Сдан" at bounding box center [617, 394] width 399 height 27
type input "closed"
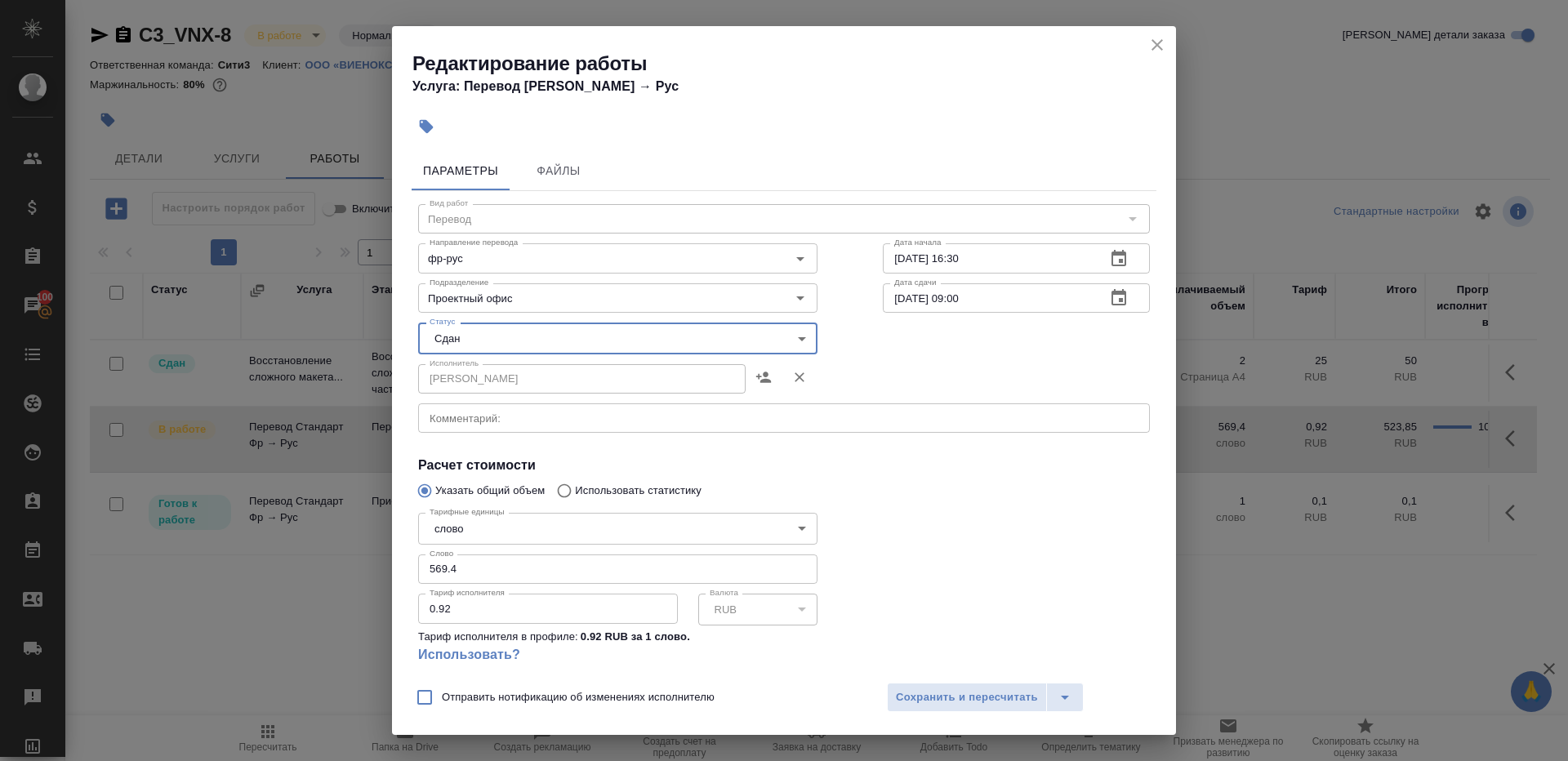
click at [475, 568] on input "569.4" at bounding box center [617, 569] width 399 height 29
paste input "2.95"
type input "562.95"
click at [1017, 546] on div at bounding box center [1016, 595] width 332 height 243
click at [965, 697] on span "Сохранить и пересчитать" at bounding box center [967, 698] width 142 height 19
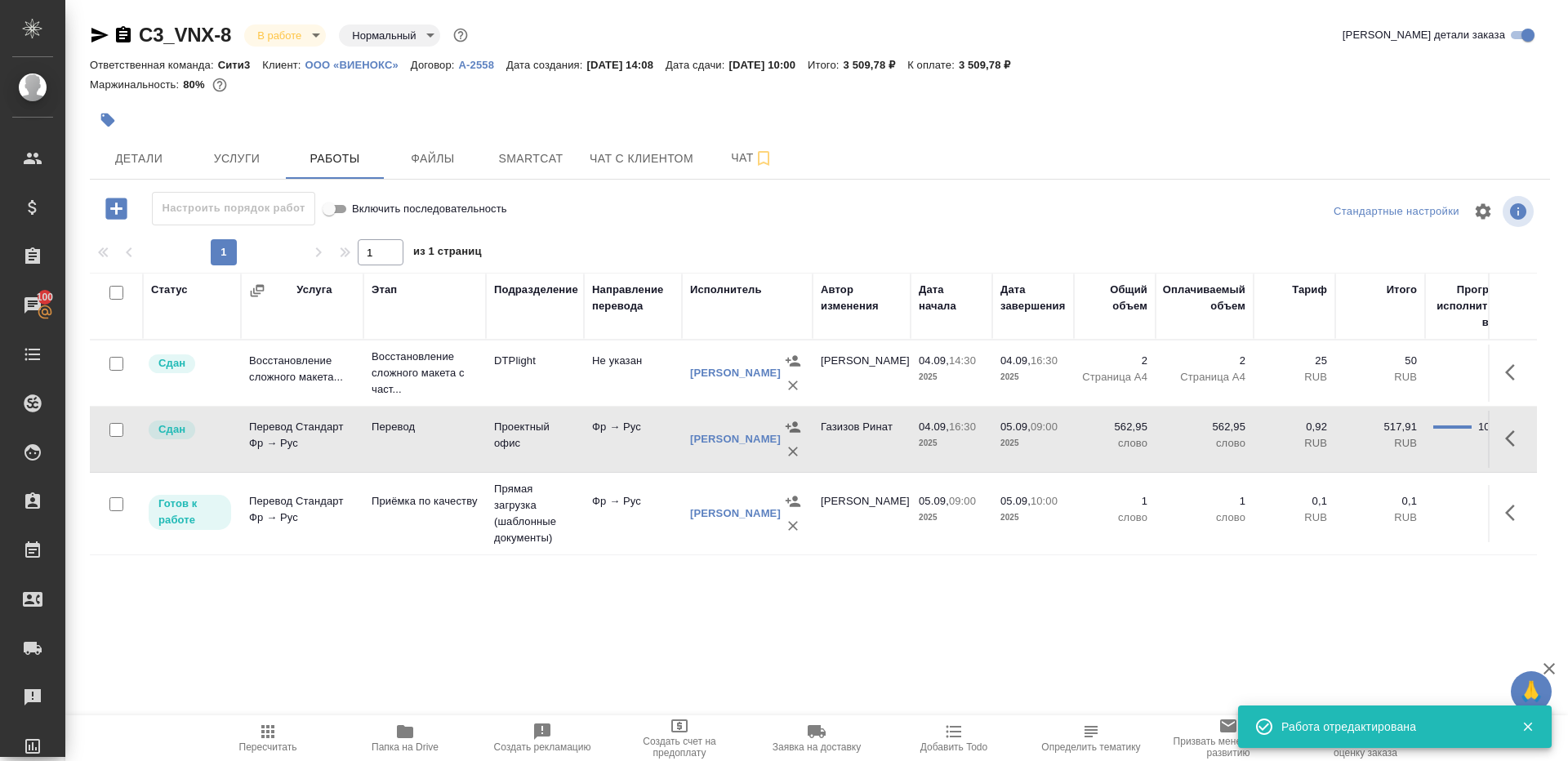
click at [256, 740] on span "Пересчитать" at bounding box center [268, 737] width 118 height 31
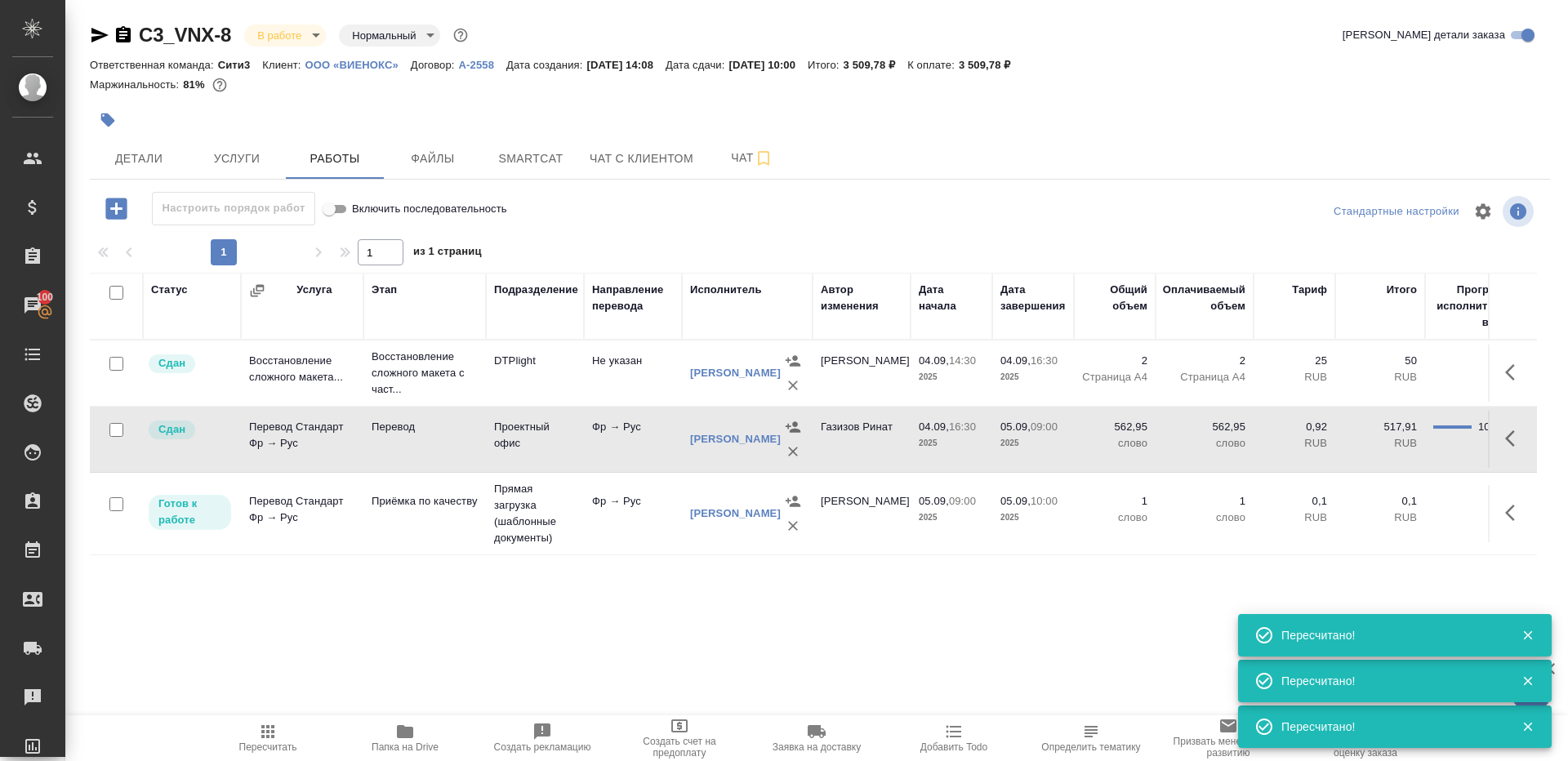
click at [262, 740] on icon "button" at bounding box center [268, 731] width 20 height 20
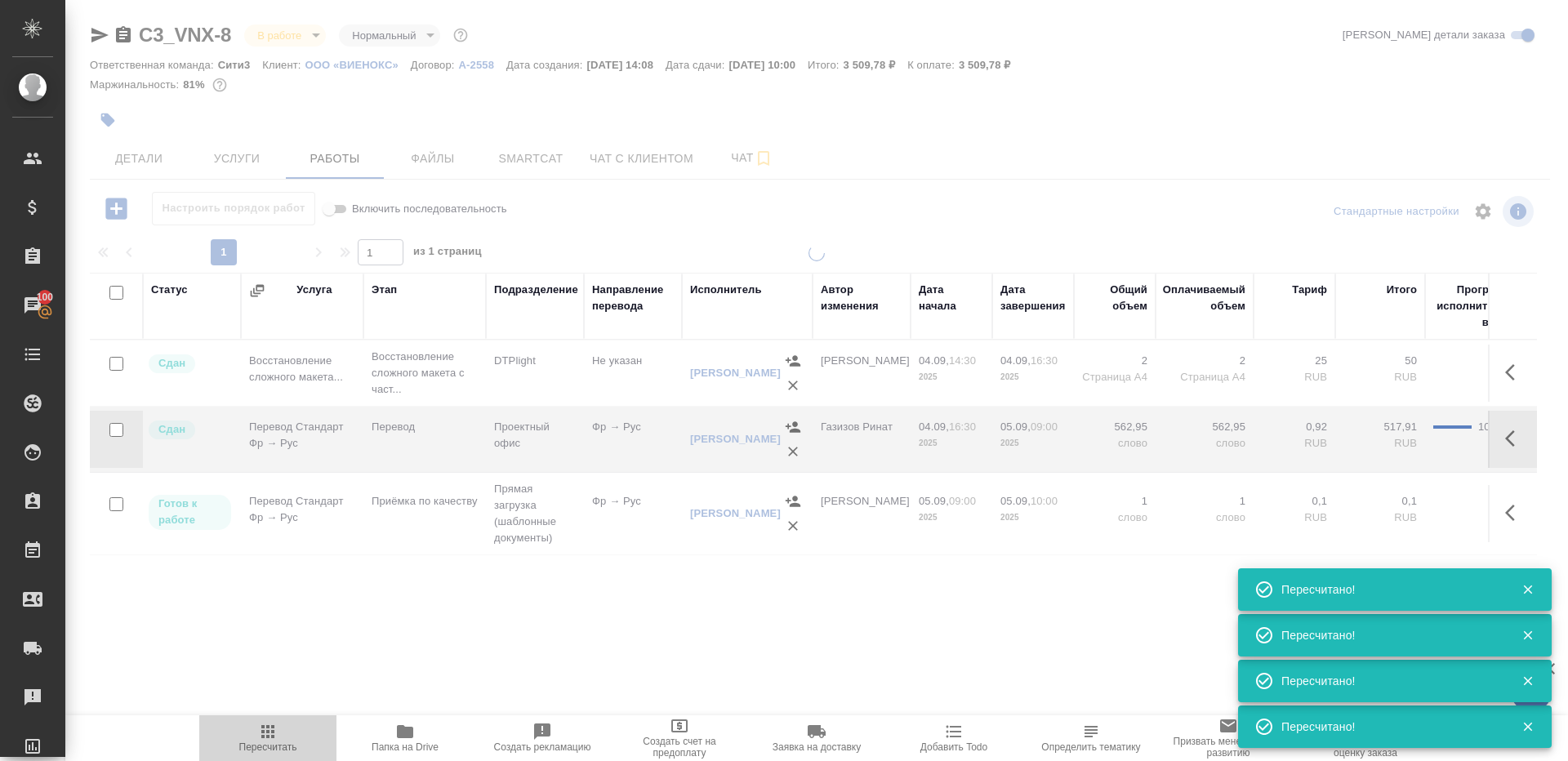
click at [262, 740] on icon "button" at bounding box center [268, 731] width 20 height 20
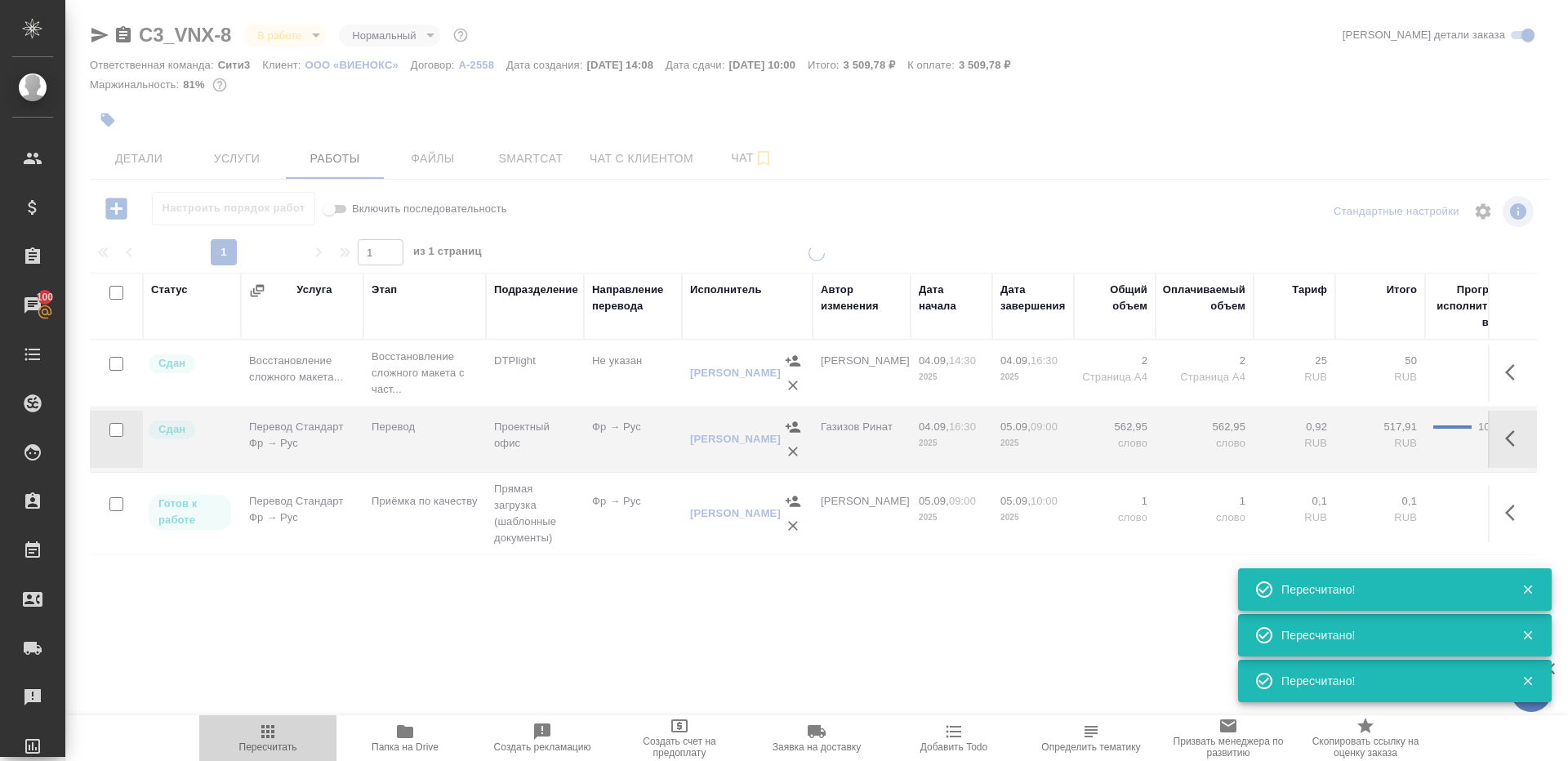
click at [262, 740] on icon "button" at bounding box center [268, 731] width 20 height 20
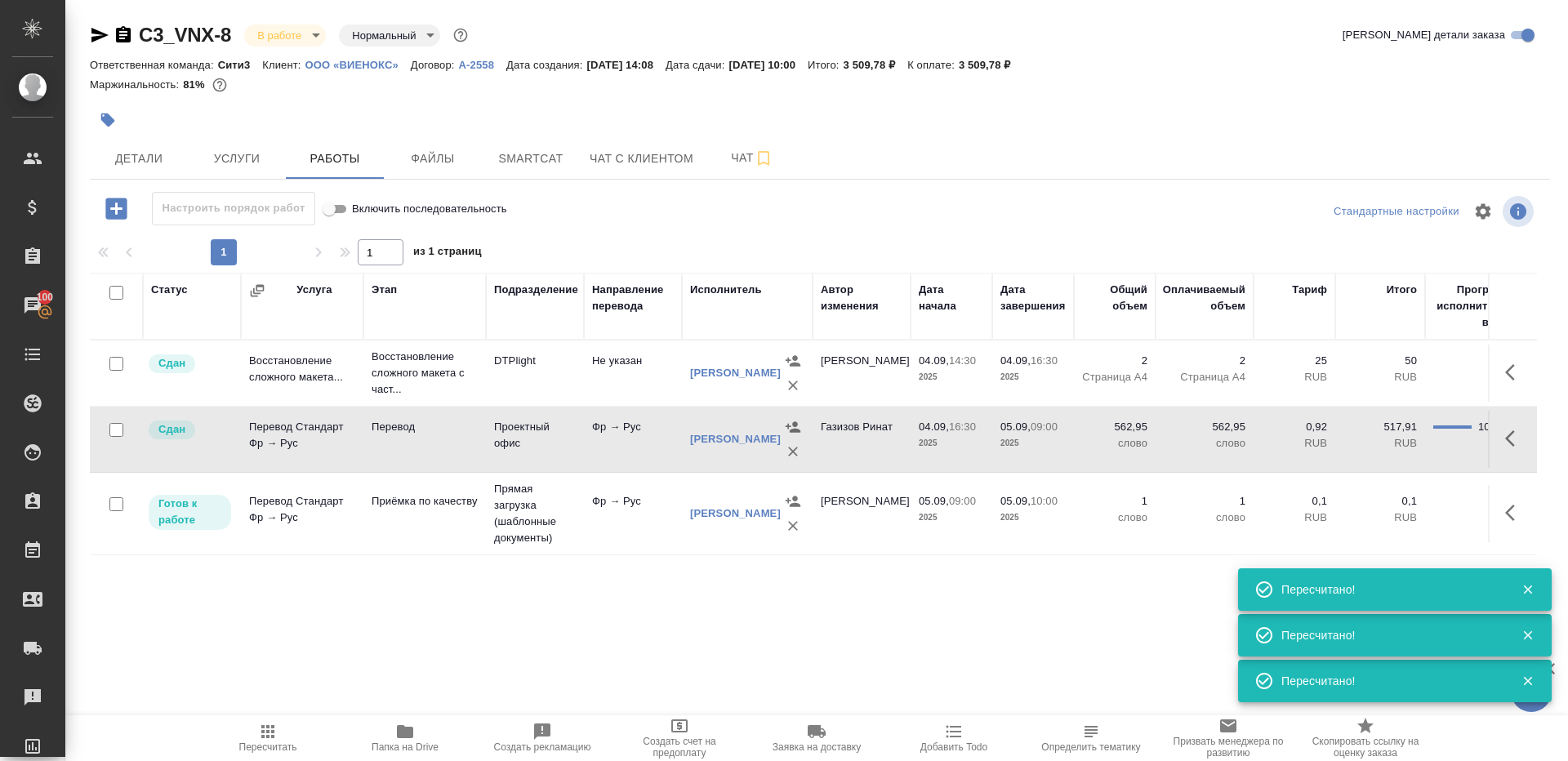
click at [245, 746] on span "Пересчитать" at bounding box center [269, 746] width 58 height 11
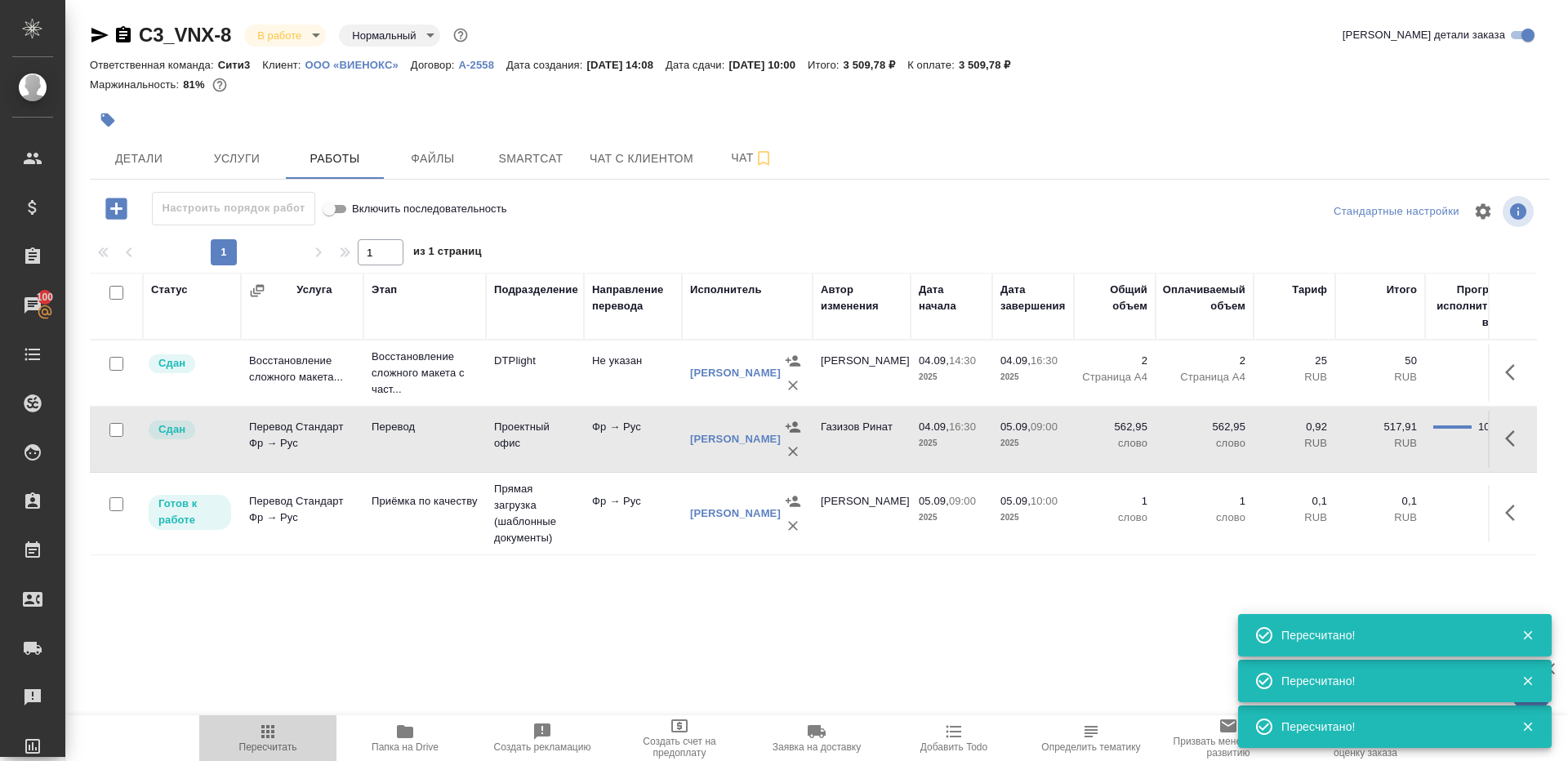
click at [245, 746] on span "Пересчитать" at bounding box center [269, 746] width 58 height 11
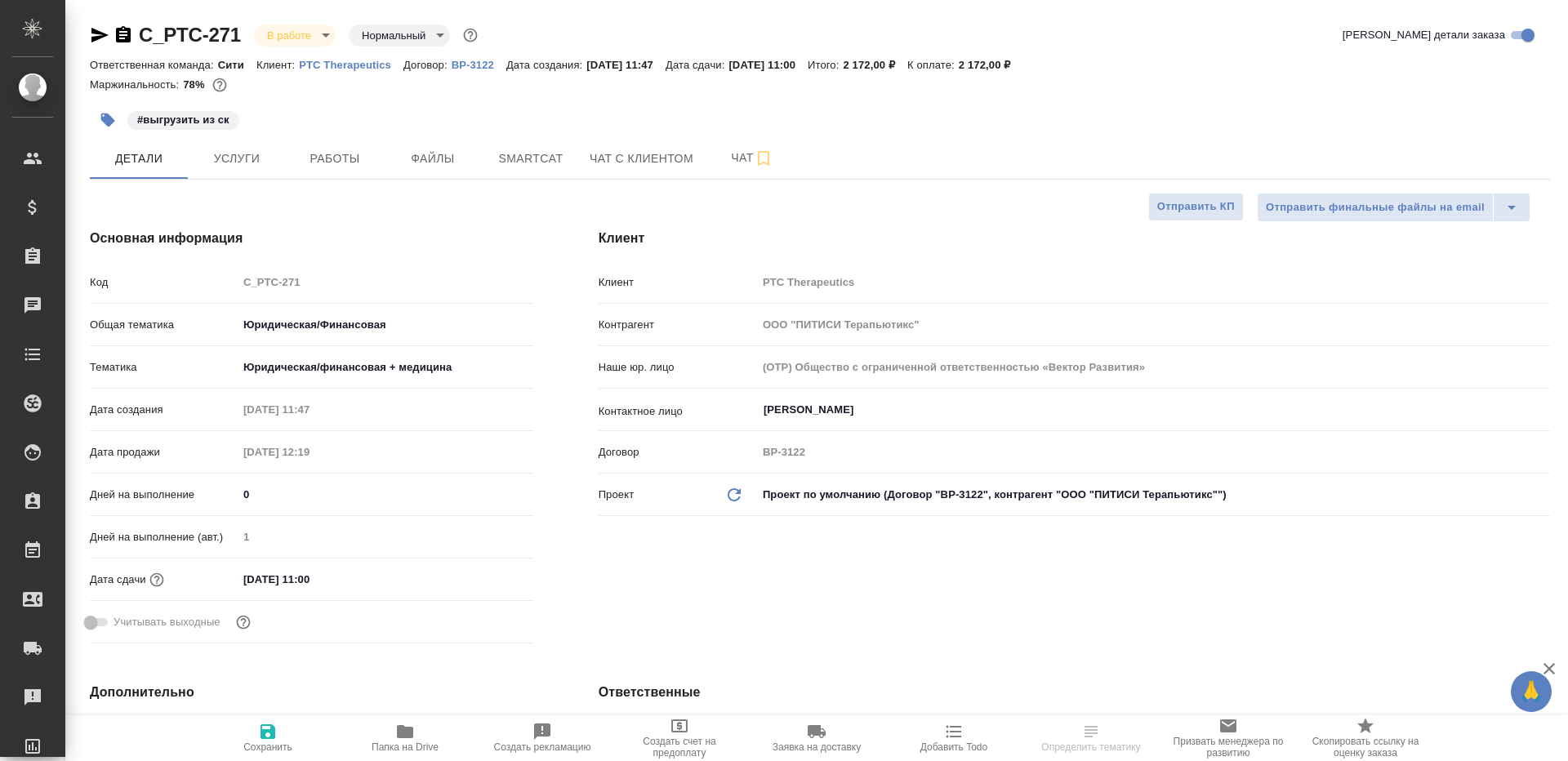
select select "RU"
type textarea "x"
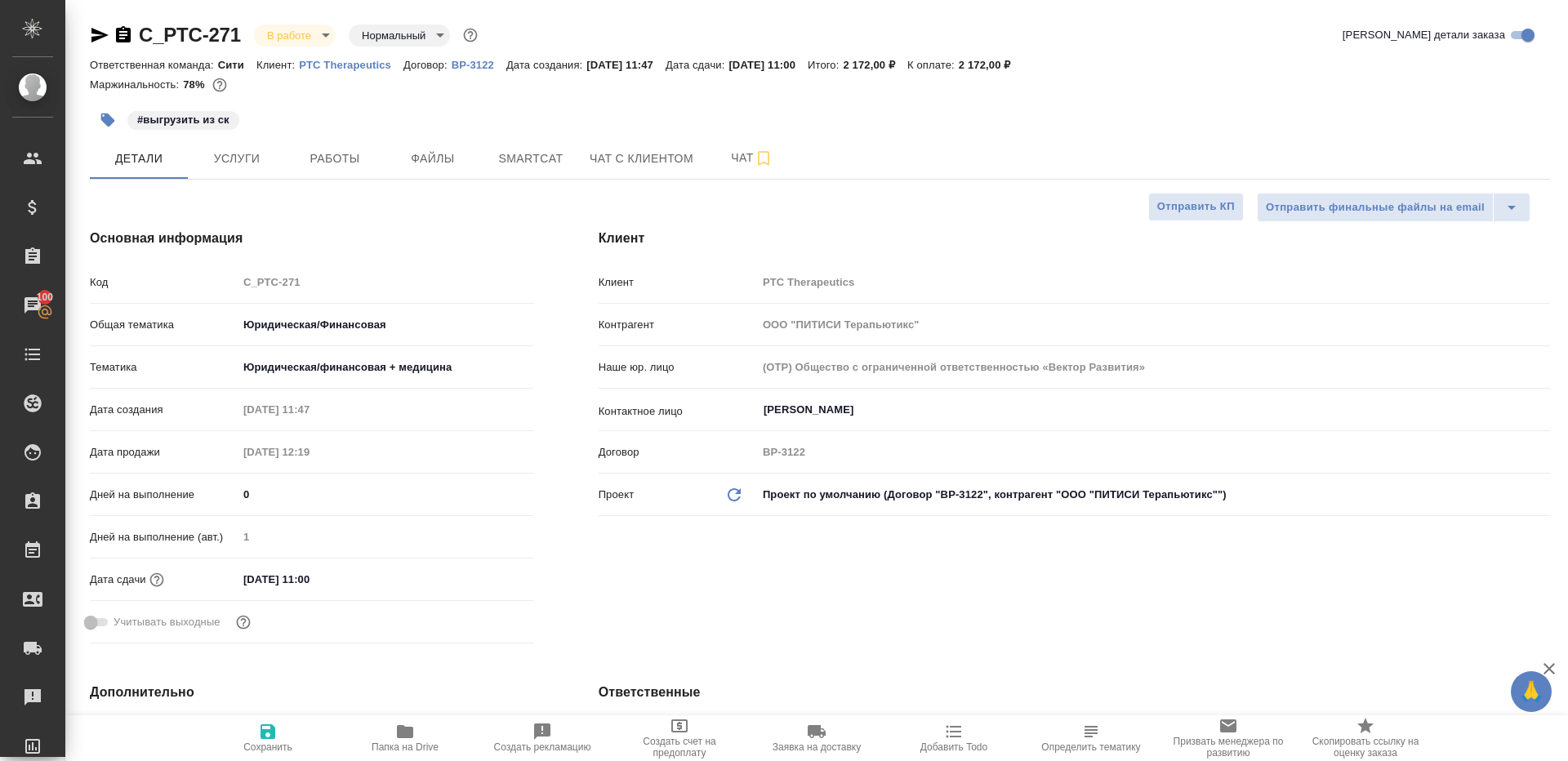
type textarea "x"
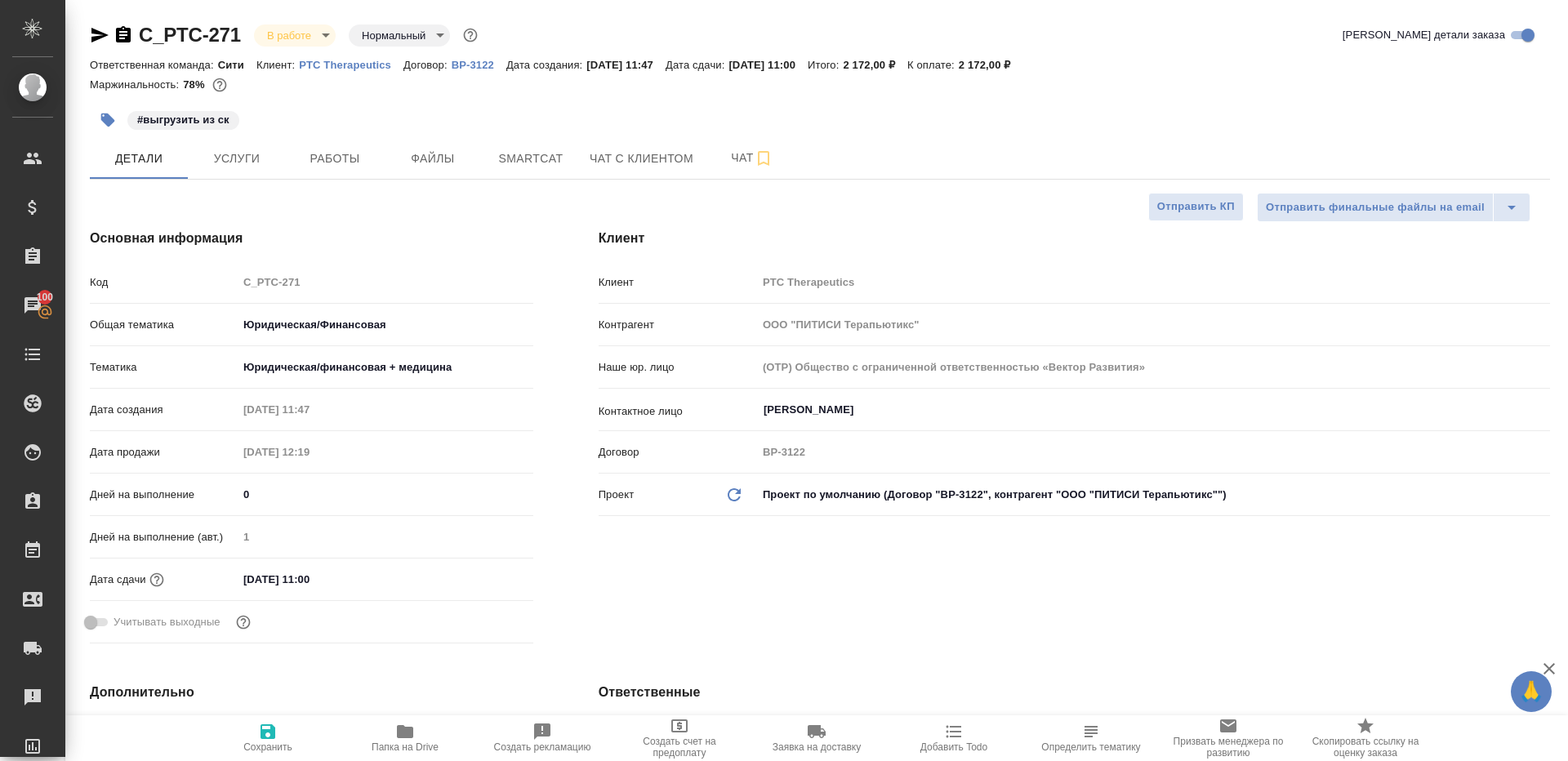
type textarea "x"
click at [500, 154] on span "Smartcat" at bounding box center [530, 159] width 78 height 21
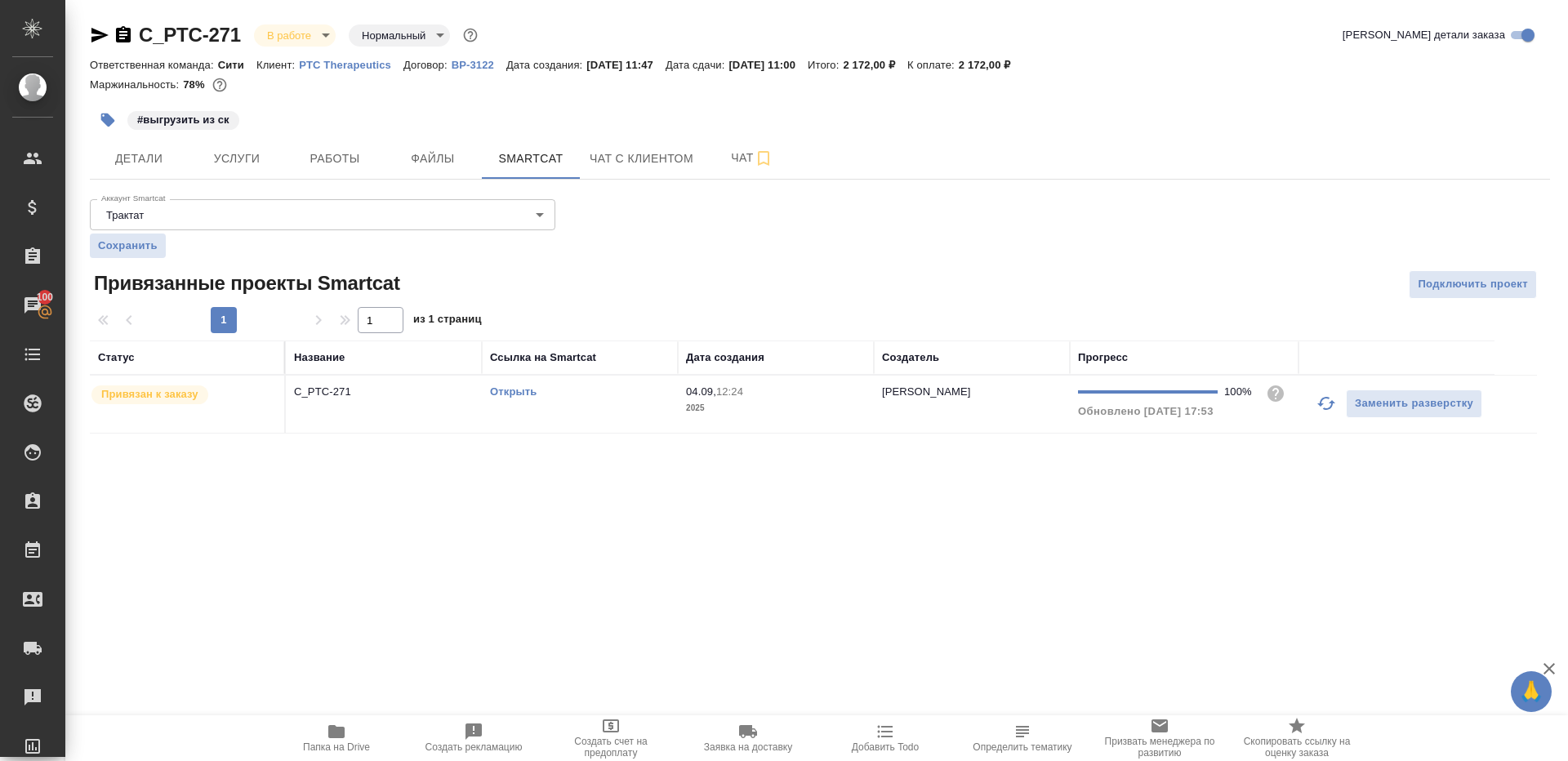
click at [507, 393] on link "Открыть" at bounding box center [513, 391] width 46 height 12
click at [651, 391] on div "Открыть" at bounding box center [579, 391] width 179 height 16
click at [306, 154] on span "Работы" at bounding box center [334, 159] width 78 height 21
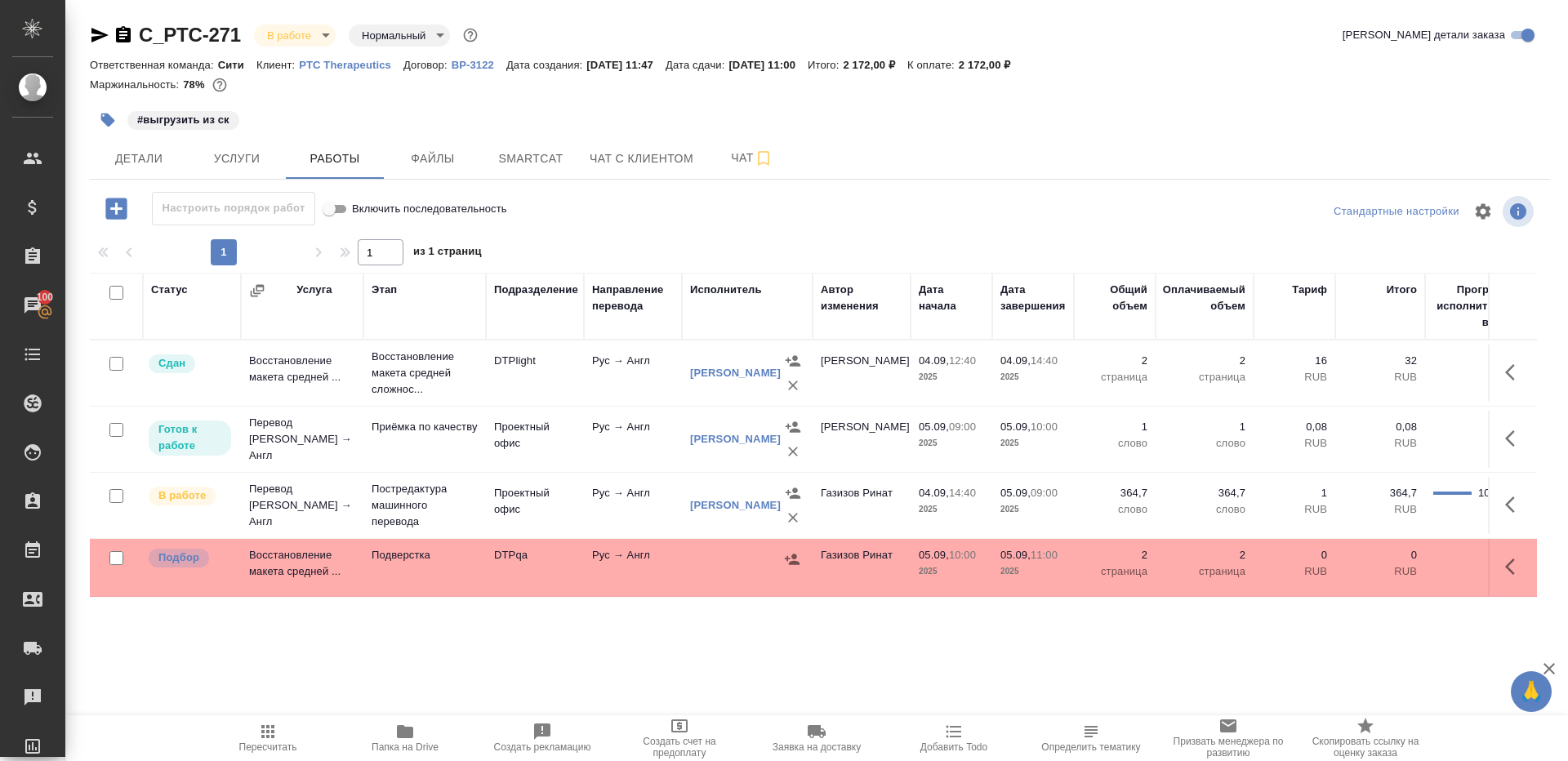
click at [404, 724] on icon "button" at bounding box center [405, 731] width 20 height 20
click at [1521, 495] on icon "button" at bounding box center [1515, 504] width 20 height 20
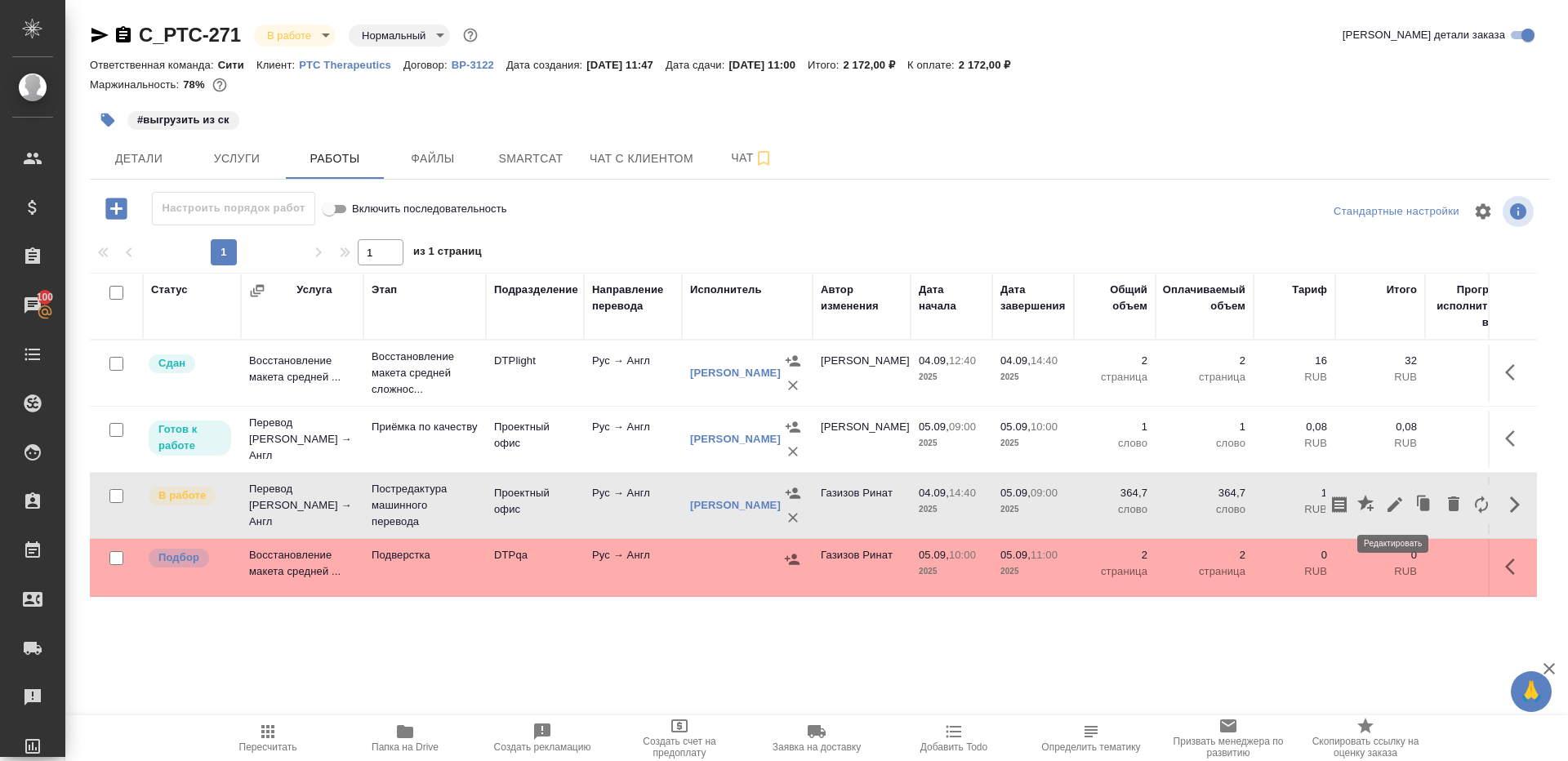
click at [1387, 502] on icon "button" at bounding box center [1395, 504] width 20 height 20
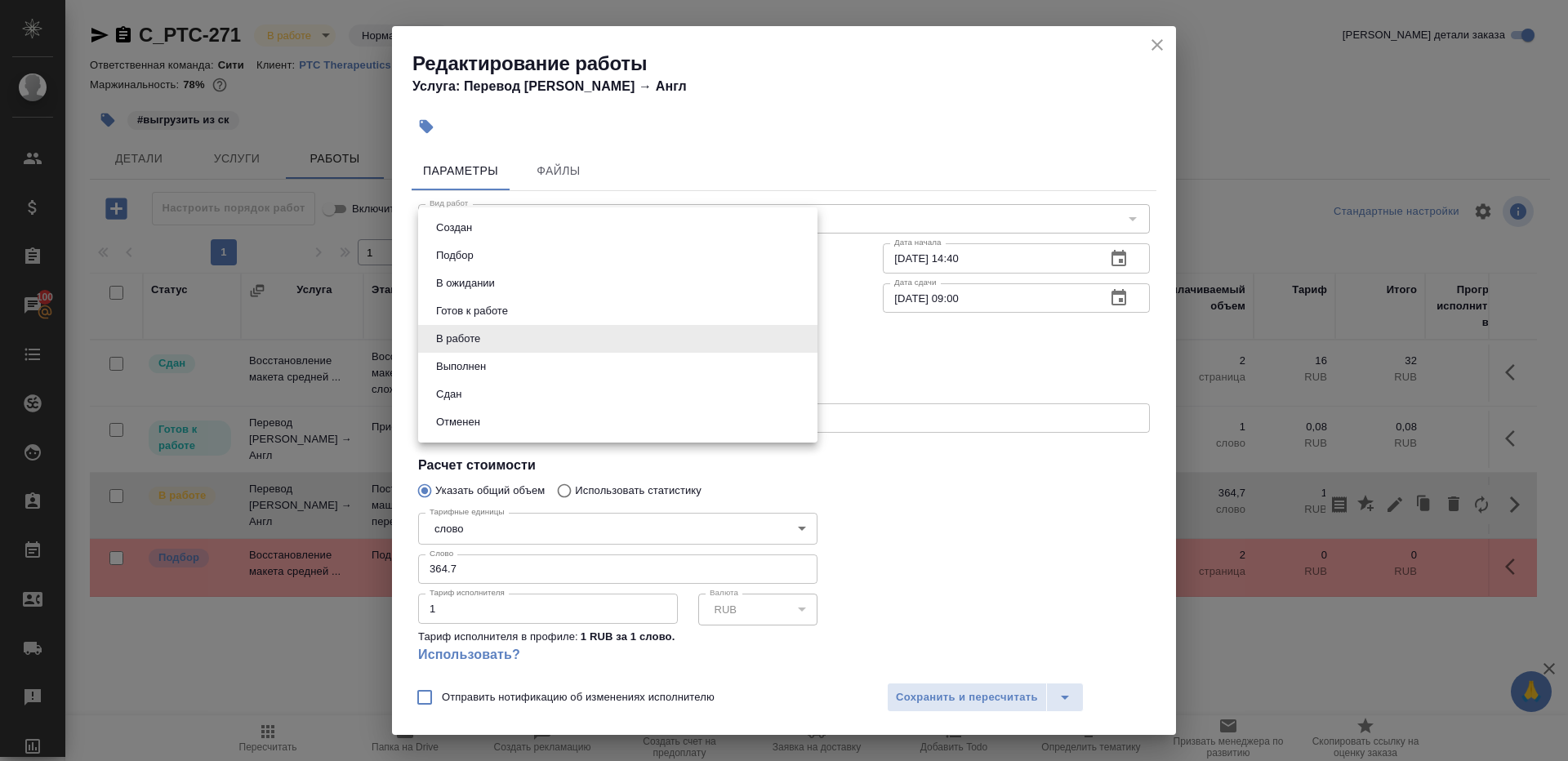
click at [507, 334] on body "🙏 .cls-1 fill:#fff; AWATERA Gazizov Rinat Клиенты Спецификации Заказы 100 Чаты …" at bounding box center [784, 380] width 1568 height 761
click at [496, 367] on li "Выполнен" at bounding box center [617, 366] width 399 height 27
type input "completed"
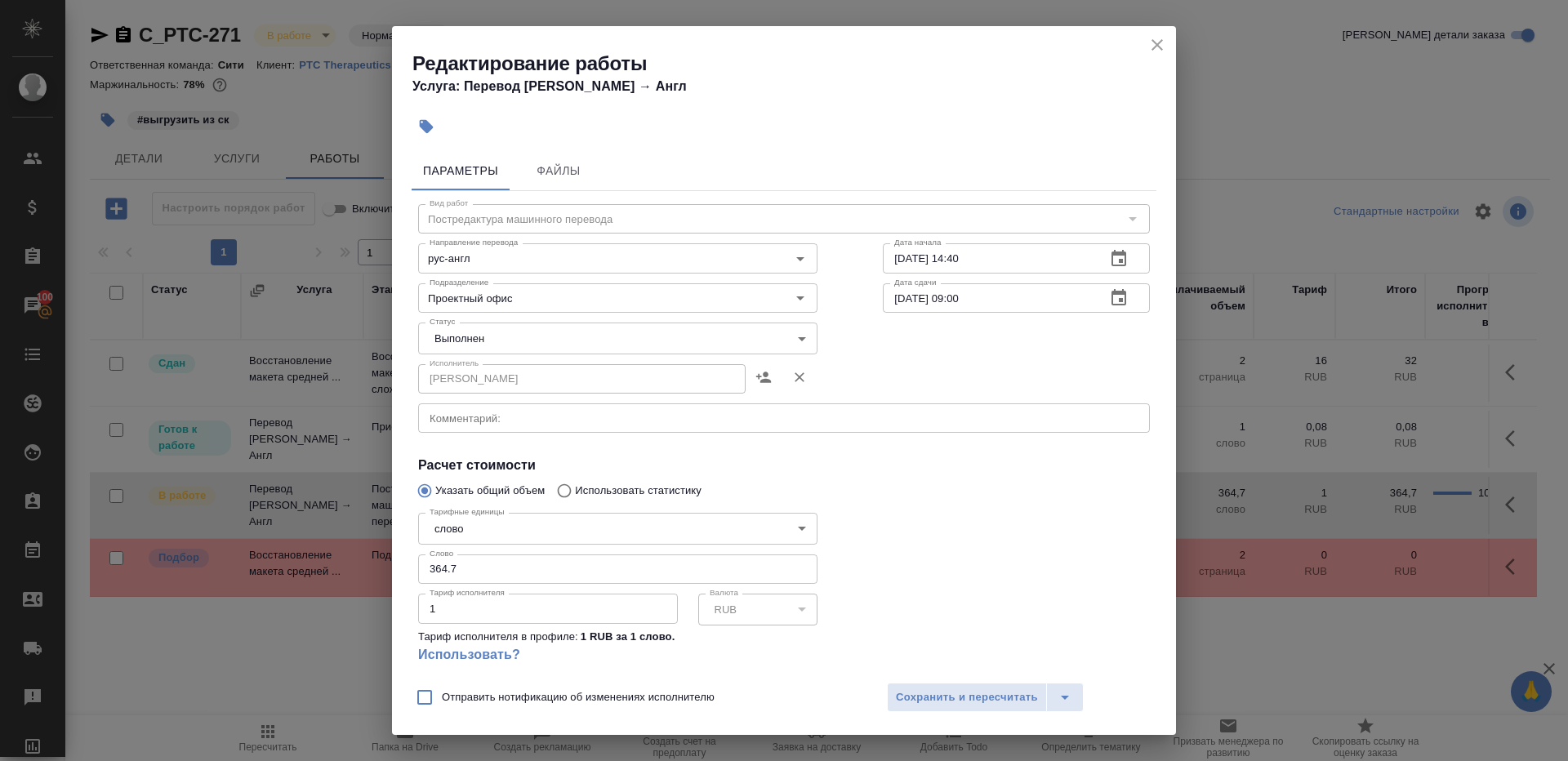
click at [885, 559] on div at bounding box center [1016, 595] width 332 height 243
click at [917, 684] on button "Сохранить и пересчитать" at bounding box center [966, 698] width 160 height 29
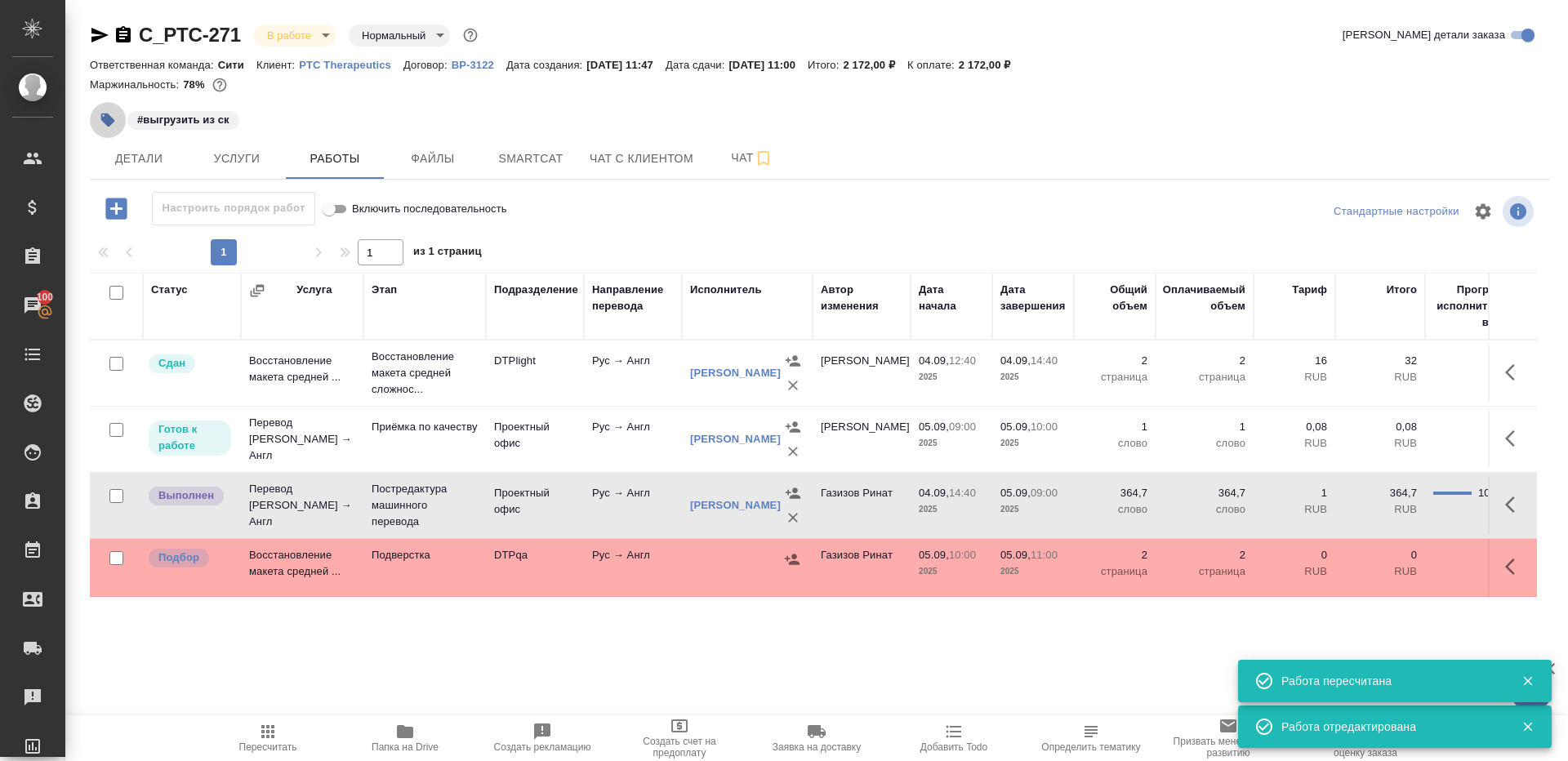
click at [119, 132] on button "button" at bounding box center [108, 120] width 36 height 36
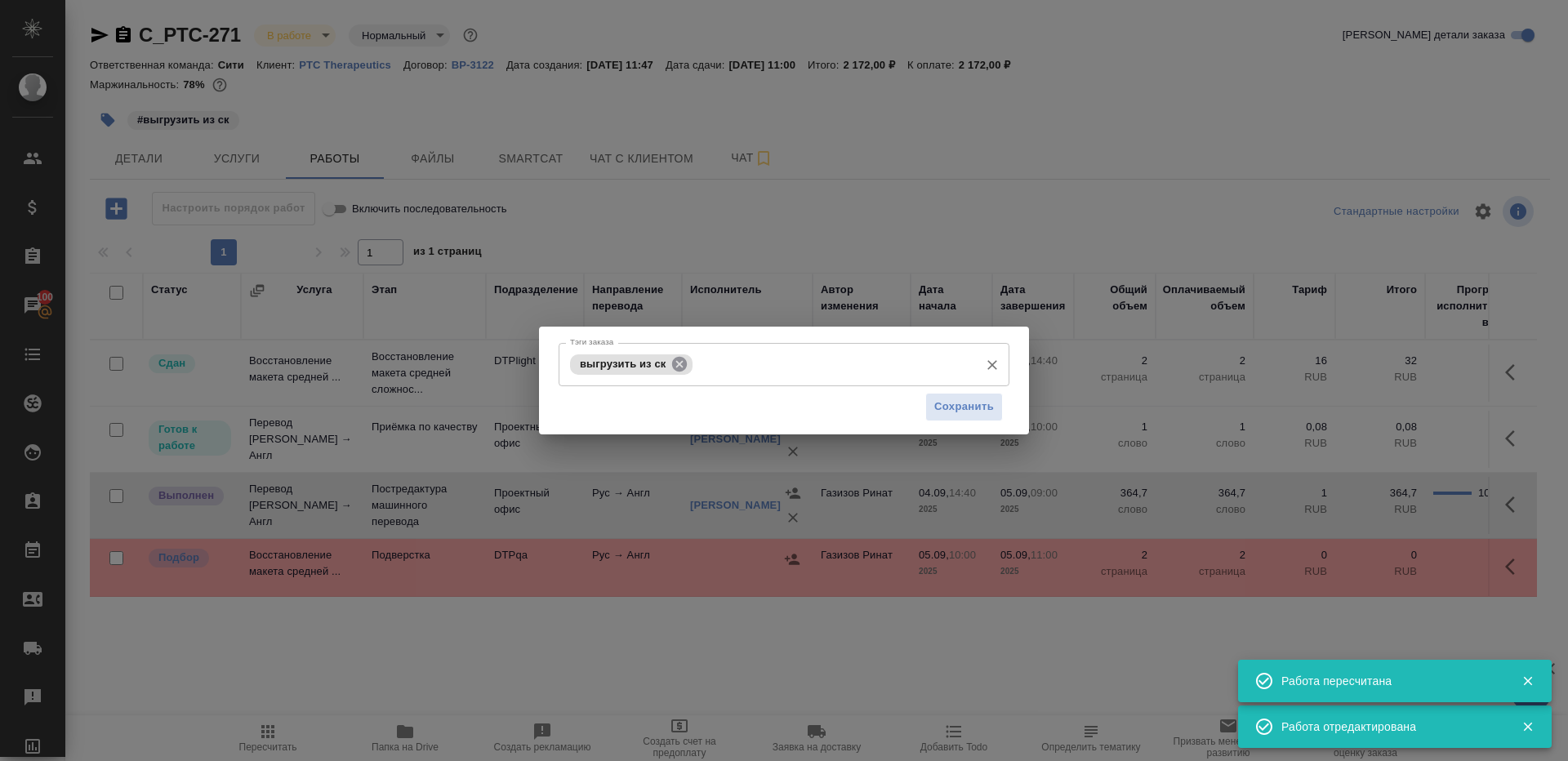
click at [678, 362] on icon at bounding box center [679, 364] width 18 height 18
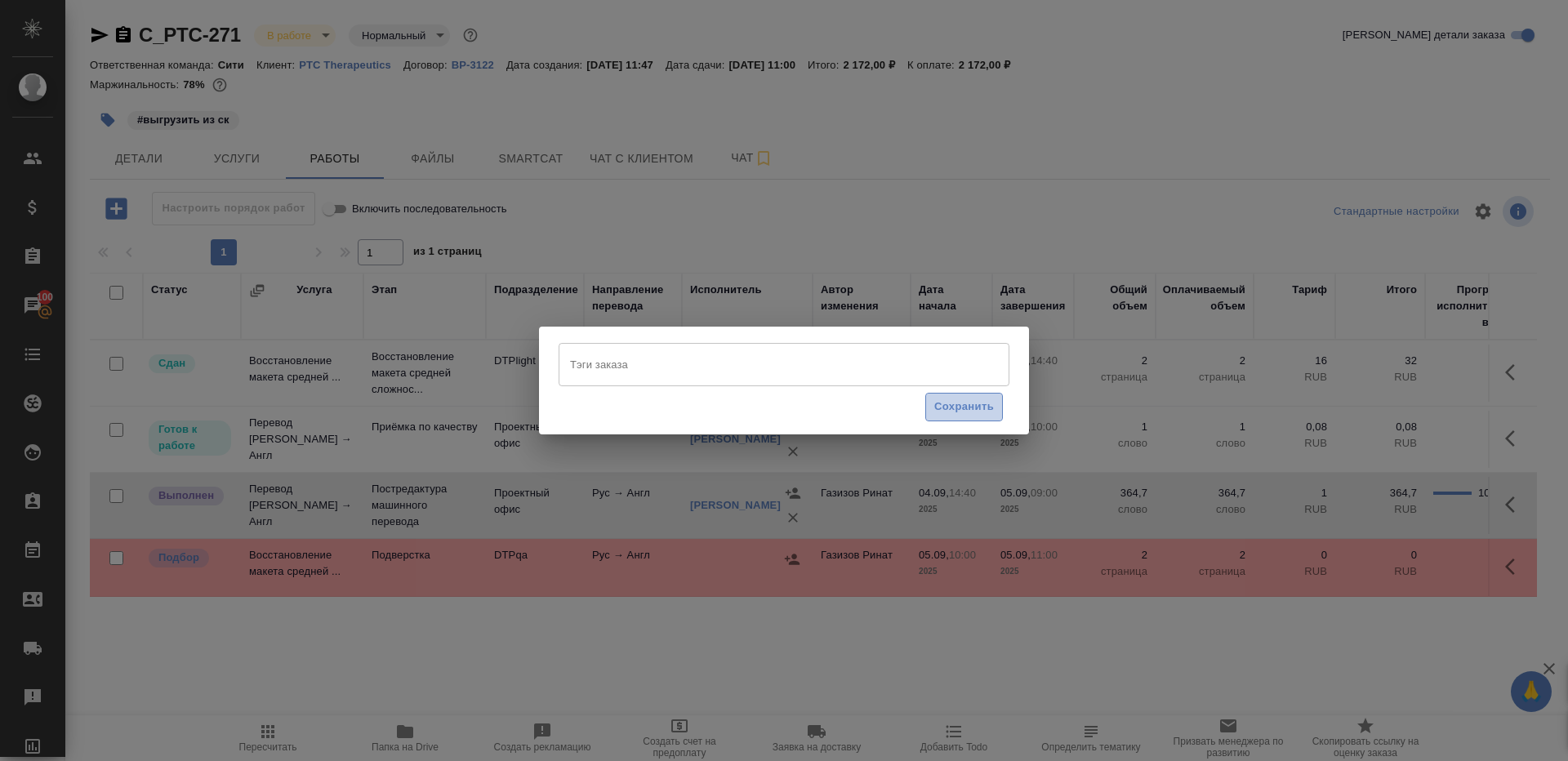
click at [949, 402] on span "Сохранить" at bounding box center [964, 407] width 59 height 19
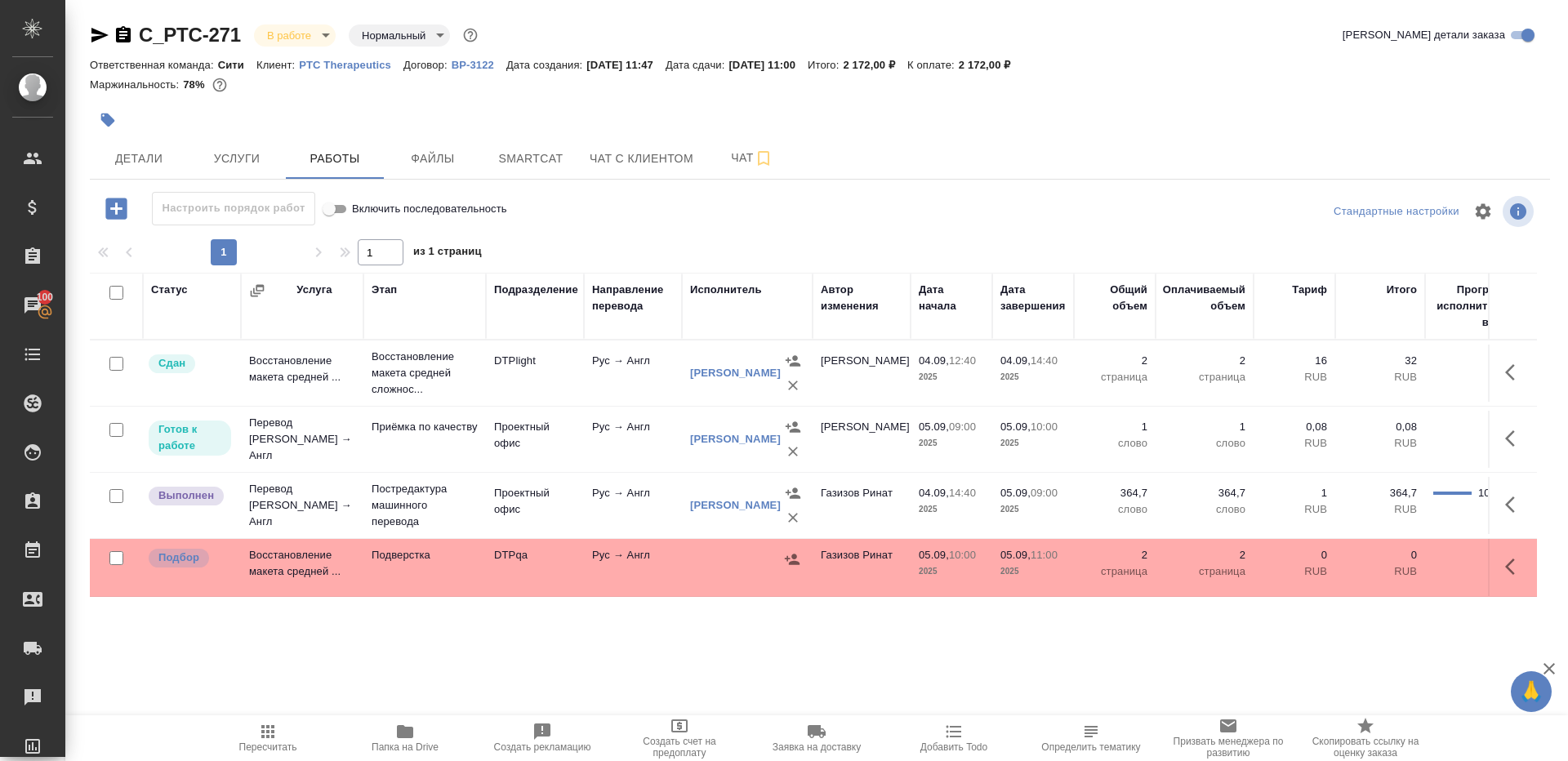
click at [278, 736] on span "Пересчитать" at bounding box center [268, 737] width 118 height 31
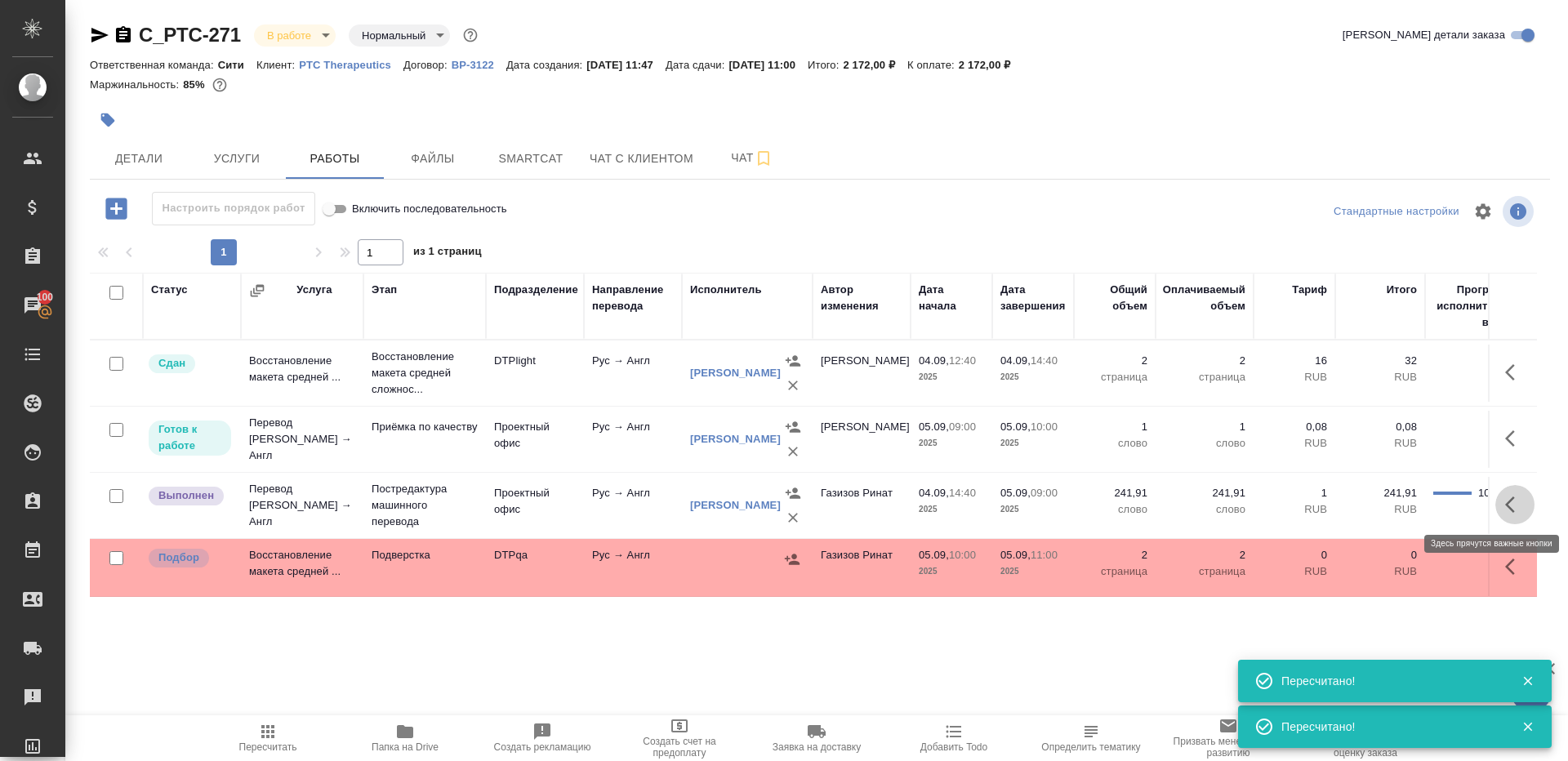
click at [1524, 501] on icon "button" at bounding box center [1515, 504] width 20 height 20
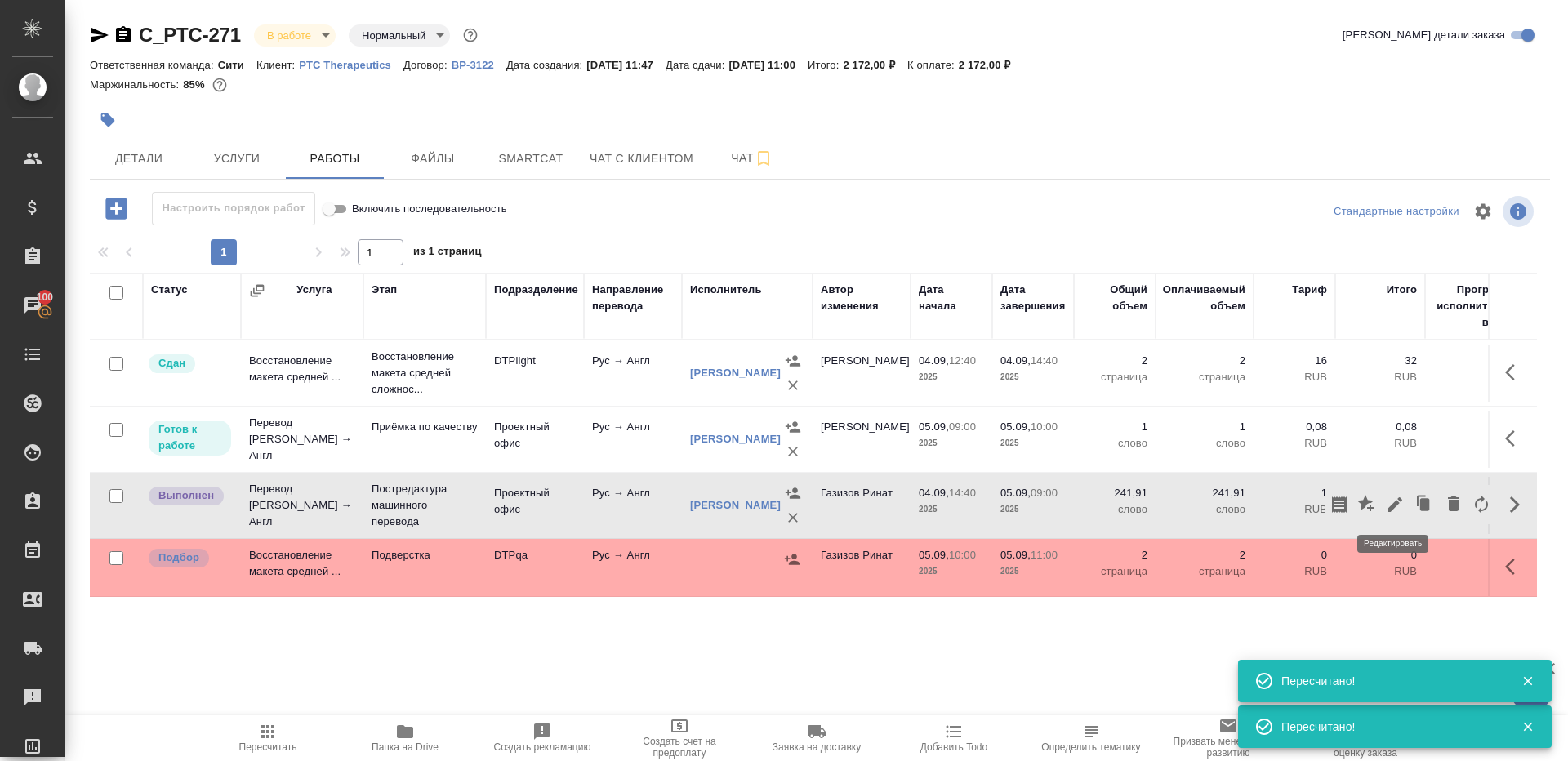
click at [1394, 503] on icon "button" at bounding box center [1395, 504] width 15 height 15
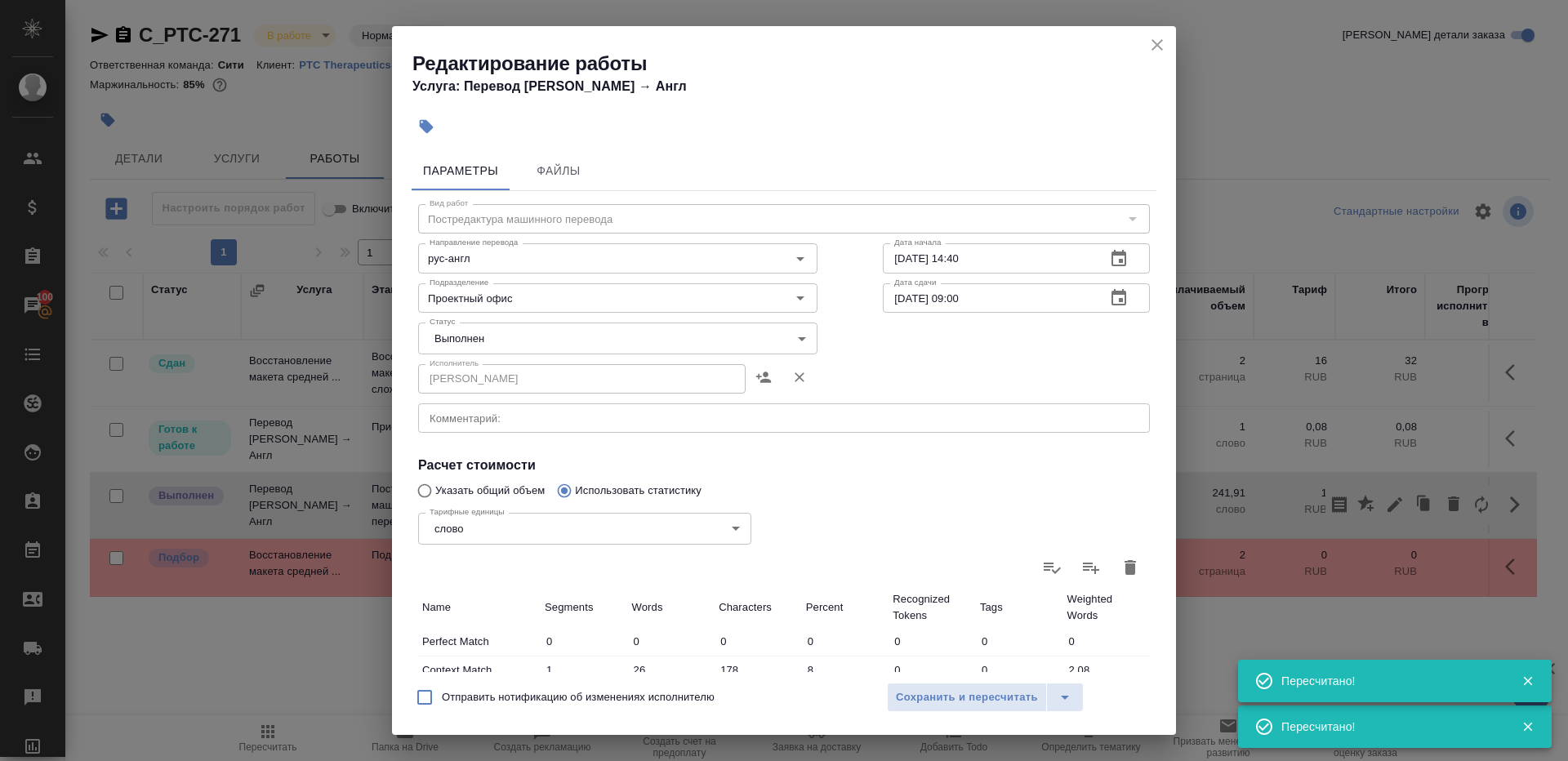
click at [528, 329] on body "🙏 .cls-1 fill:#fff; AWATERA Gazizov Rinat Клиенты Спецификации Заказы 100 Чаты …" at bounding box center [784, 380] width 1568 height 761
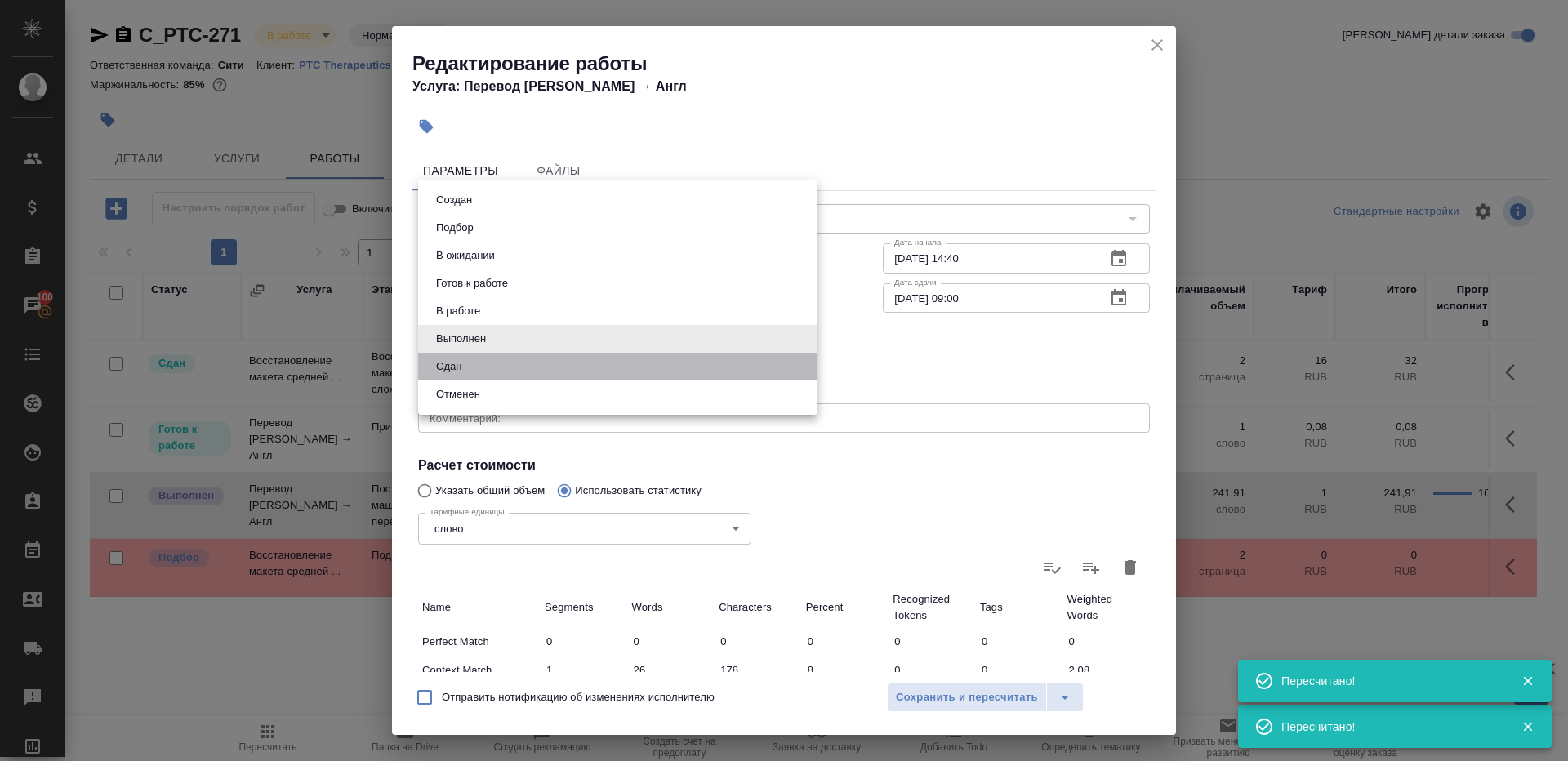
click at [514, 370] on li "Сдан" at bounding box center [617, 366] width 399 height 27
type input "closed"
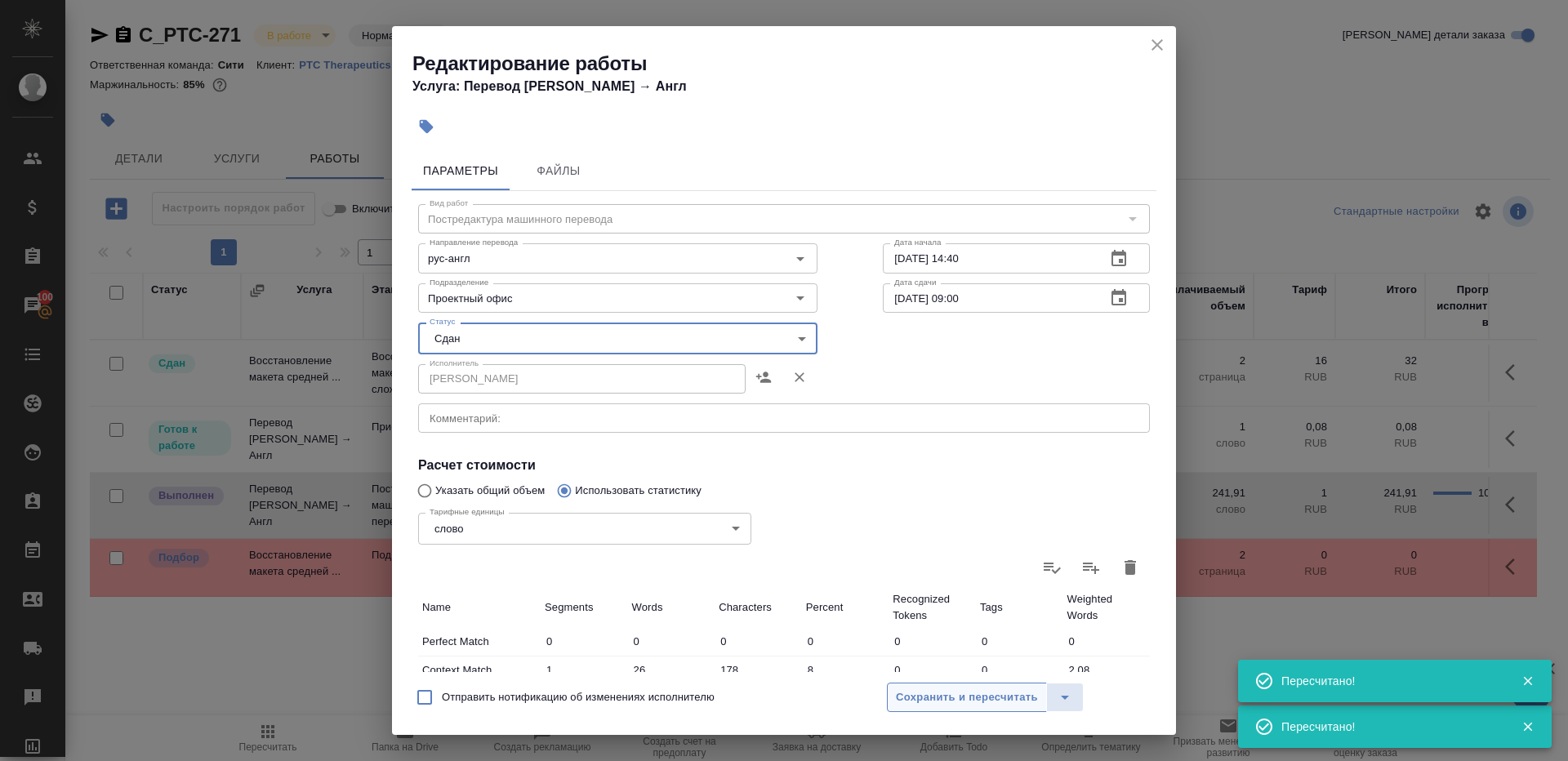
click at [970, 696] on span "Сохранить и пересчитать" at bounding box center [967, 698] width 142 height 19
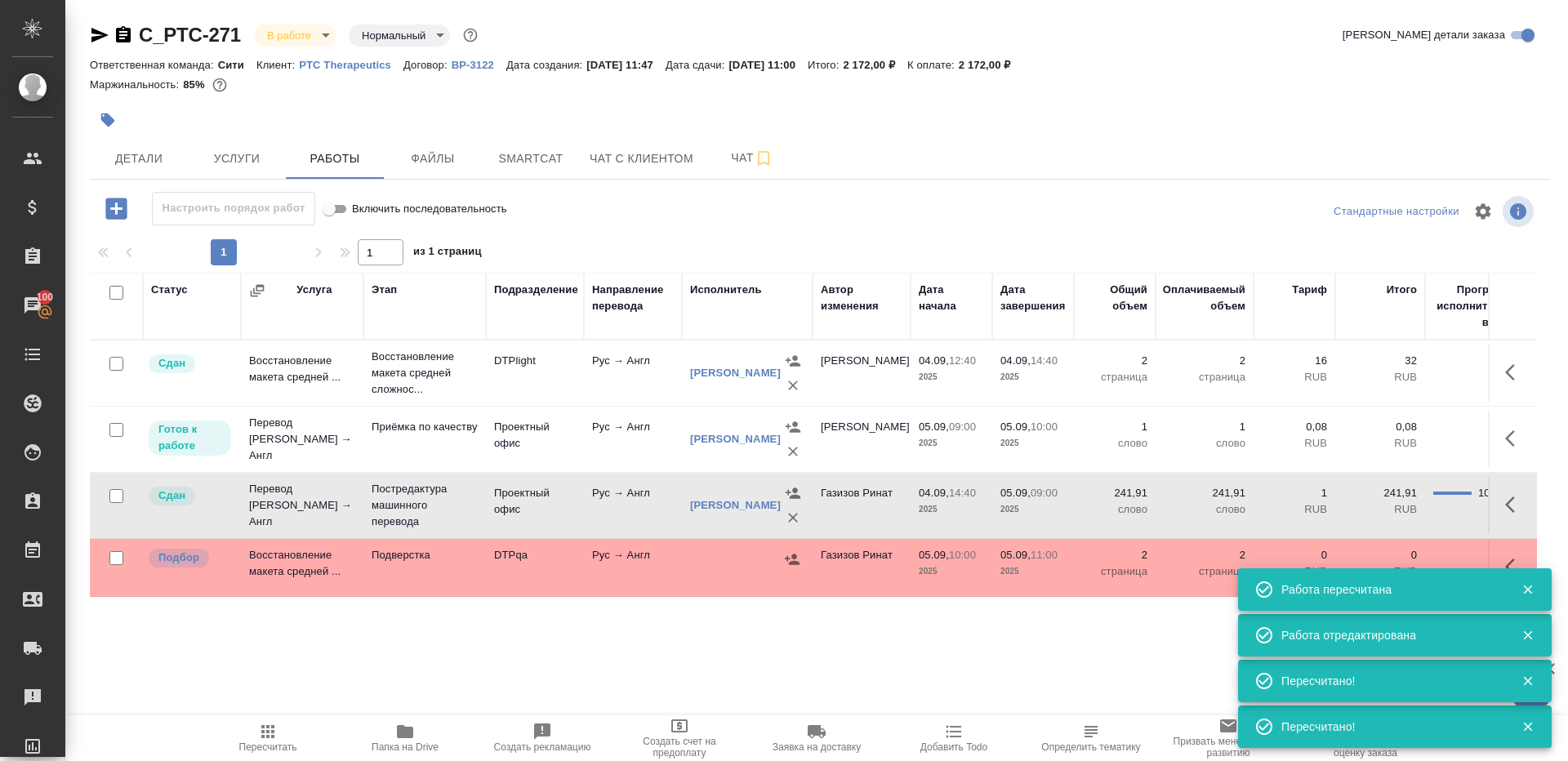
click at [265, 713] on div ".cls-1 fill:#fff; AWATERA Gazizov Rinat Клиенты Спецификации Заказы 100 Чаты To…" at bounding box center [784, 380] width 1568 height 761
click at [265, 723] on icon "button" at bounding box center [268, 731] width 20 height 20
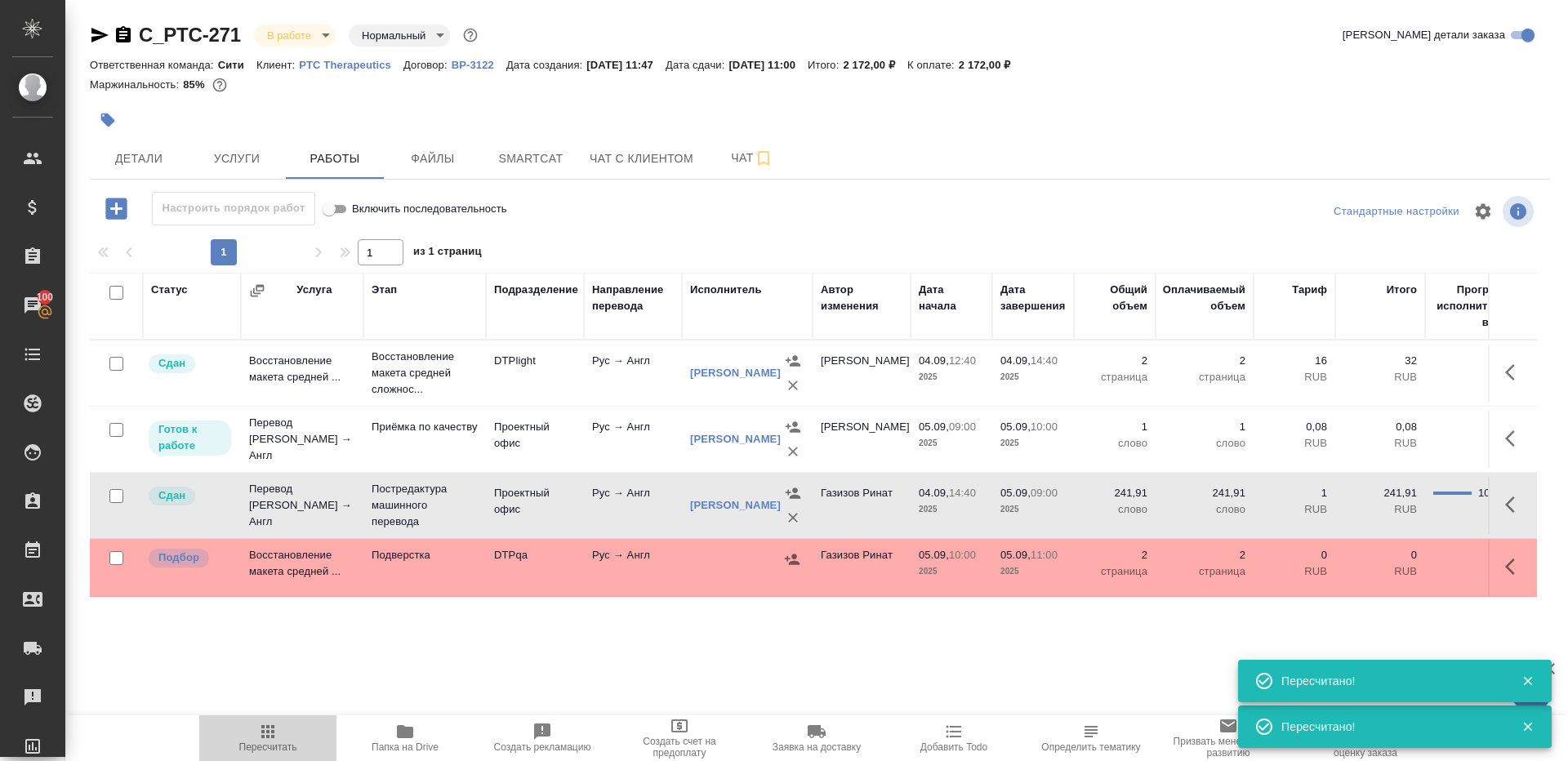
click at [279, 734] on span "Пересчитать" at bounding box center [268, 737] width 118 height 31
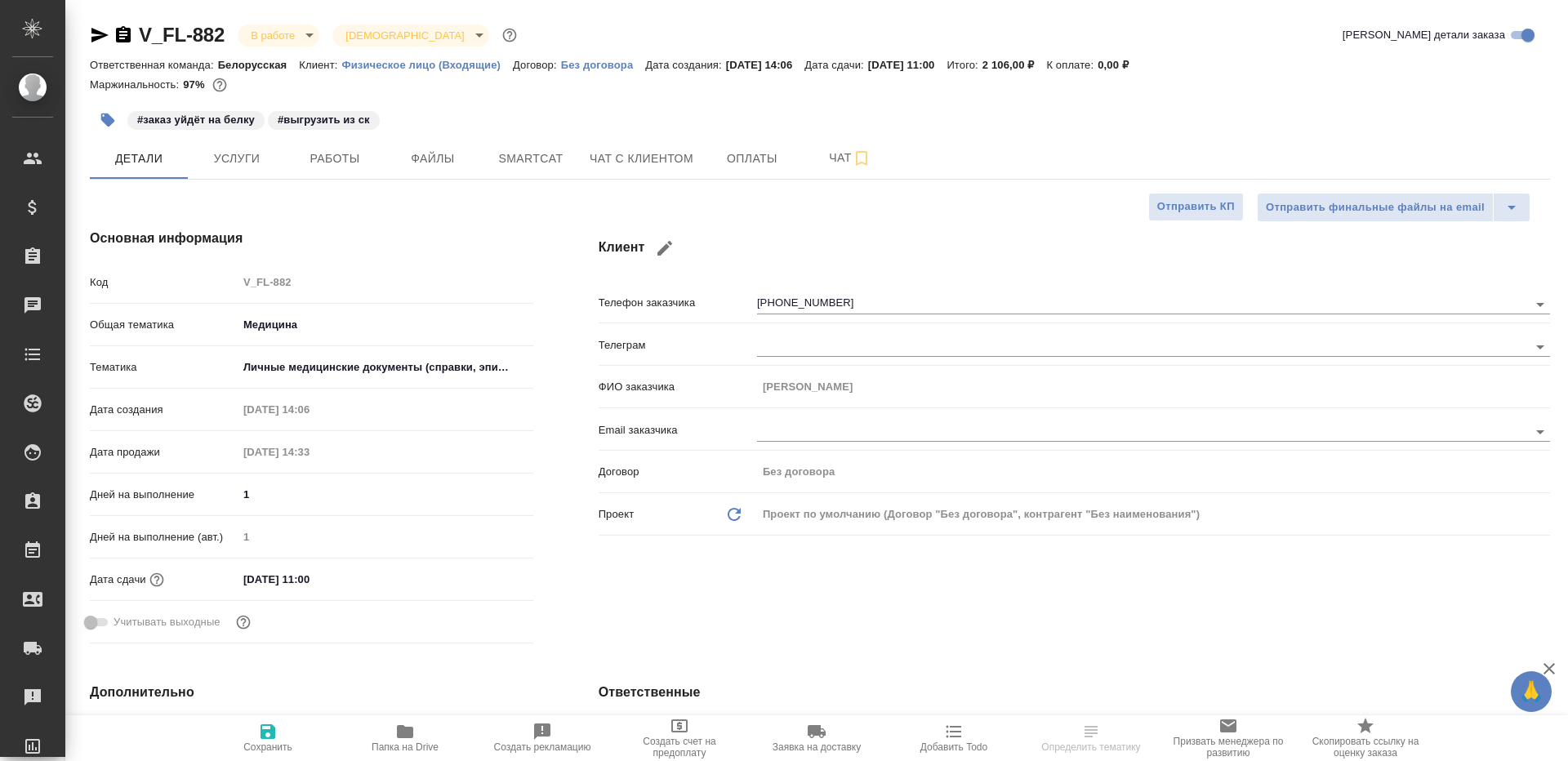
select select "RU"
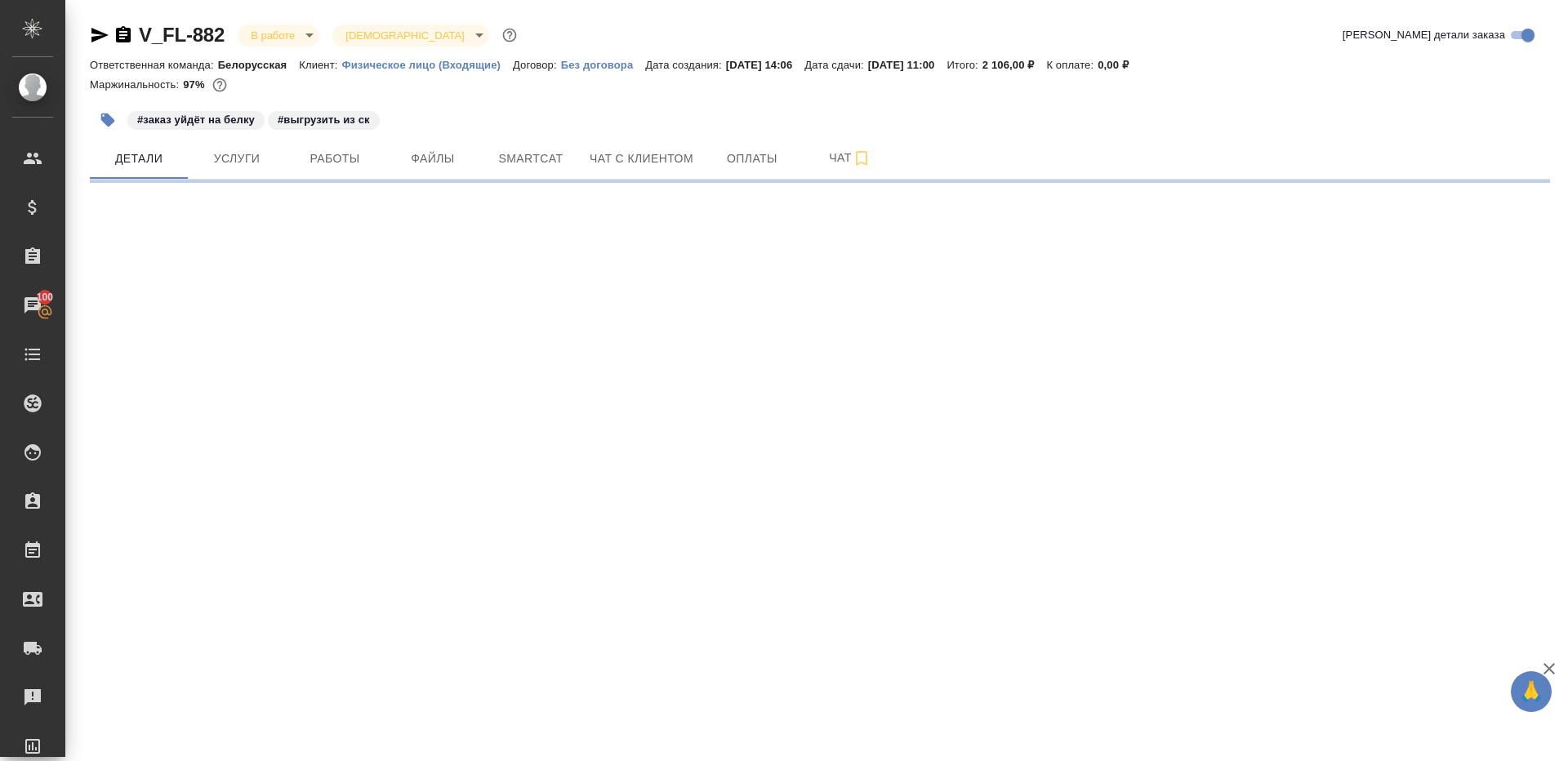
select select "RU"
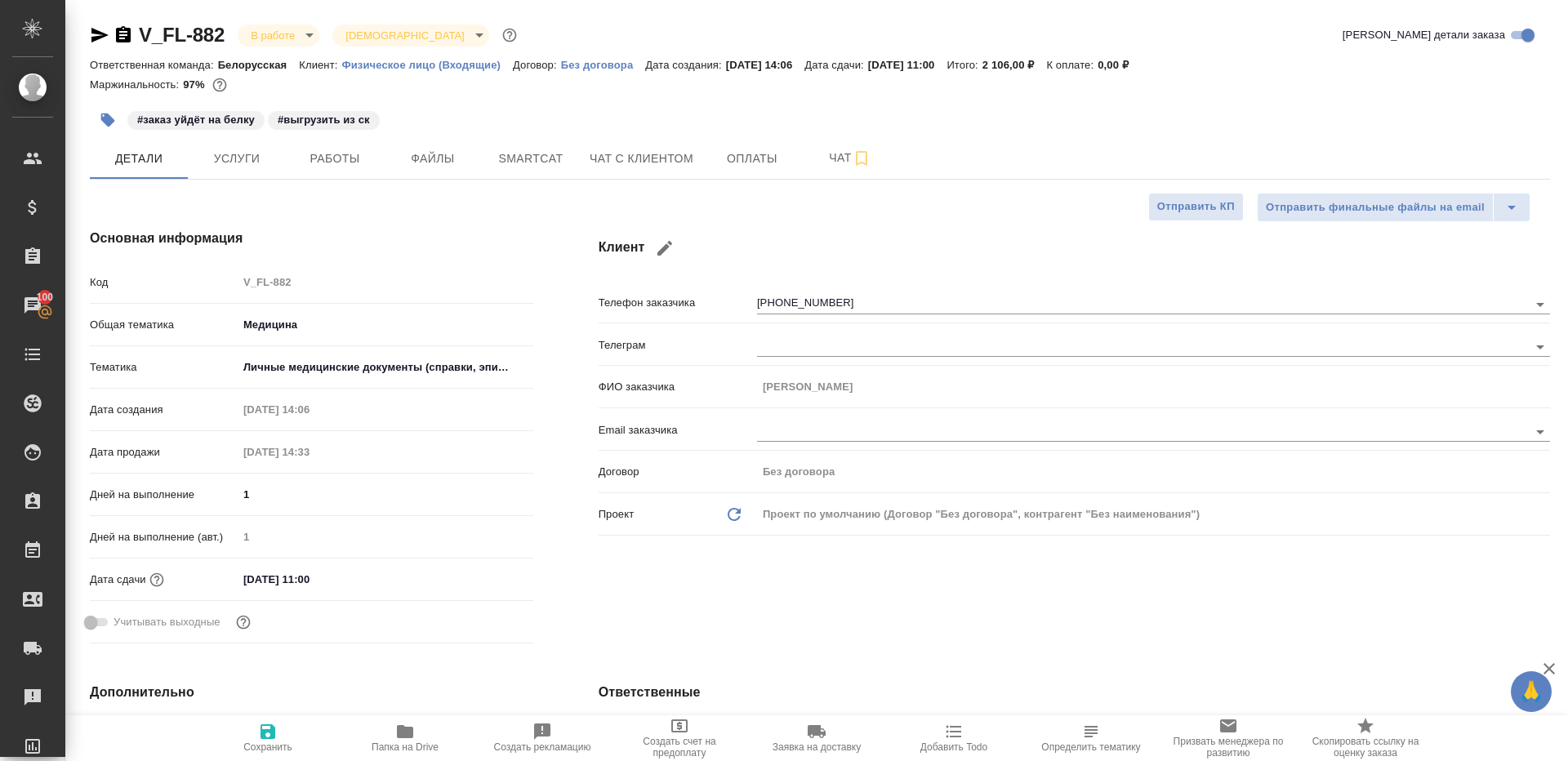
type textarea "x"
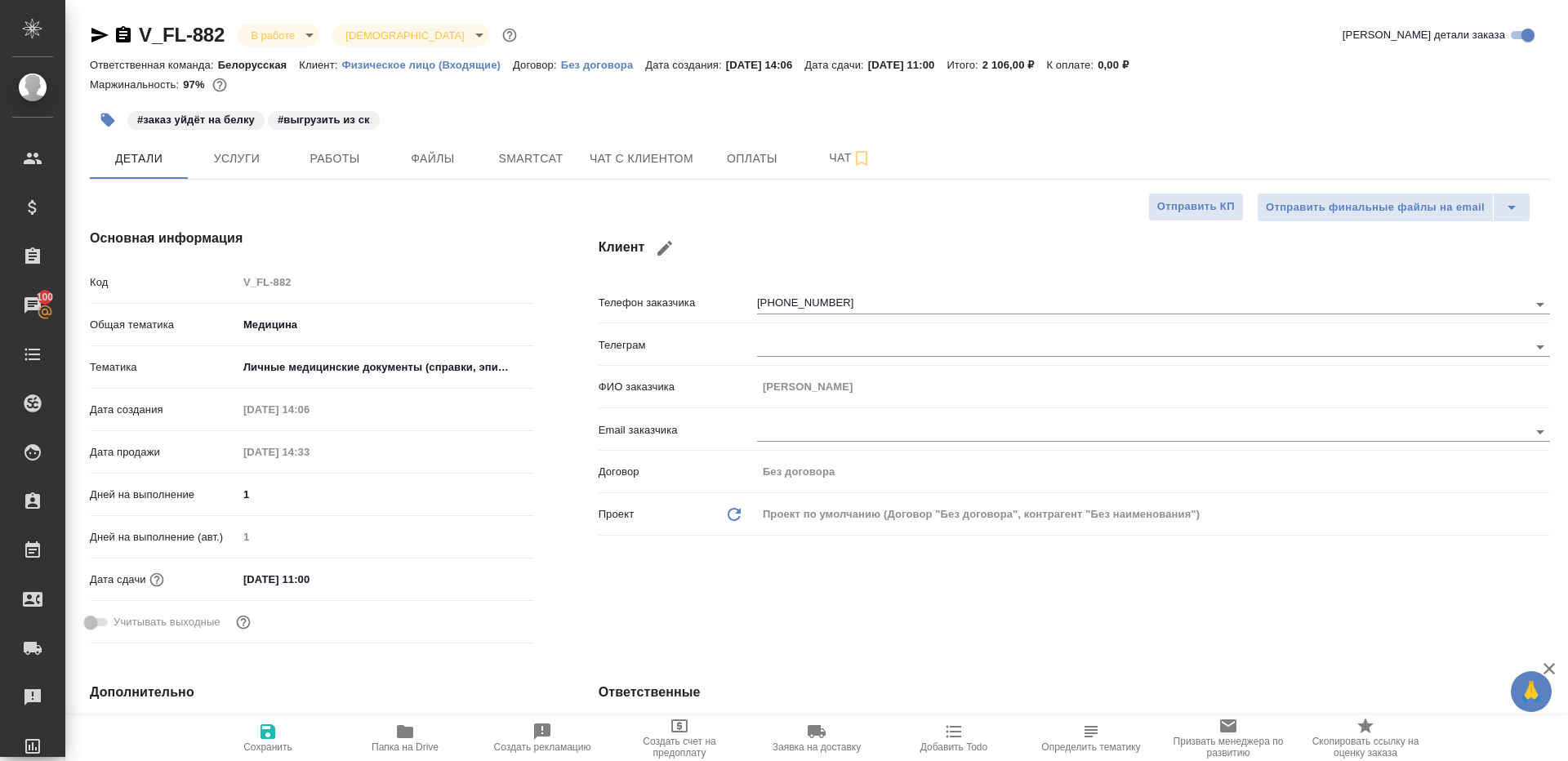
type textarea "x"
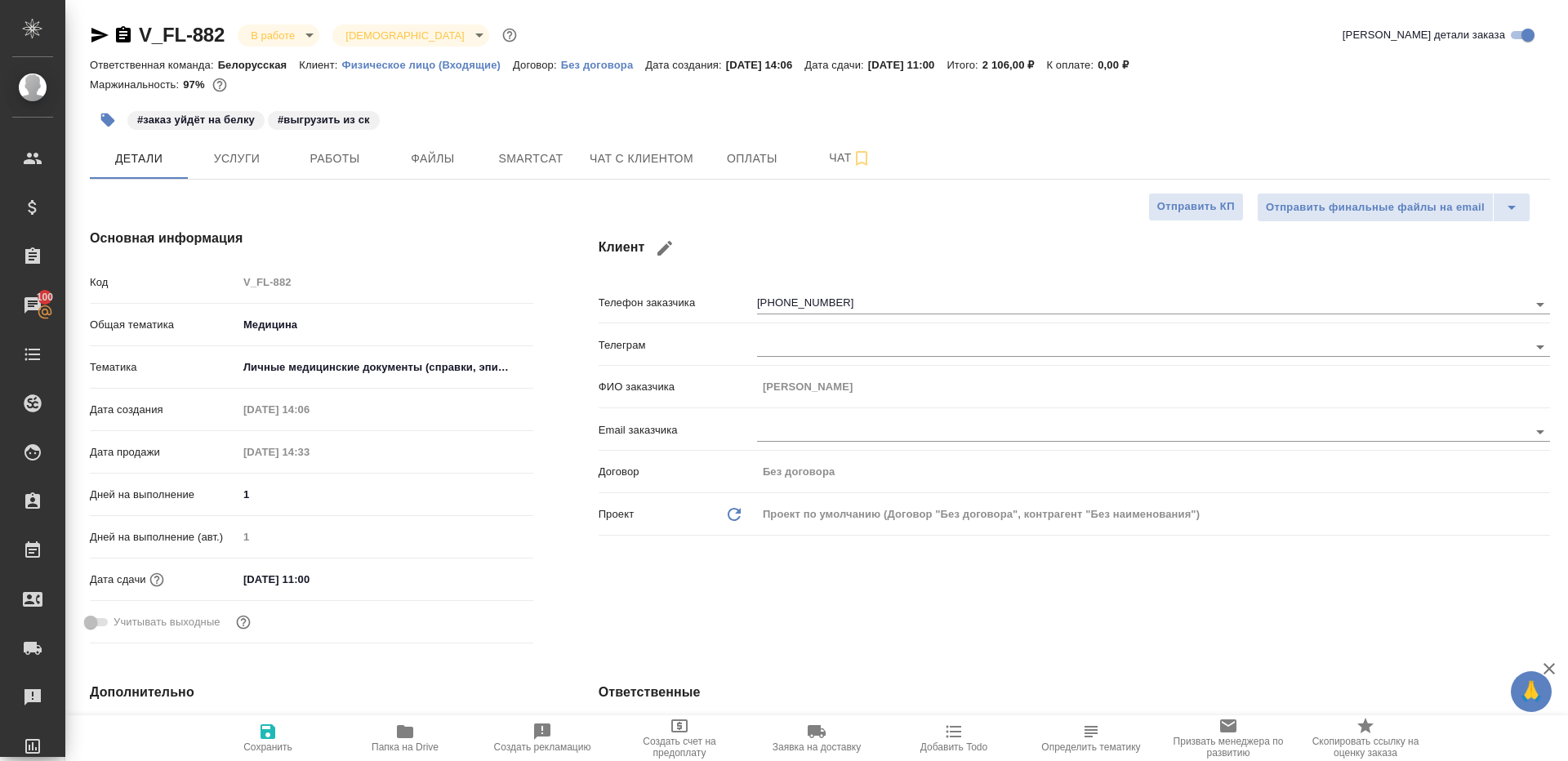
type textarea "x"
click at [513, 160] on span "Smartcat" at bounding box center [530, 159] width 78 height 21
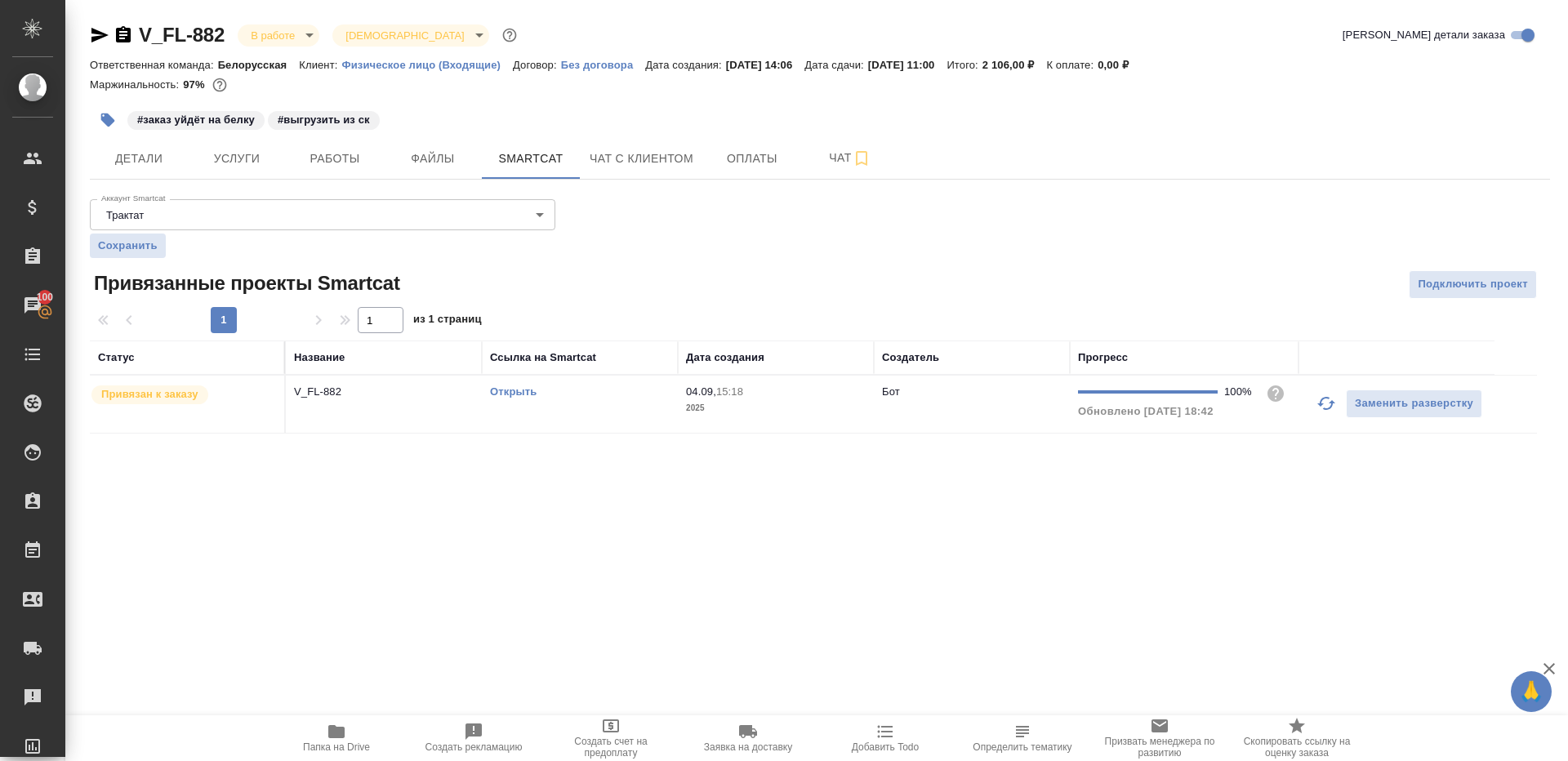
click at [503, 387] on link "Открыть" at bounding box center [513, 391] width 46 height 12
click at [342, 176] on button "Работы" at bounding box center [335, 159] width 98 height 41
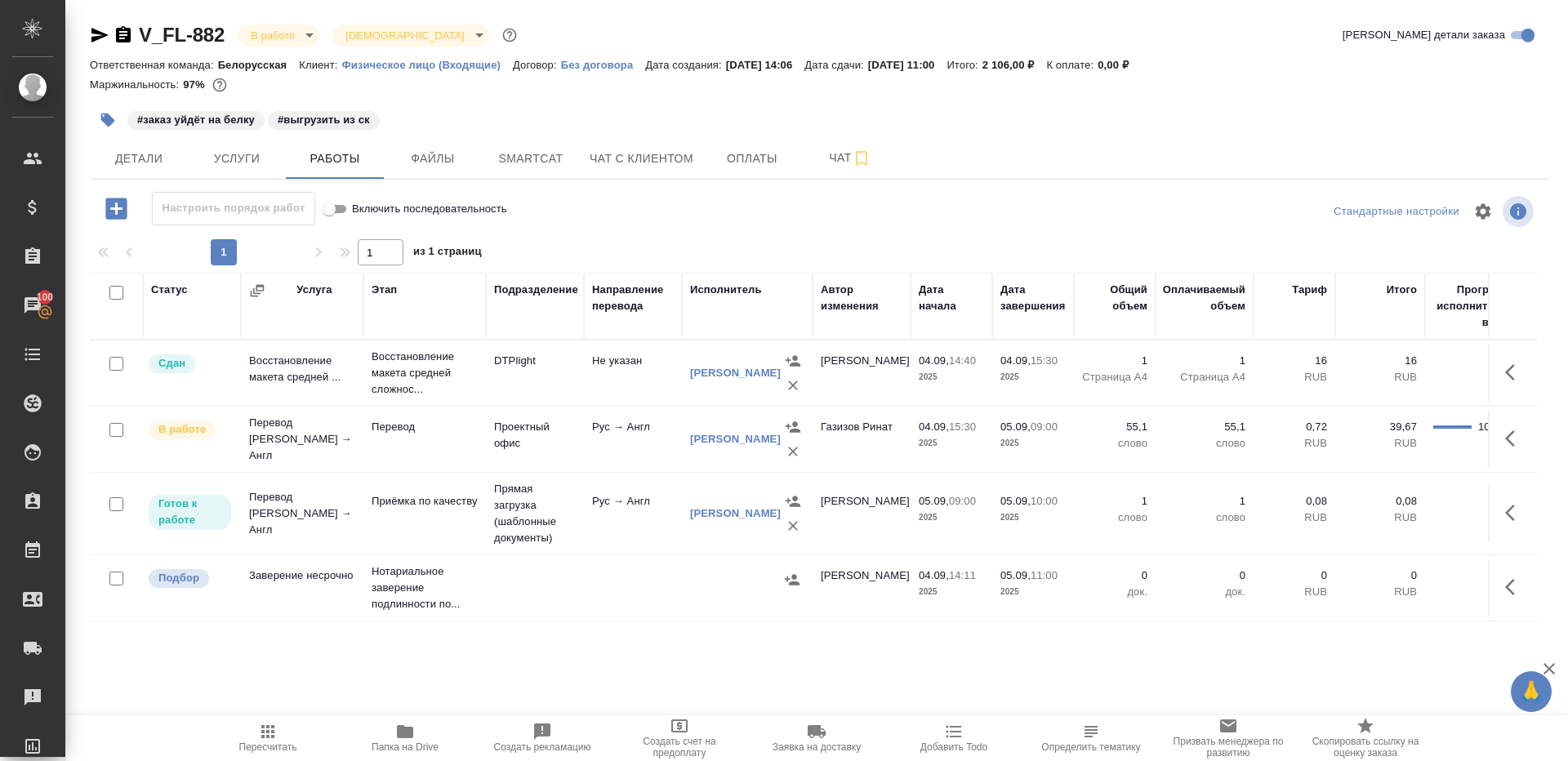
click at [396, 736] on icon "button" at bounding box center [405, 731] width 20 height 20
click at [1506, 439] on icon "button" at bounding box center [1515, 438] width 20 height 20
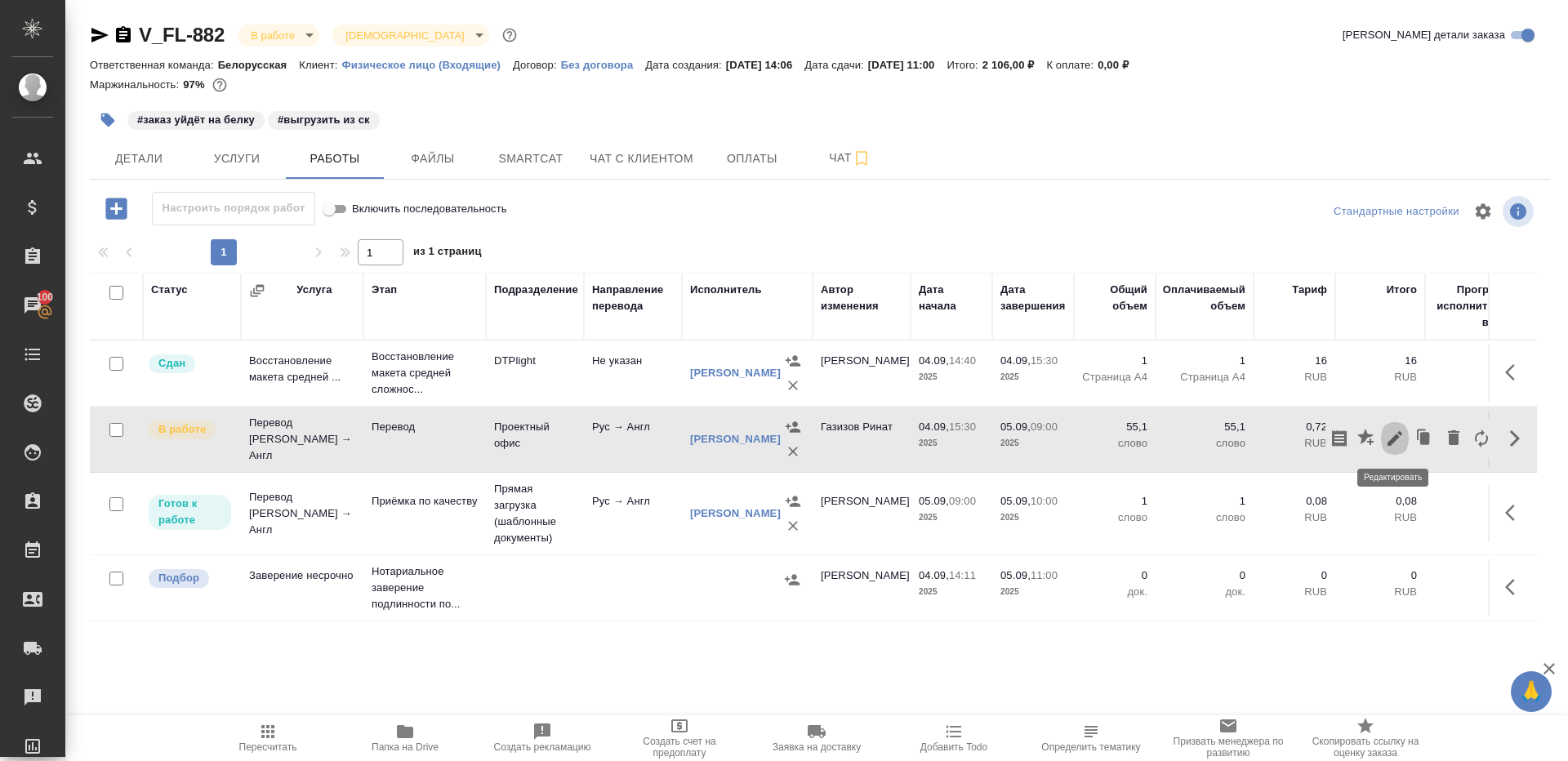
click at [1385, 439] on icon "button" at bounding box center [1395, 438] width 20 height 20
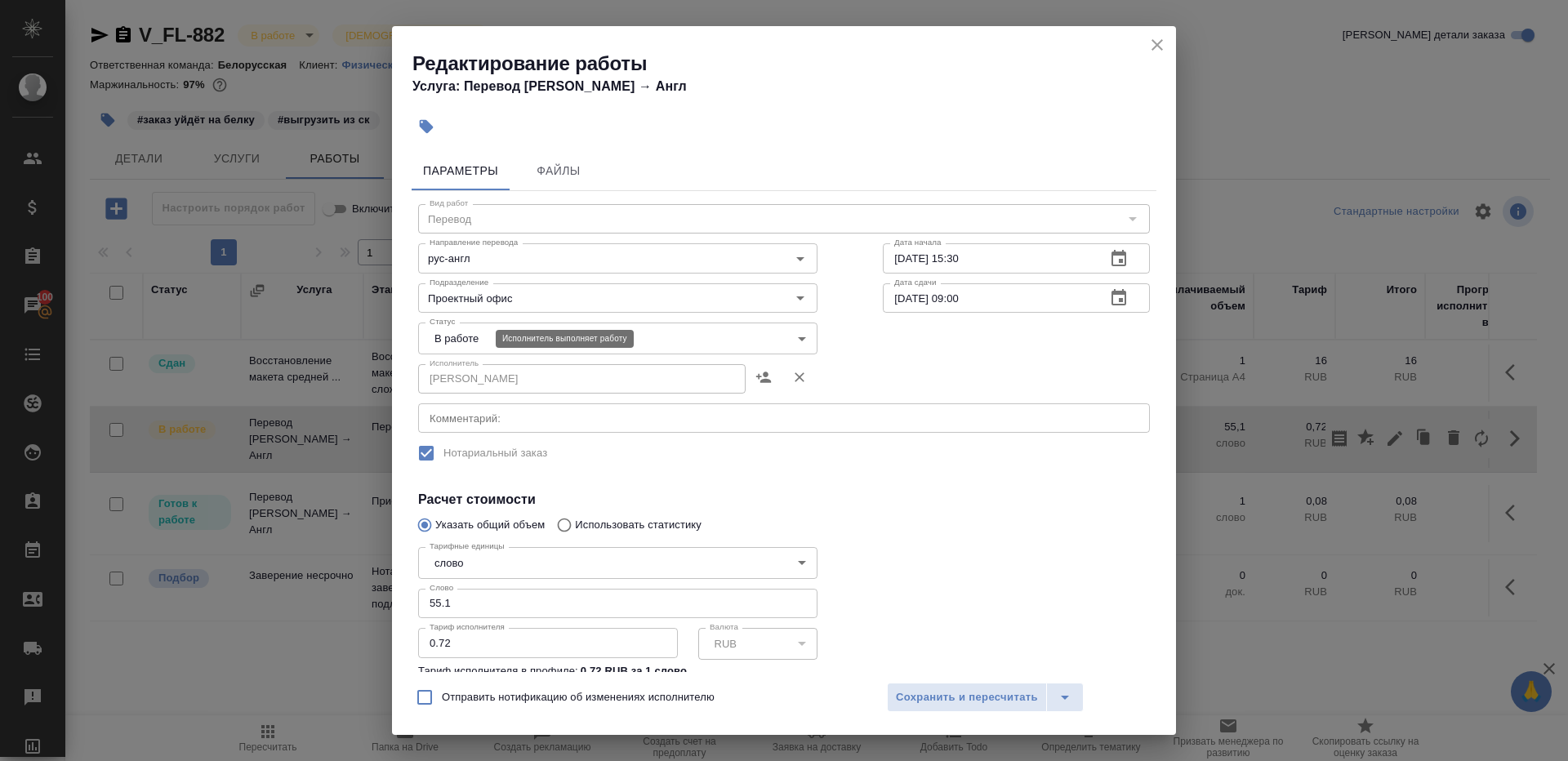
click at [461, 332] on body "🙏 .cls-1 fill:#fff; AWATERA Gazizov Rinat Клиенты Спецификации Заказы 100 Чаты …" at bounding box center [784, 380] width 1568 height 761
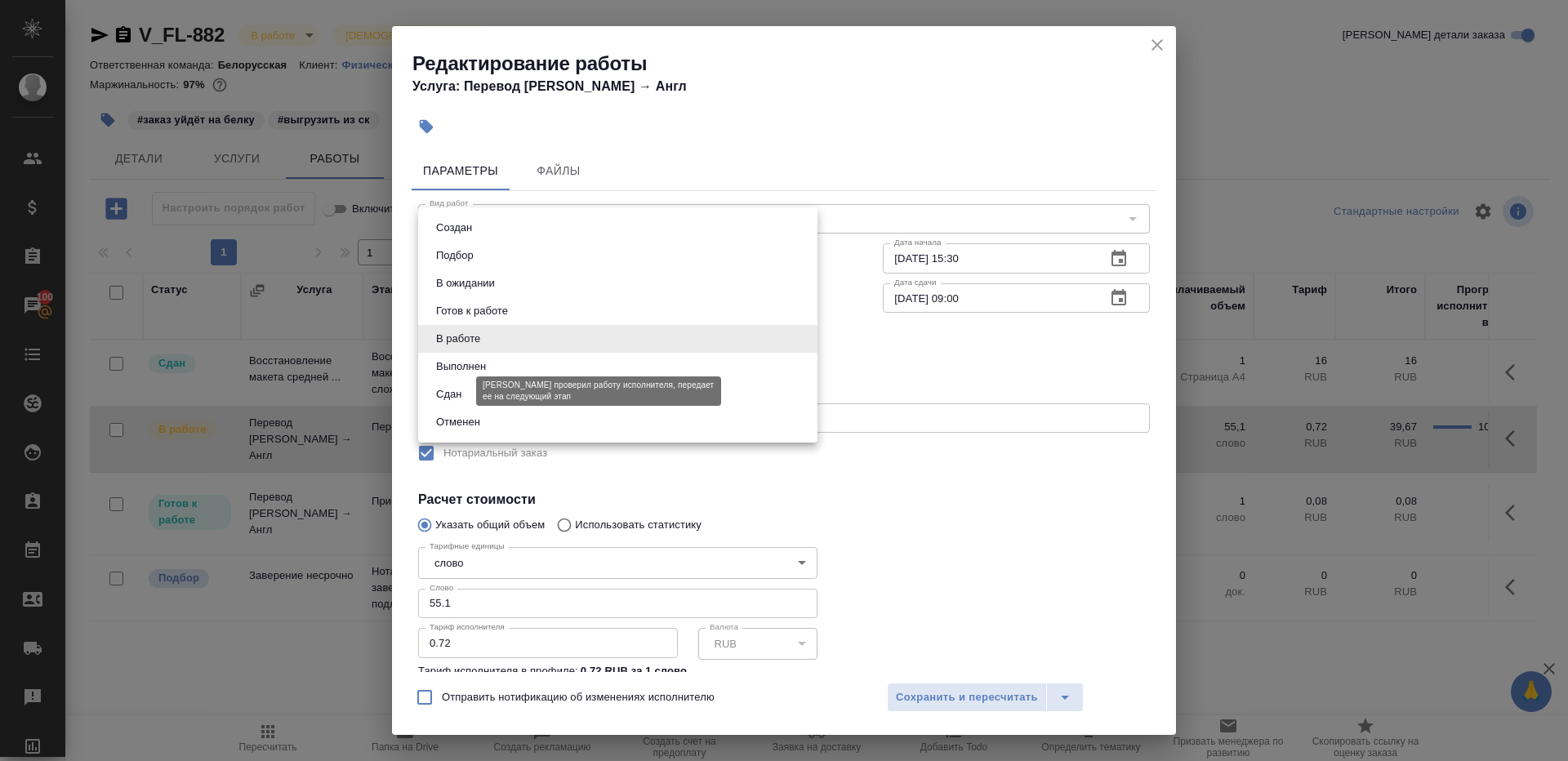
click at [463, 388] on button "Сдан" at bounding box center [448, 394] width 35 height 18
type input "closed"
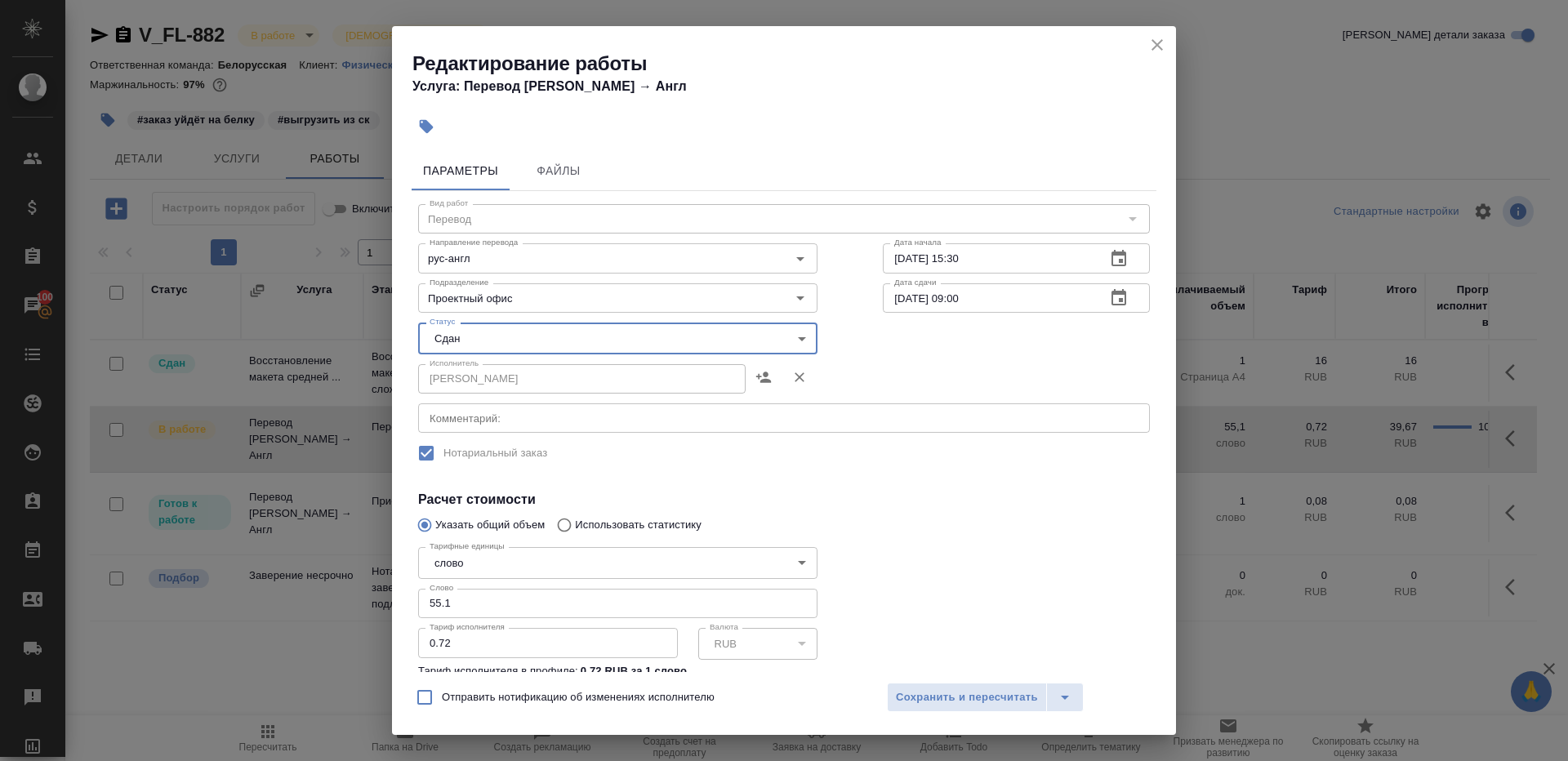
drag, startPoint x: 512, startPoint y: 599, endPoint x: 635, endPoint y: 599, distance: 123.0
click at [512, 599] on input "55.1" at bounding box center [617, 603] width 399 height 29
paste input "1.7"
type input "51.7"
click at [956, 579] on div at bounding box center [1016, 629] width 332 height 243
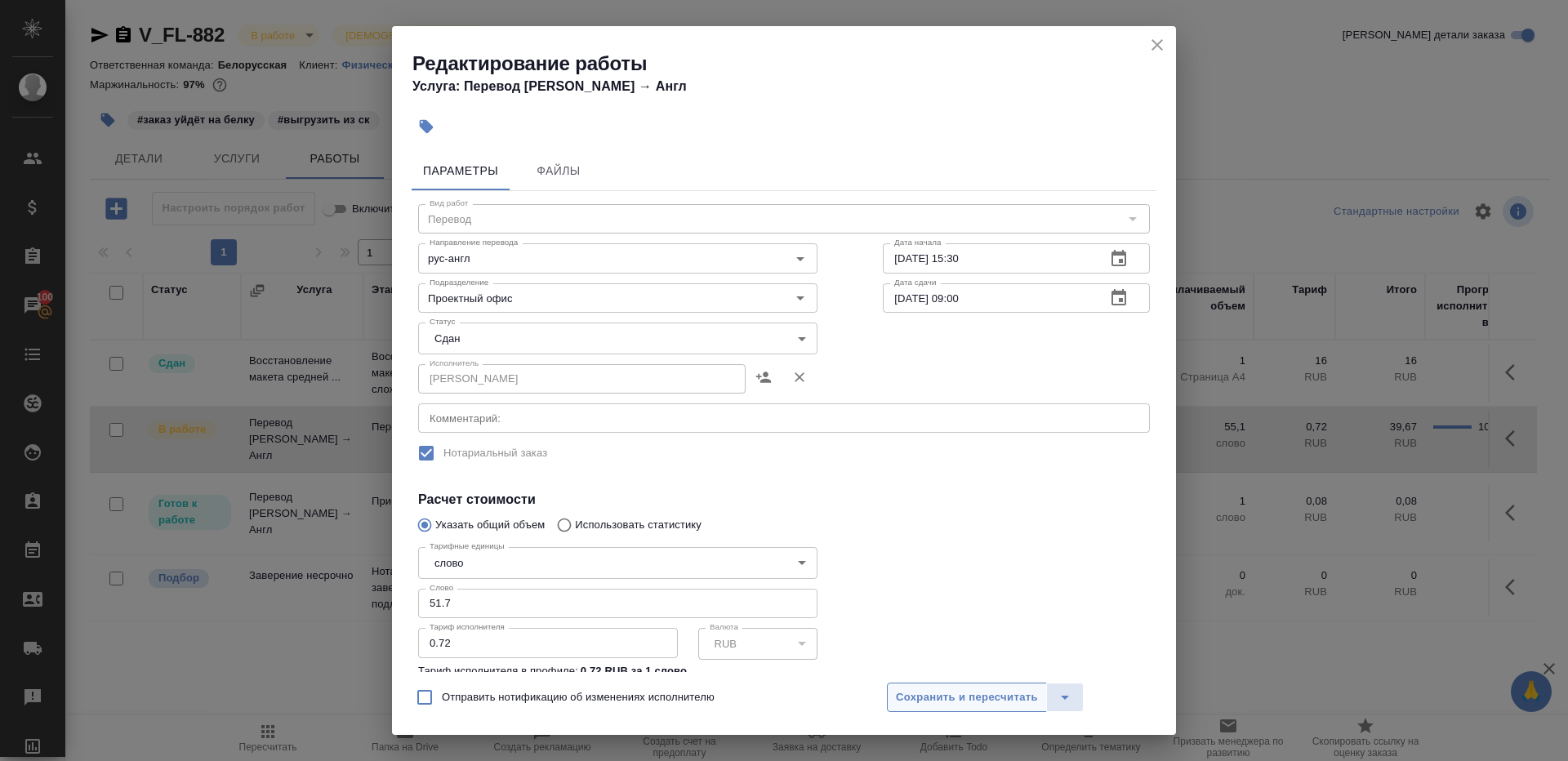
click at [952, 694] on span "Сохранить и пересчитать" at bounding box center [967, 698] width 142 height 19
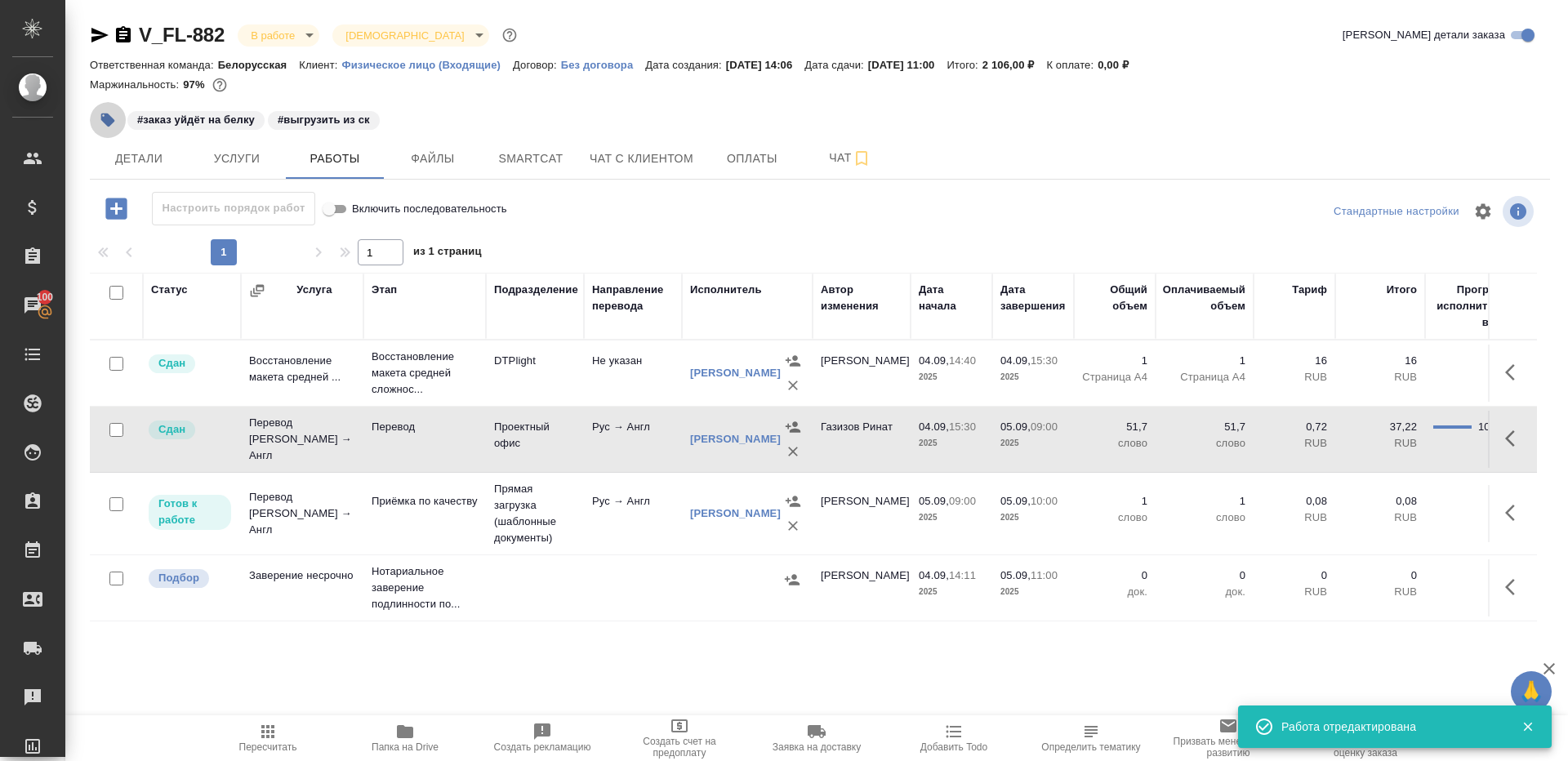
click at [101, 123] on icon "button" at bounding box center [107, 119] width 16 height 16
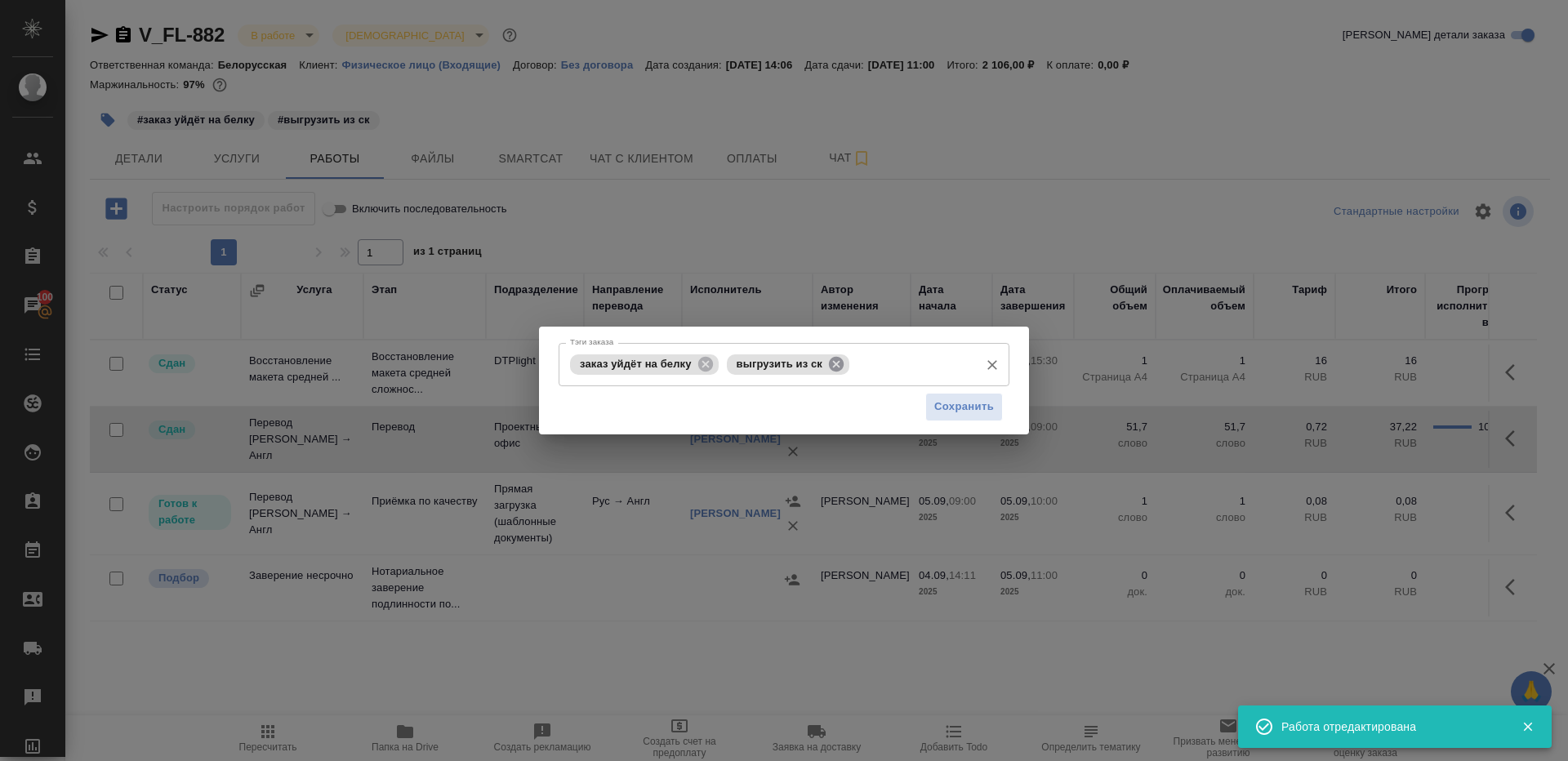
click at [844, 366] on icon at bounding box center [836, 363] width 15 height 15
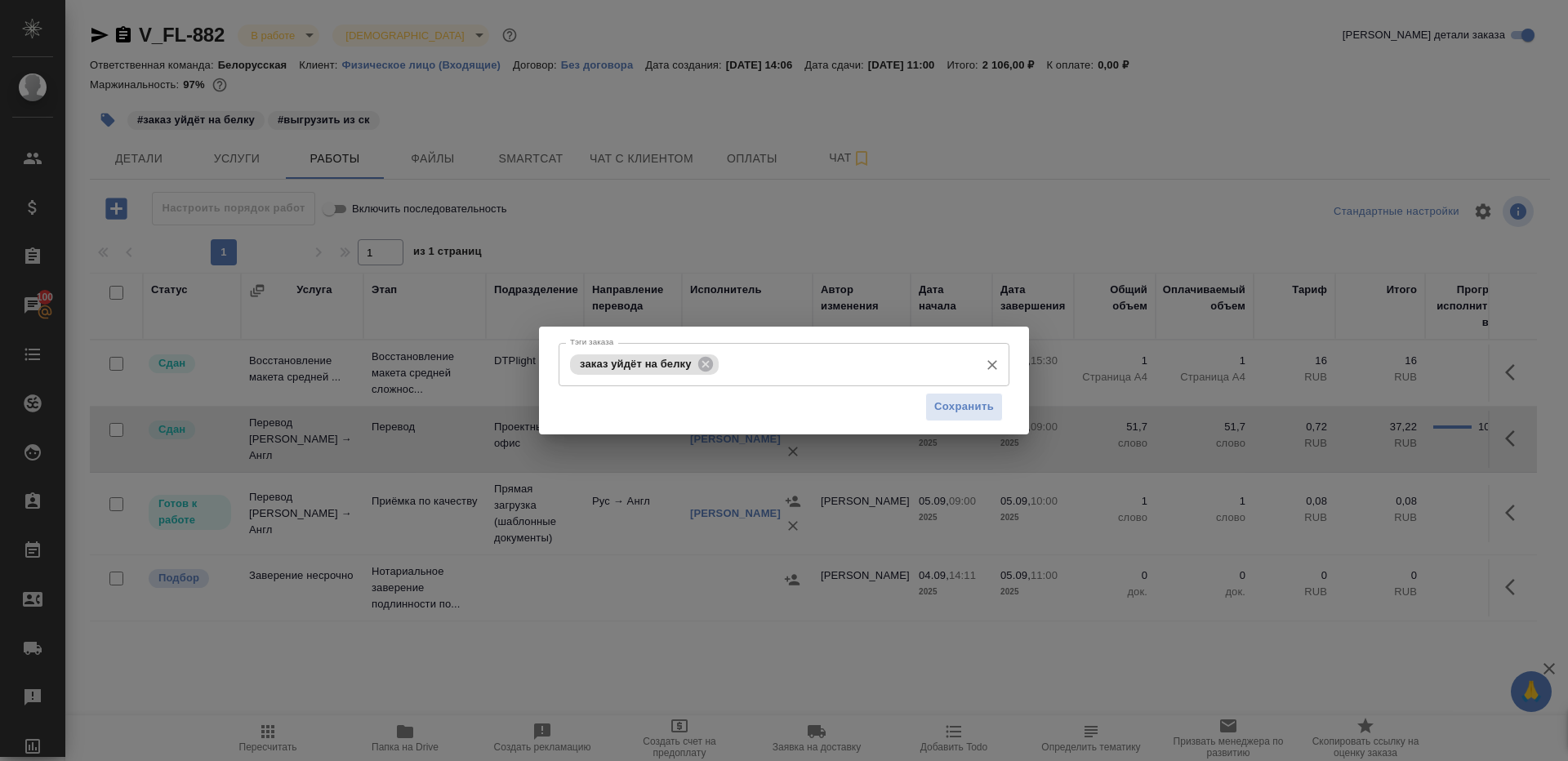
click at [966, 421] on div "Сохранить" at bounding box center [784, 407] width 451 height 42
click at [966, 413] on span "Сохранить" at bounding box center [964, 407] width 59 height 19
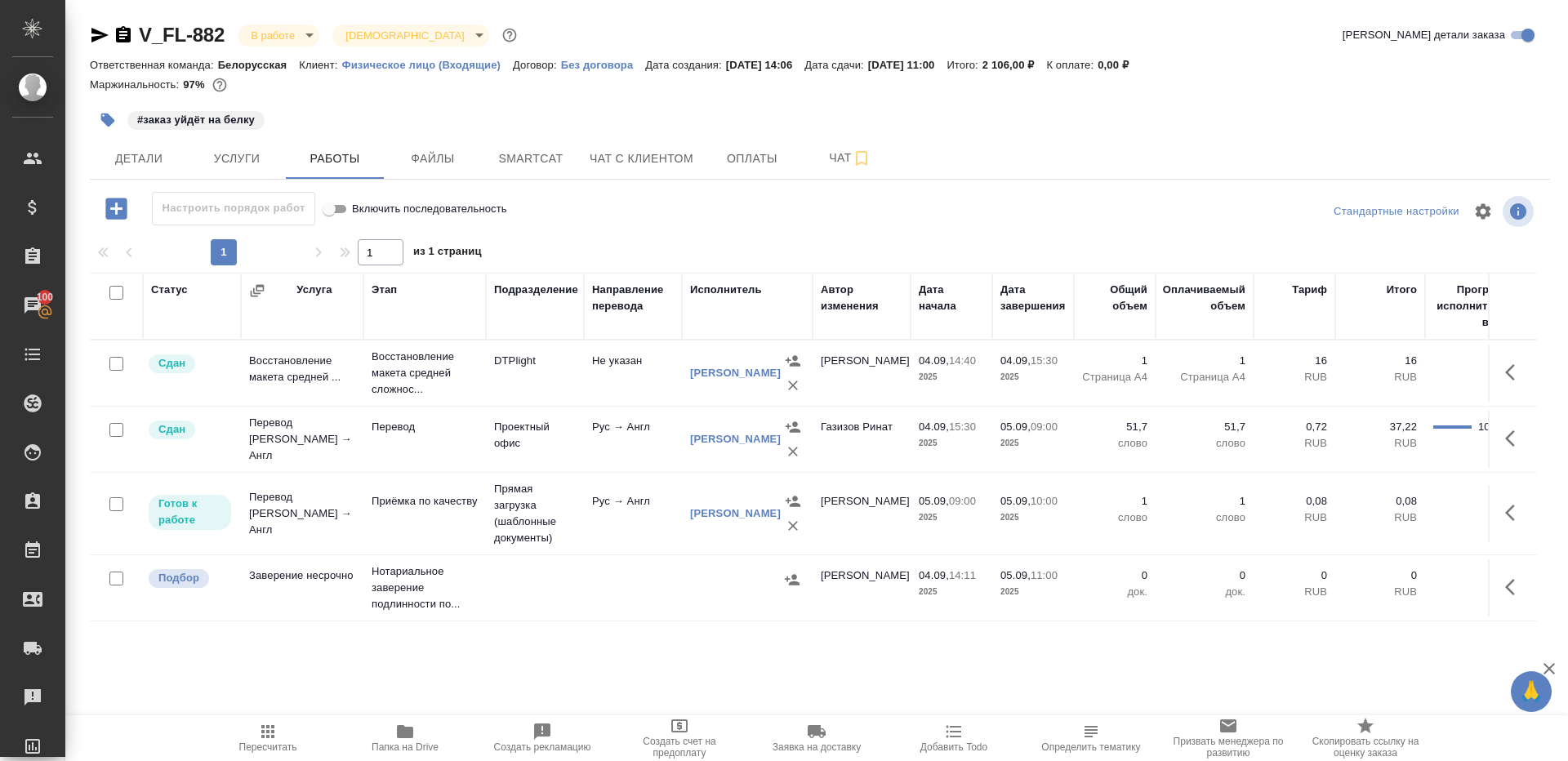
click at [275, 737] on icon "button" at bounding box center [268, 731] width 20 height 20
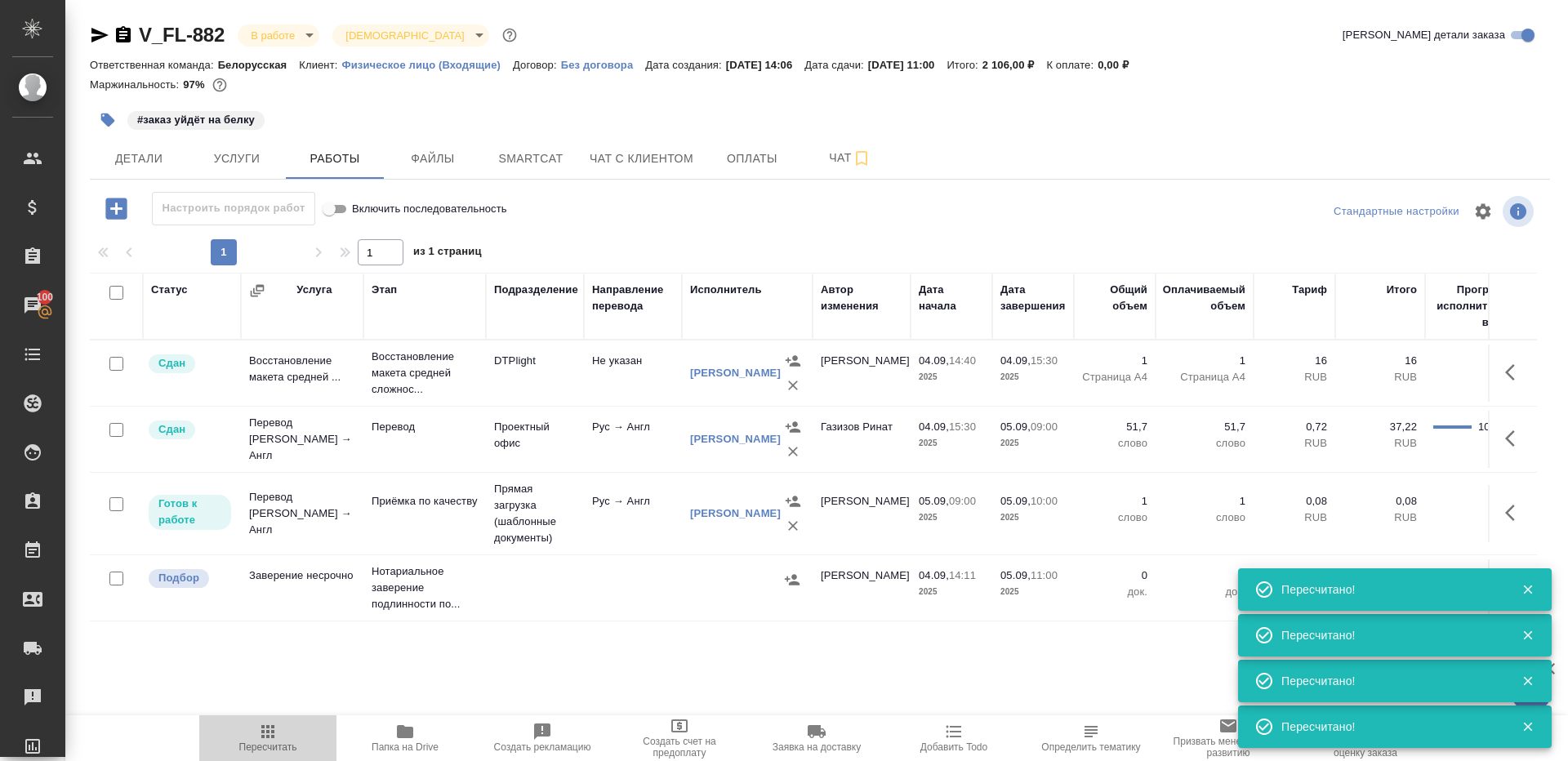
click at [245, 736] on span "Пересчитать" at bounding box center [268, 737] width 118 height 31
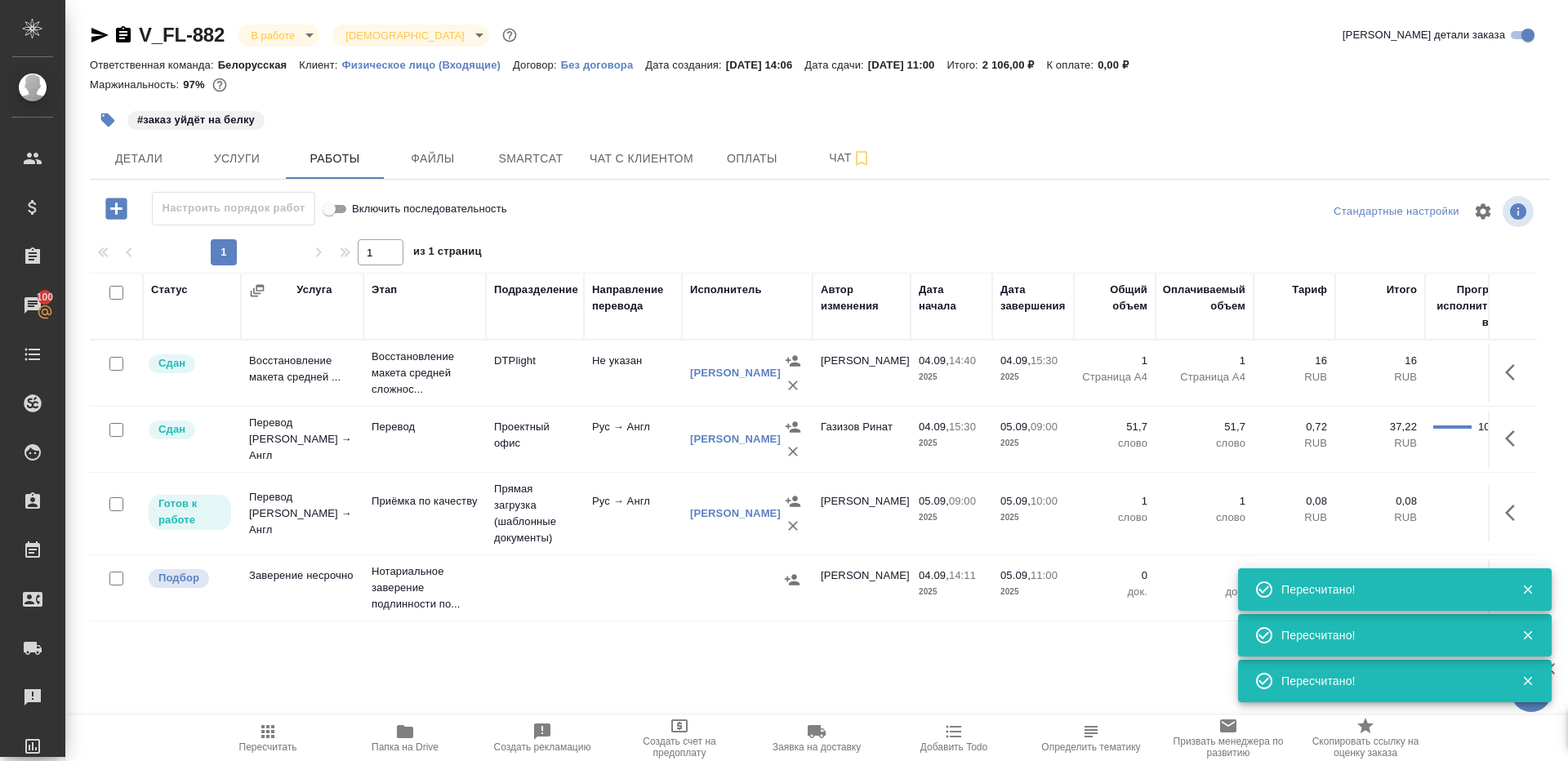
click at [270, 731] on icon "button" at bounding box center [268, 731] width 20 height 20
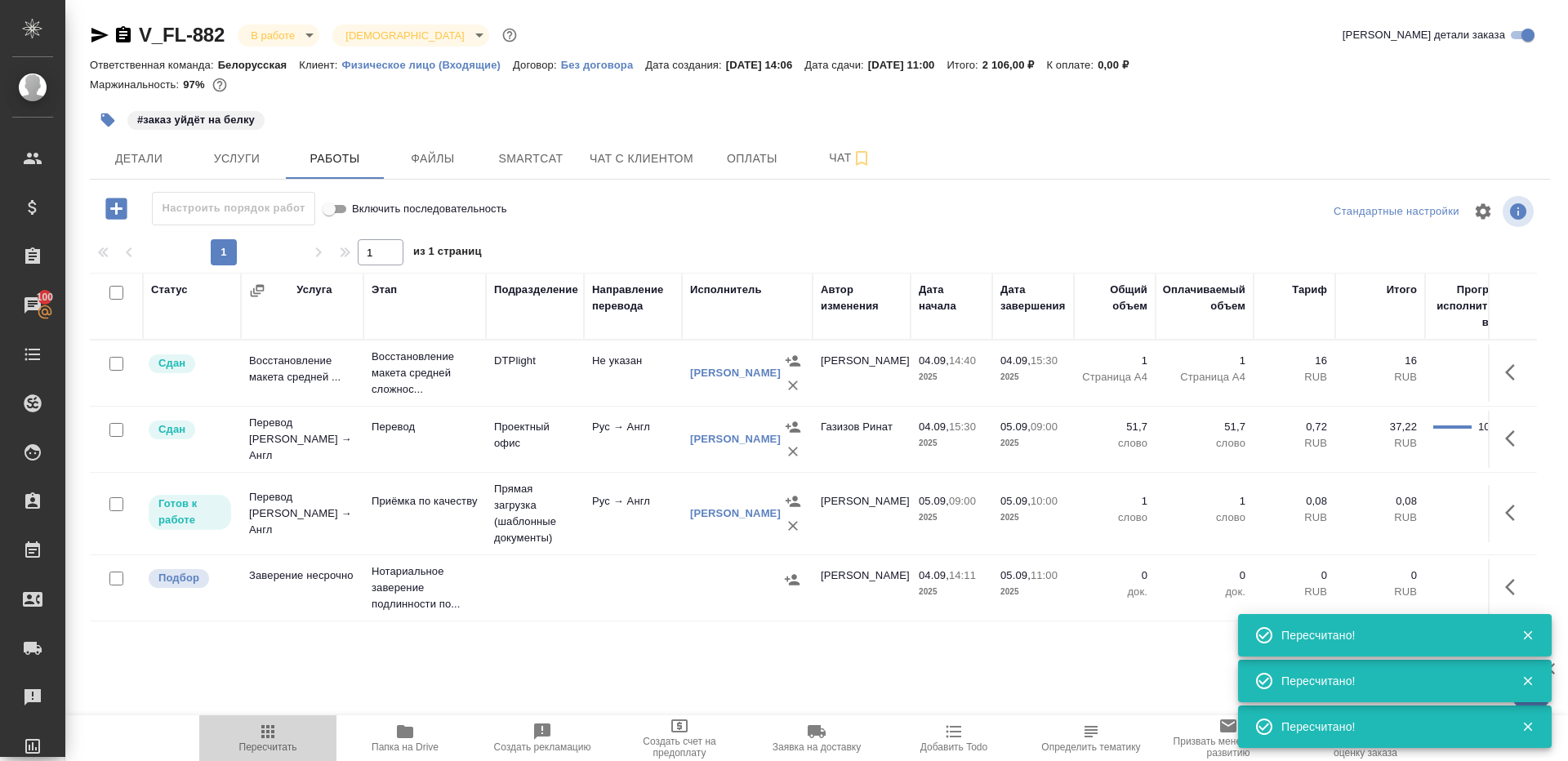
click at [270, 731] on icon "button" at bounding box center [268, 731] width 20 height 20
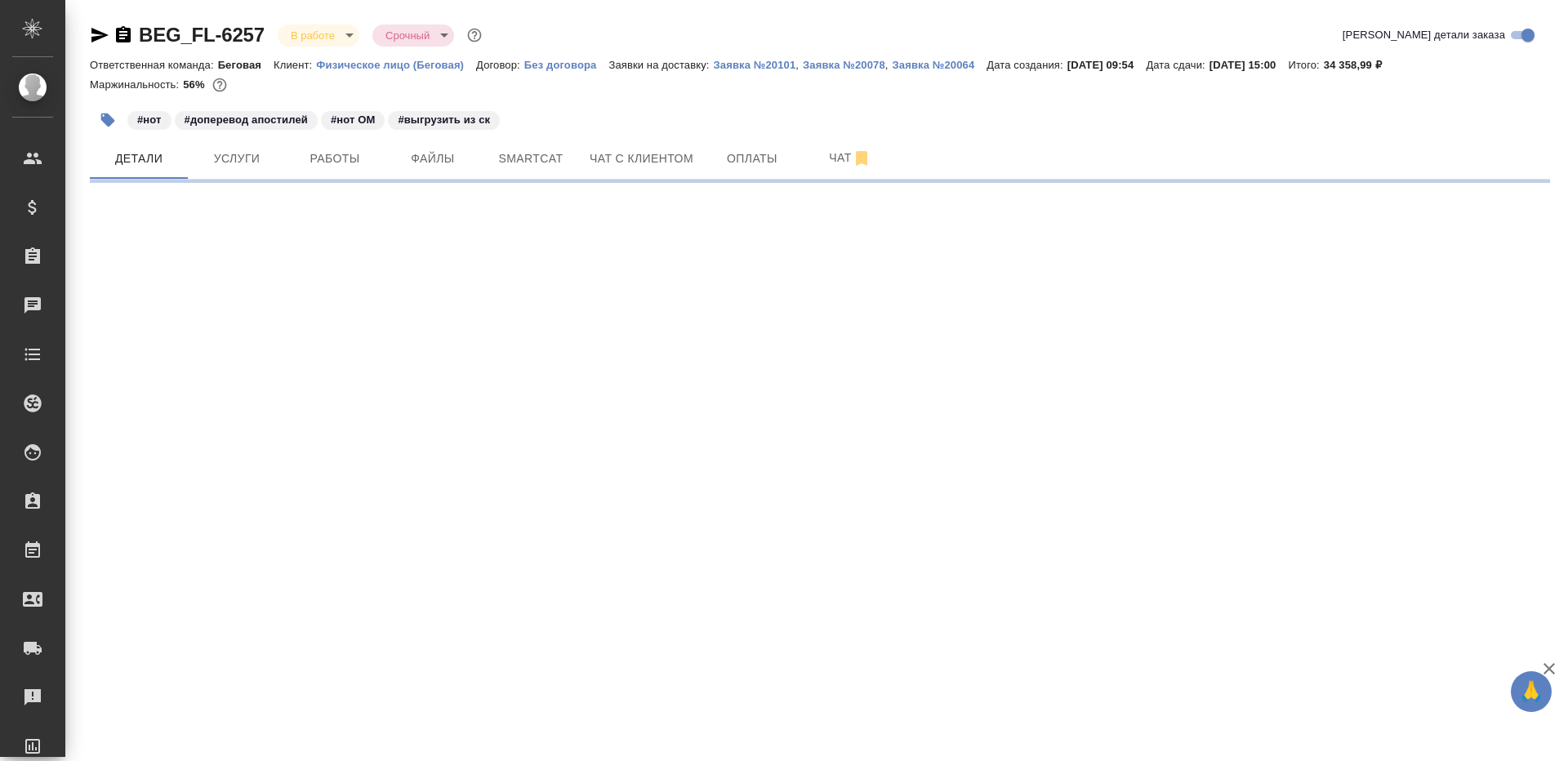
select select "RU"
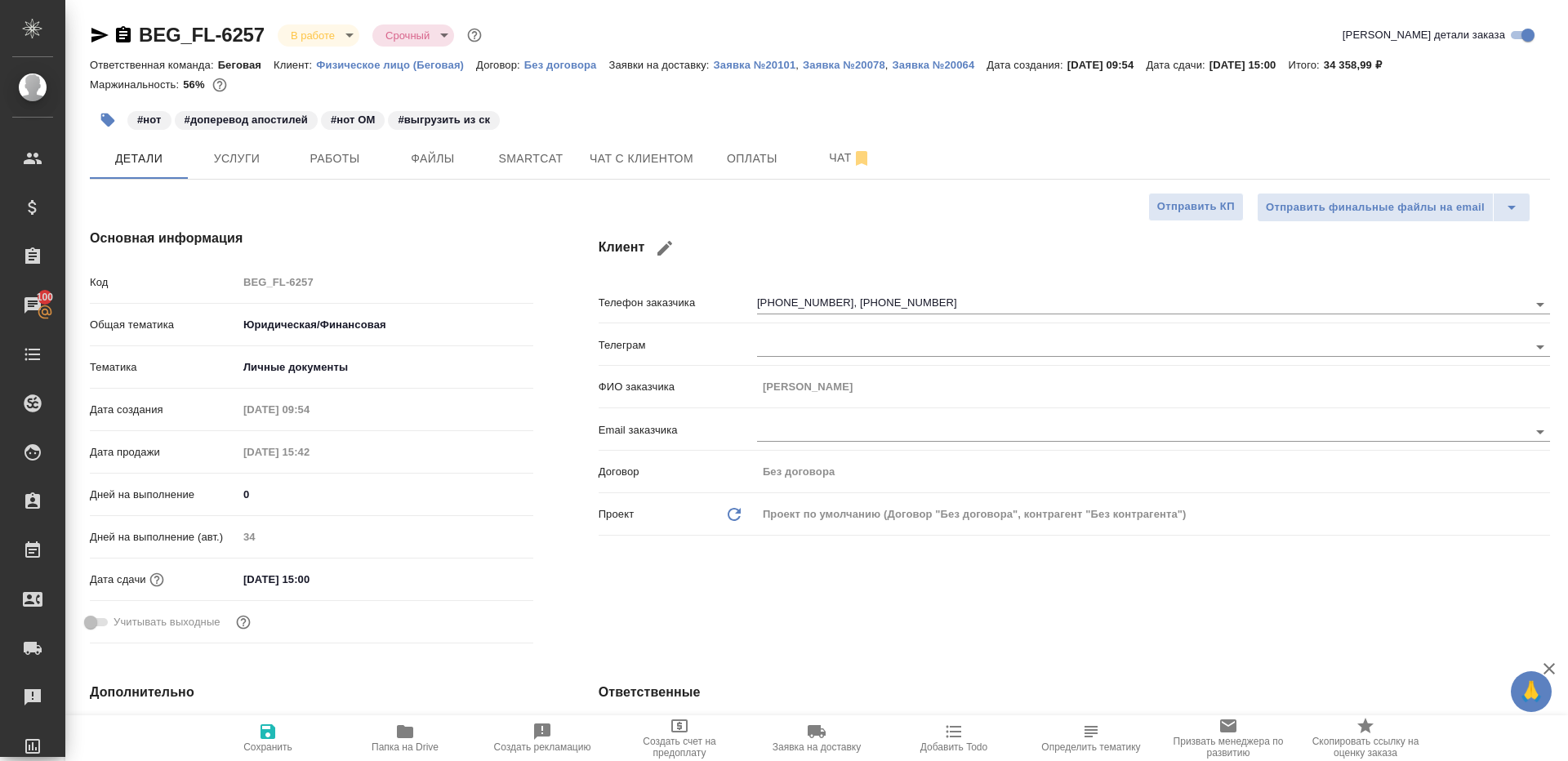
type textarea "x"
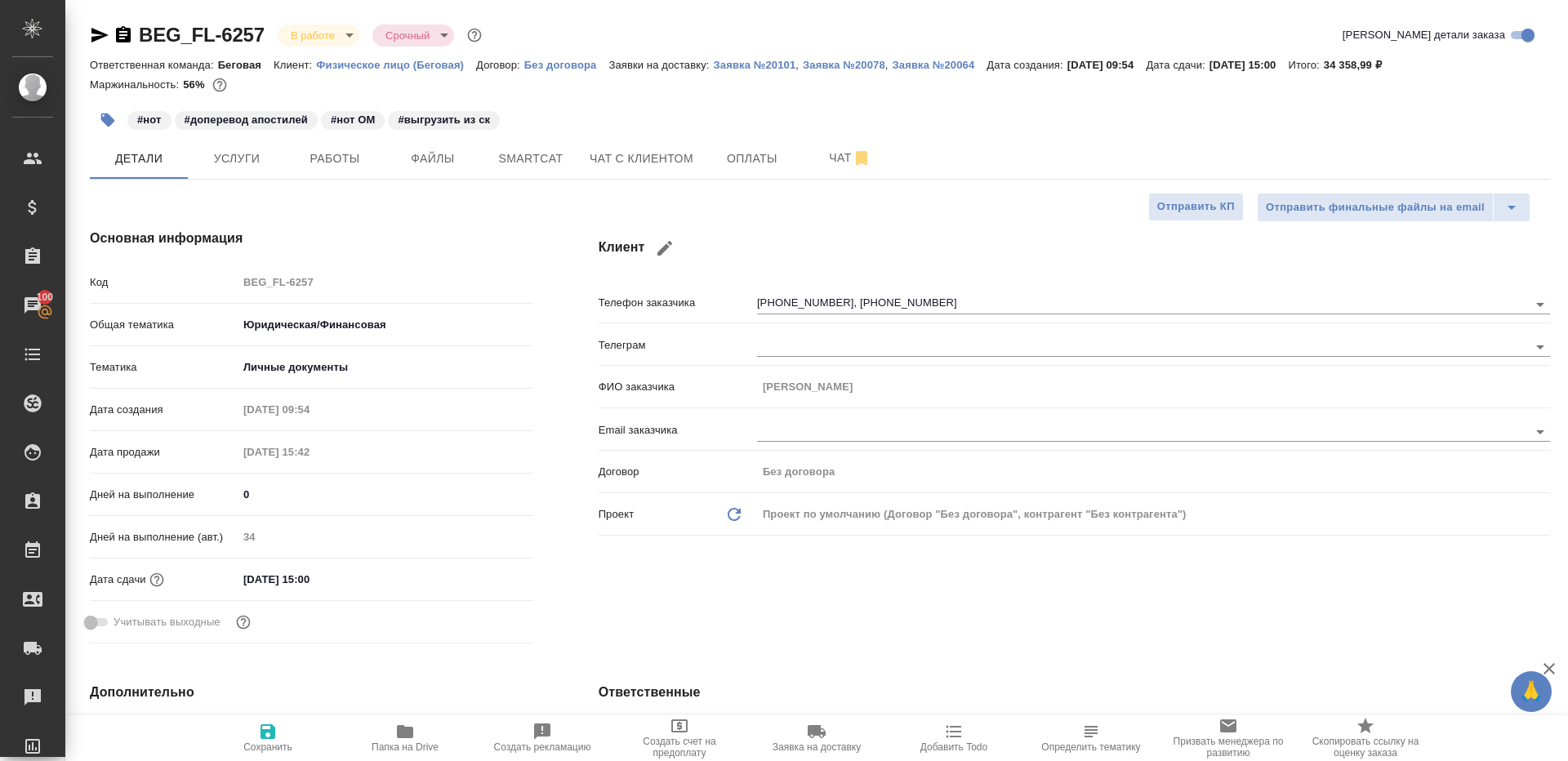
type textarea "x"
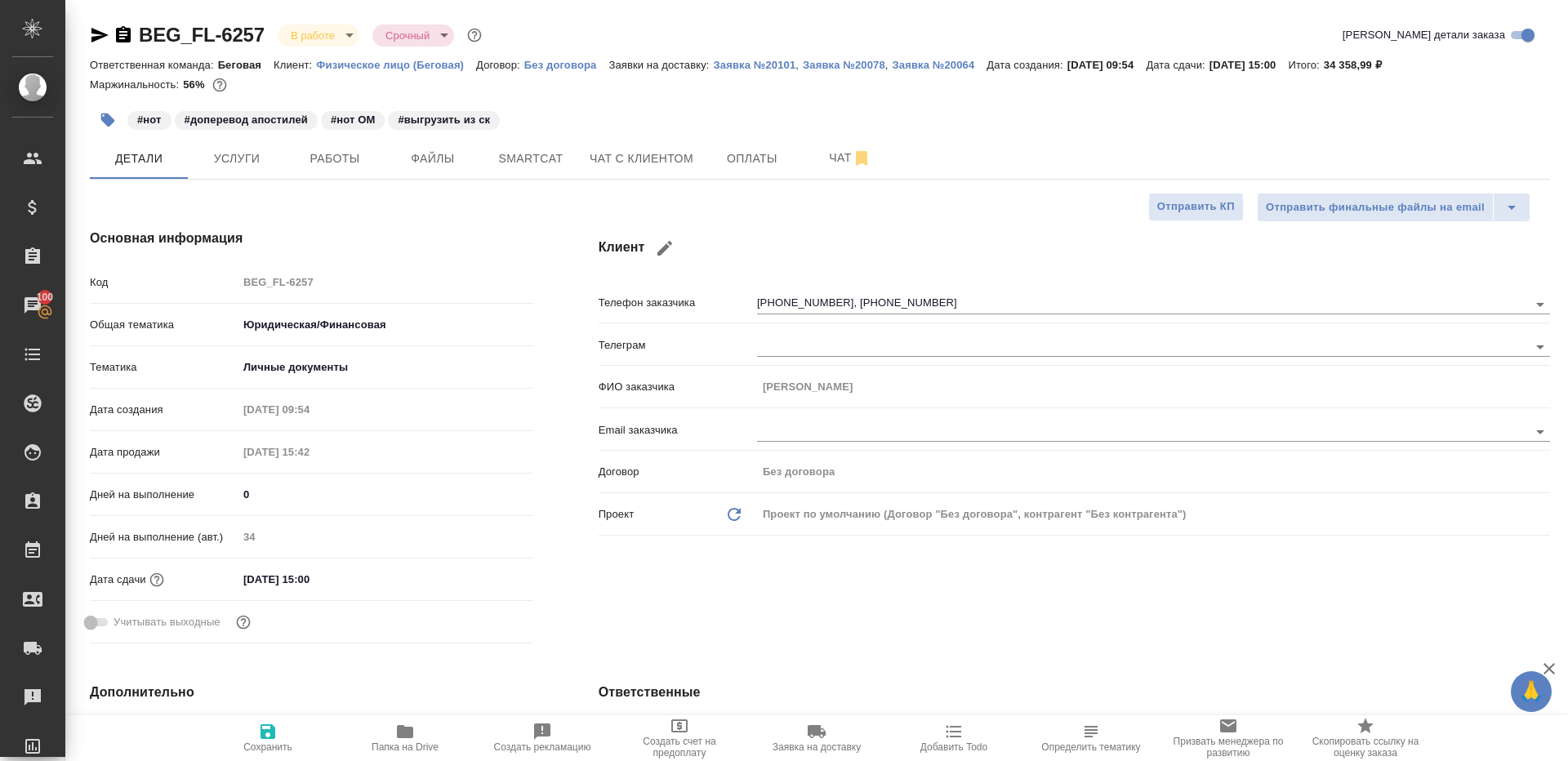
type textarea "x"
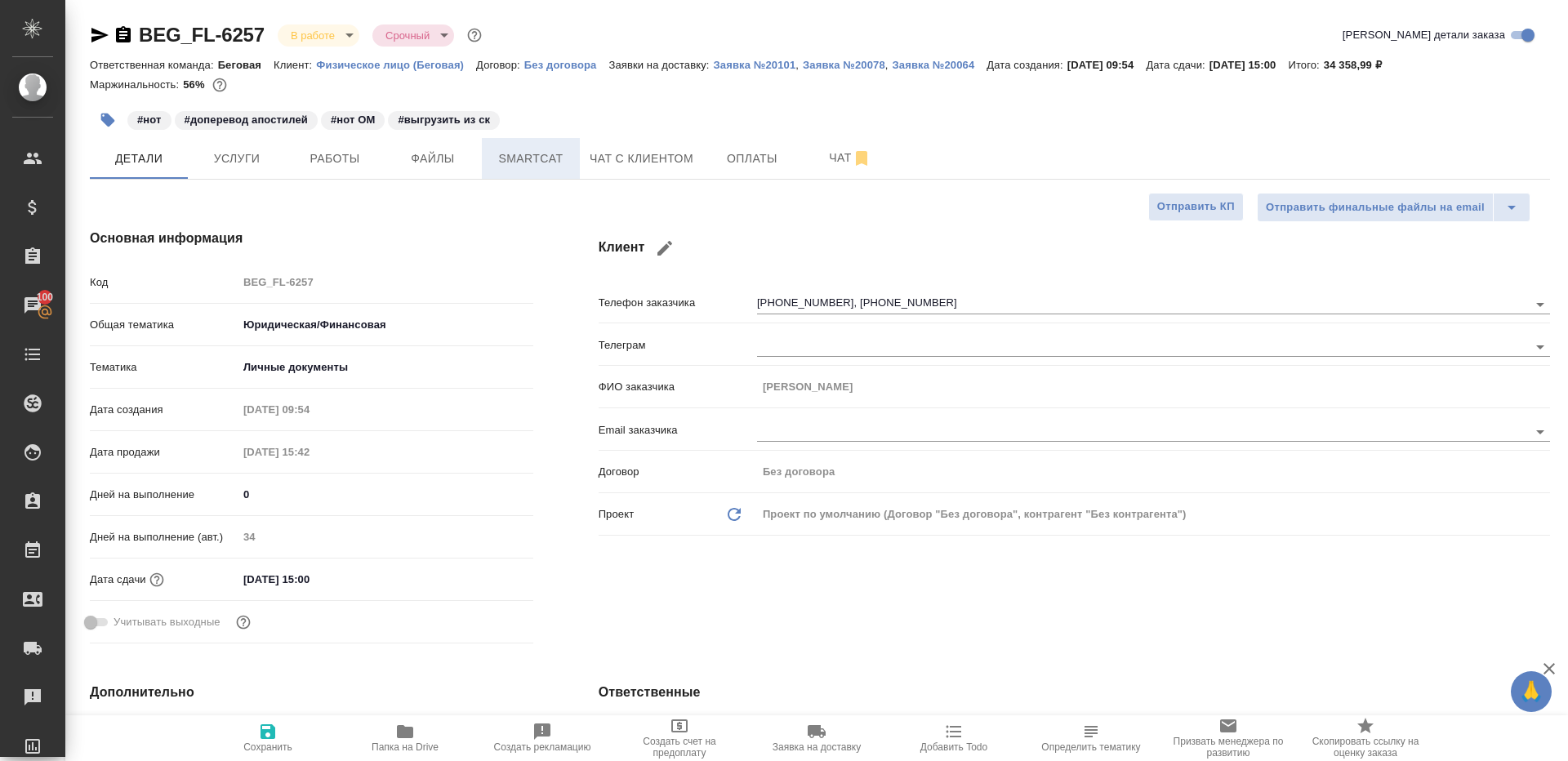
click at [506, 166] on span "Smartcat" at bounding box center [530, 159] width 78 height 21
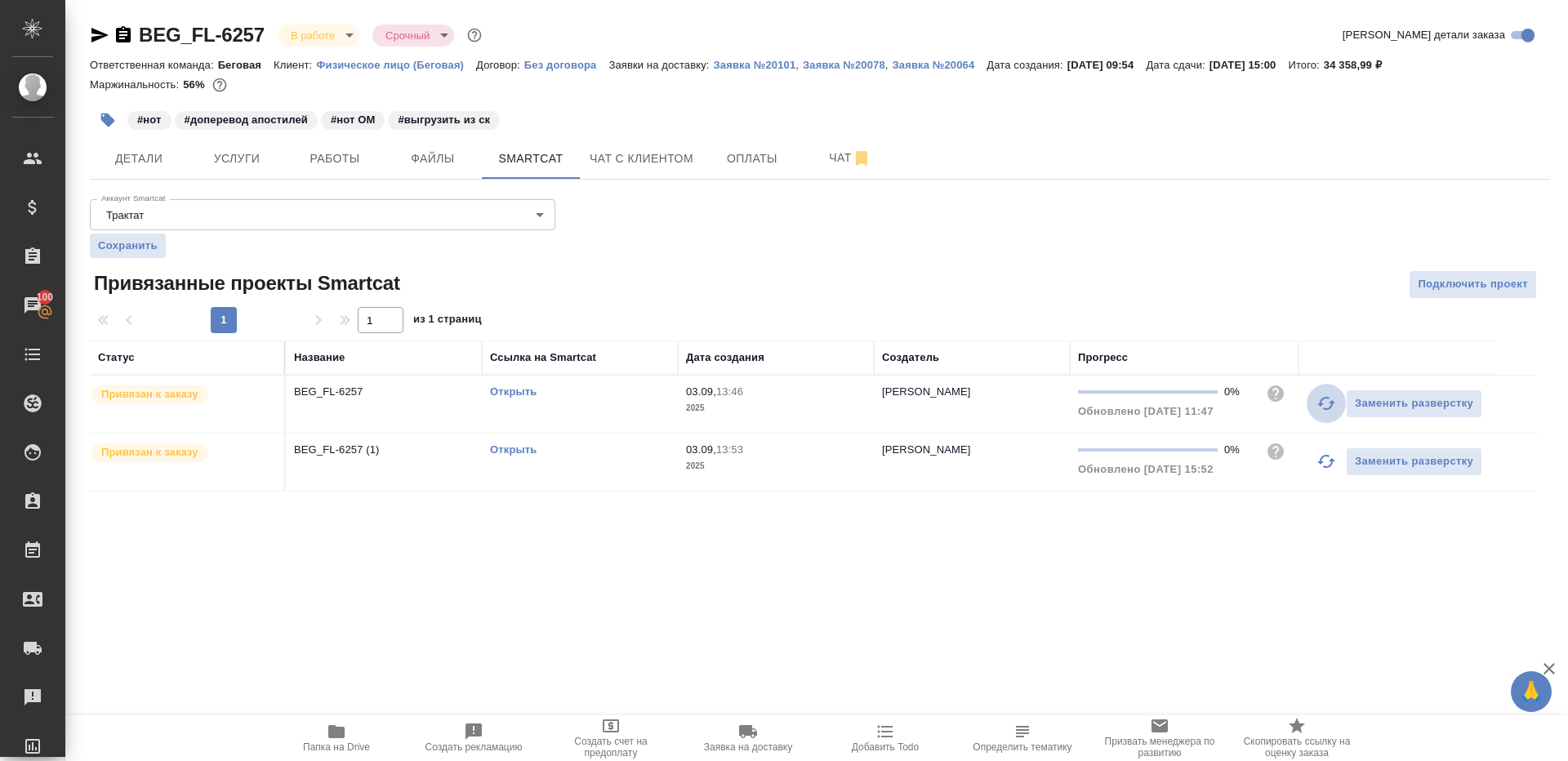
click at [1332, 400] on icon "button" at bounding box center [1326, 402] width 18 height 13
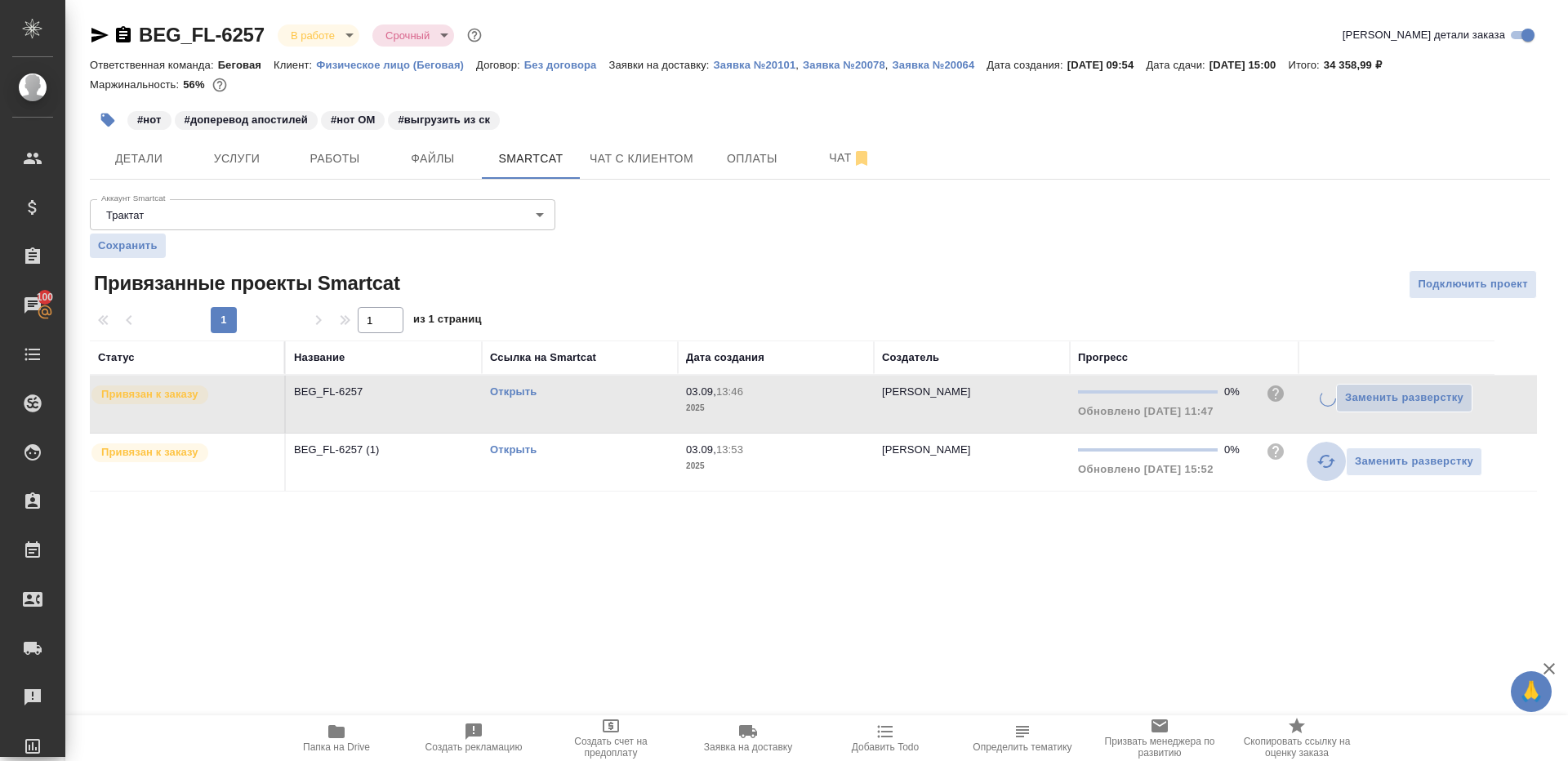
click at [1332, 462] on icon "button" at bounding box center [1326, 461] width 18 height 13
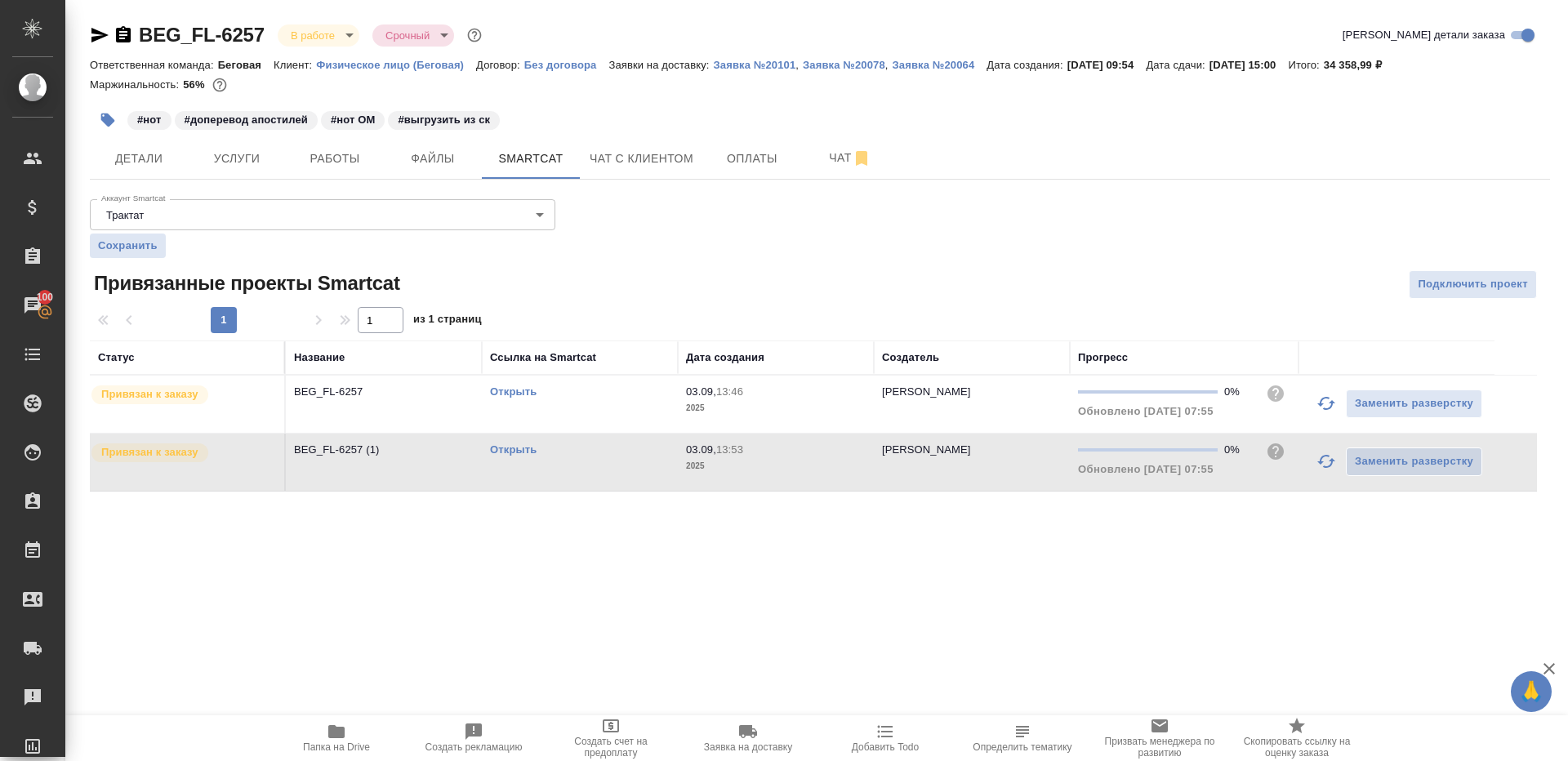
drag, startPoint x: 346, startPoint y: 172, endPoint x: 362, endPoint y: 190, distance: 24.1
click at [346, 172] on button "Работы" at bounding box center [335, 159] width 98 height 41
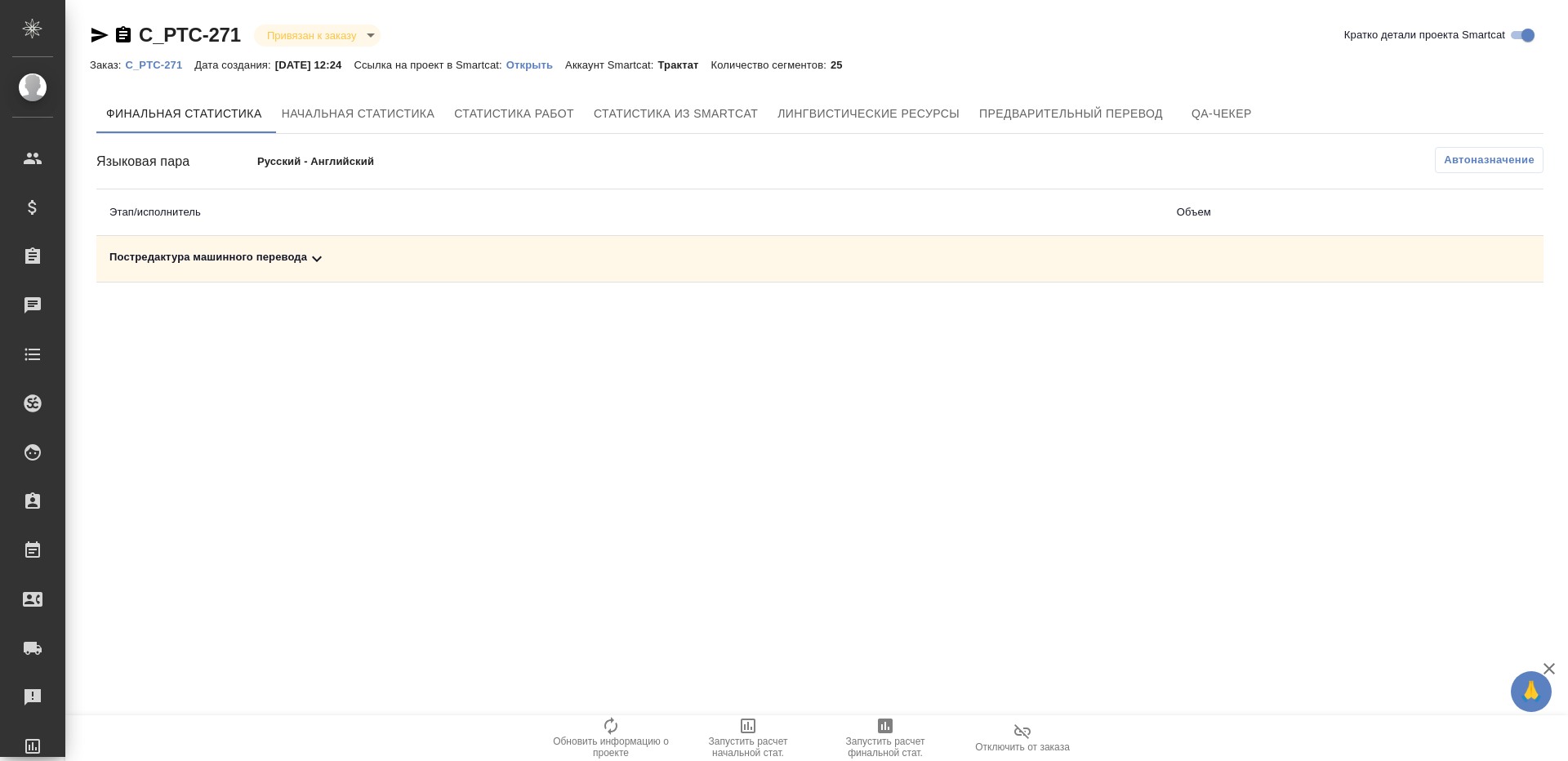
click at [1454, 153] on span "Автоназначение" at bounding box center [1490, 160] width 91 height 16
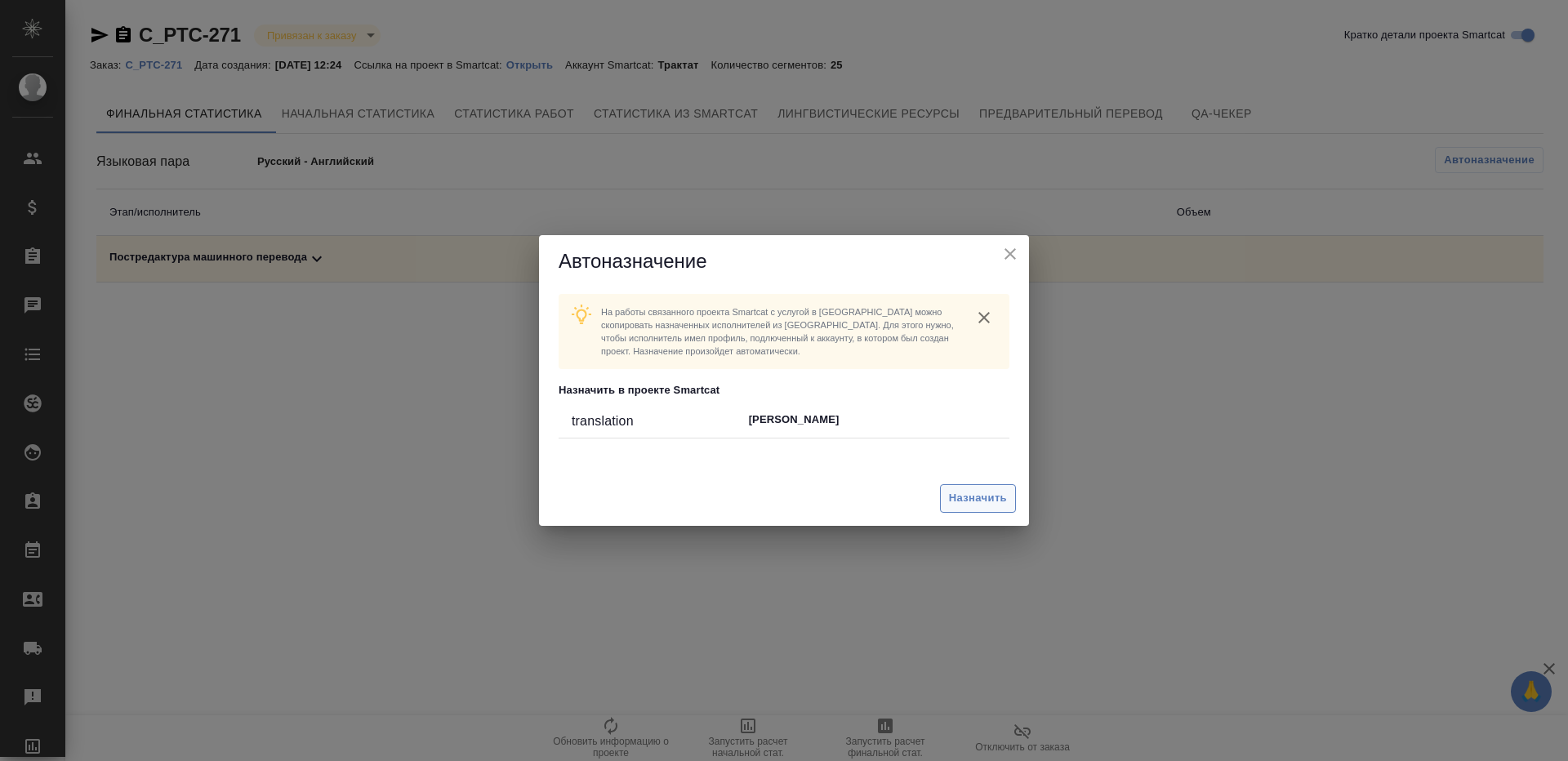
click at [977, 504] on span "Назначить" at bounding box center [978, 498] width 58 height 19
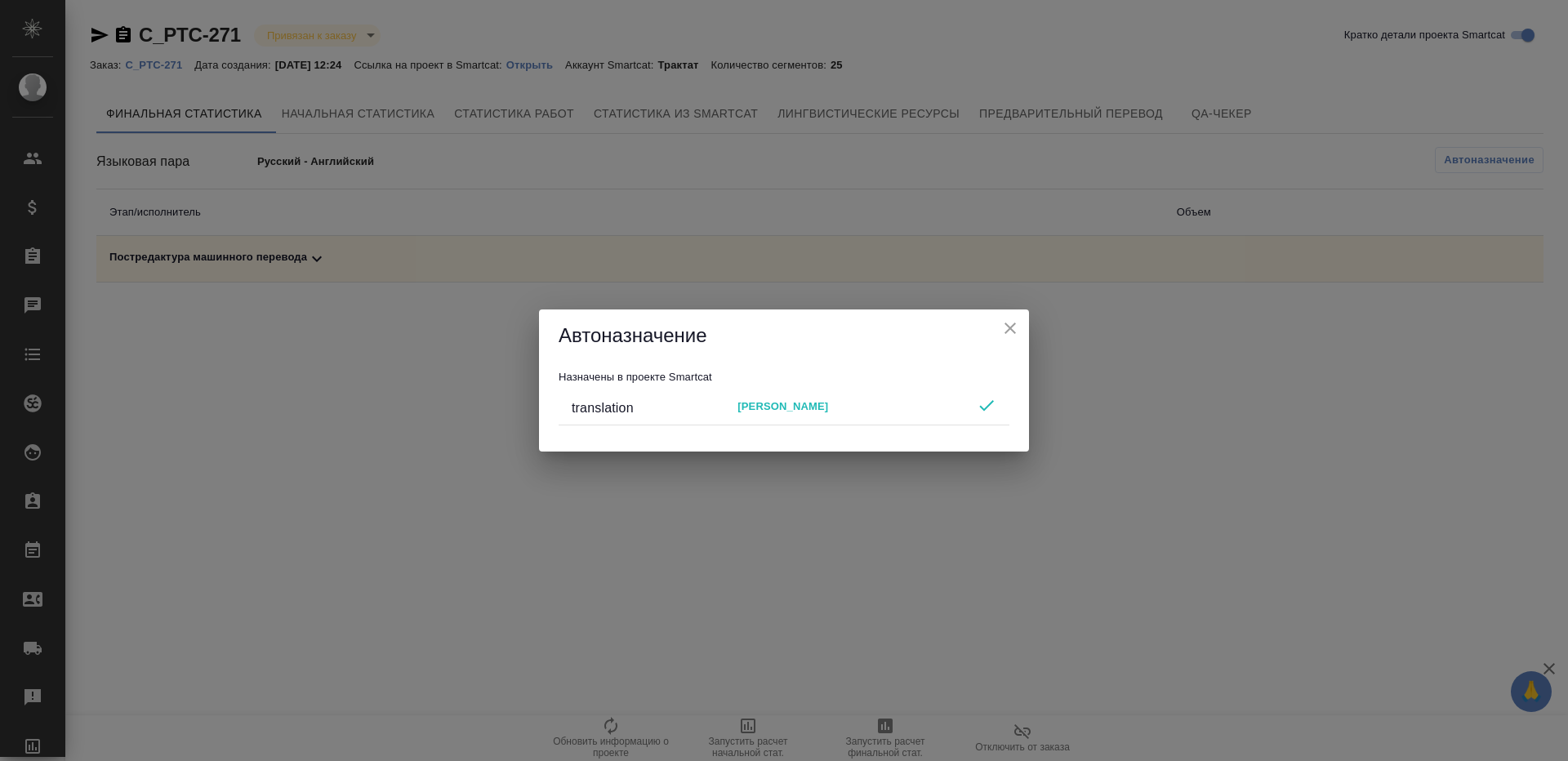
click at [1011, 322] on icon "close" at bounding box center [1010, 328] width 20 height 20
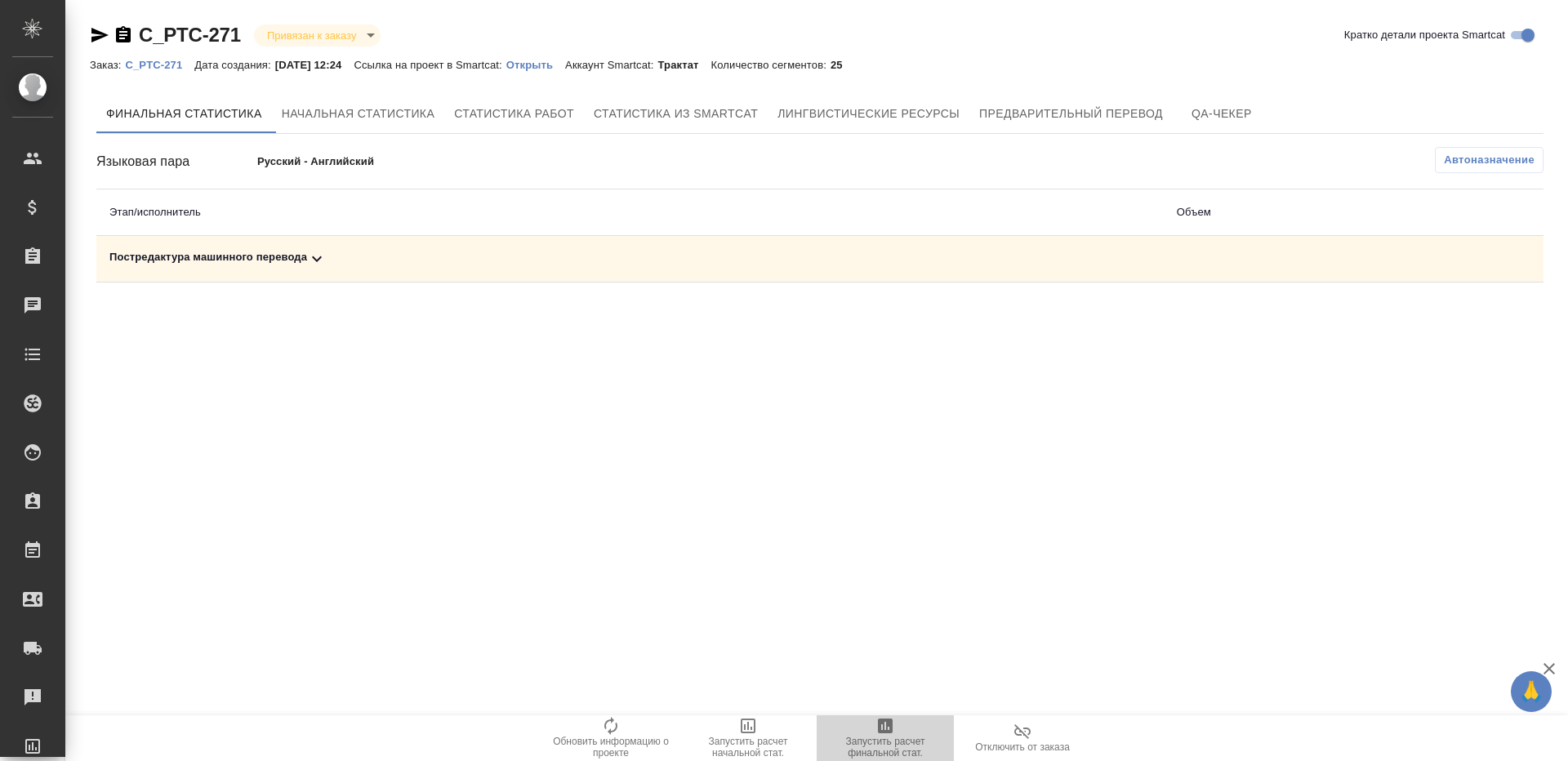
click at [912, 726] on span "Запустить расчет финальной стат." at bounding box center [885, 737] width 118 height 42
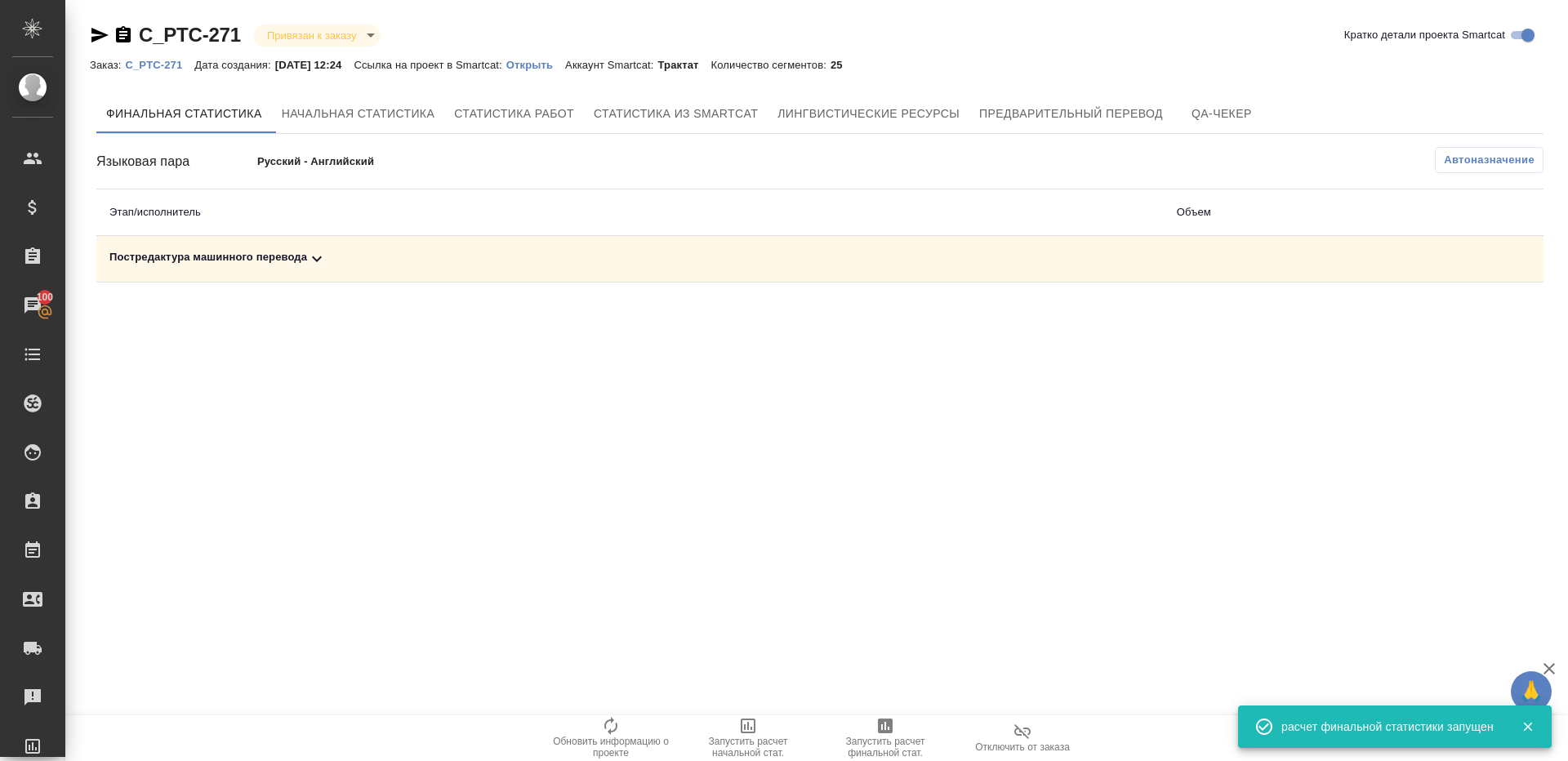
click at [321, 245] on td "Постредактура машинного перевода" at bounding box center [630, 259] width 1068 height 46
click at [327, 264] on icon at bounding box center [317, 258] width 20 height 20
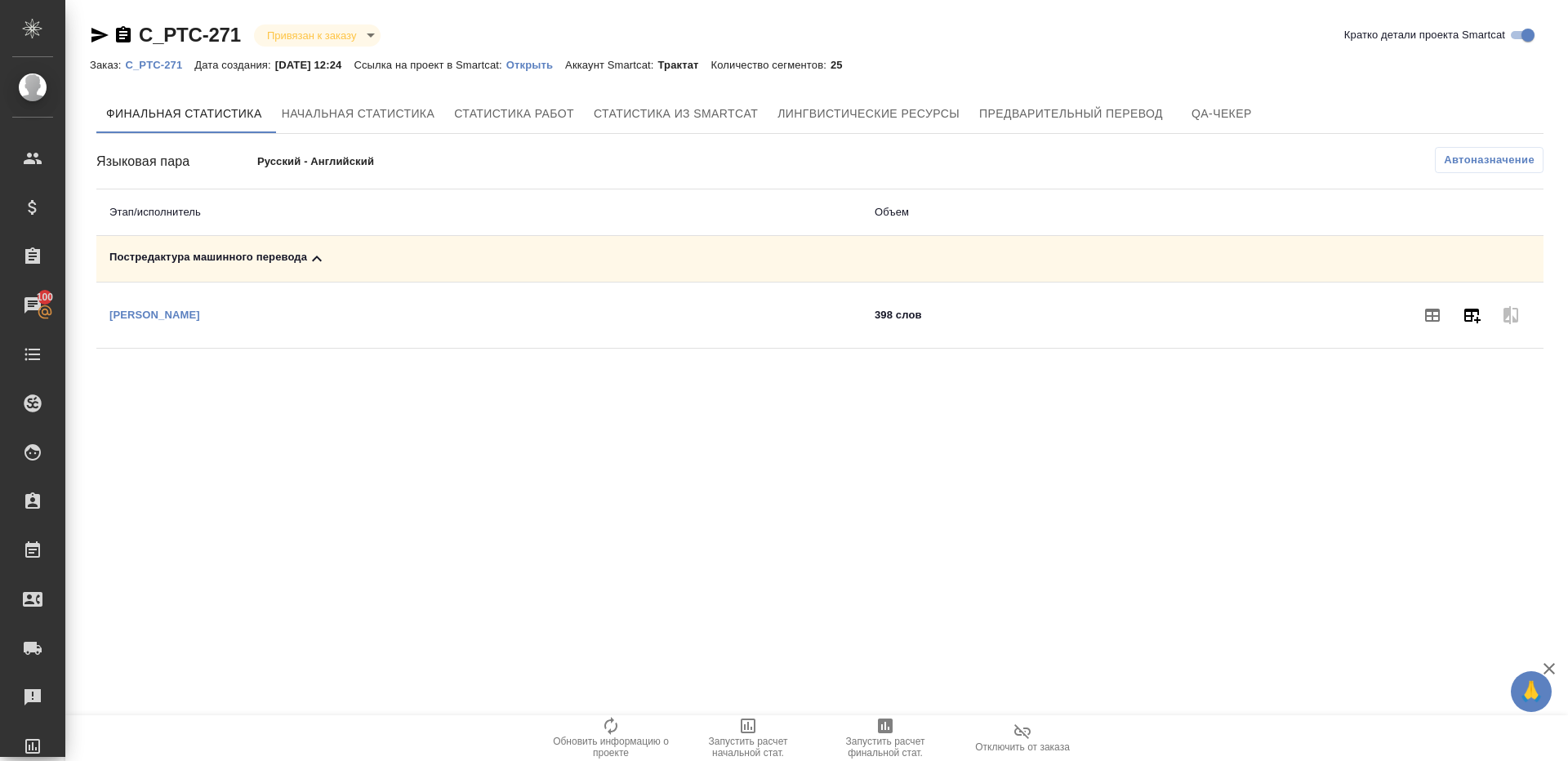
click at [1474, 309] on icon "button" at bounding box center [1472, 316] width 16 height 15
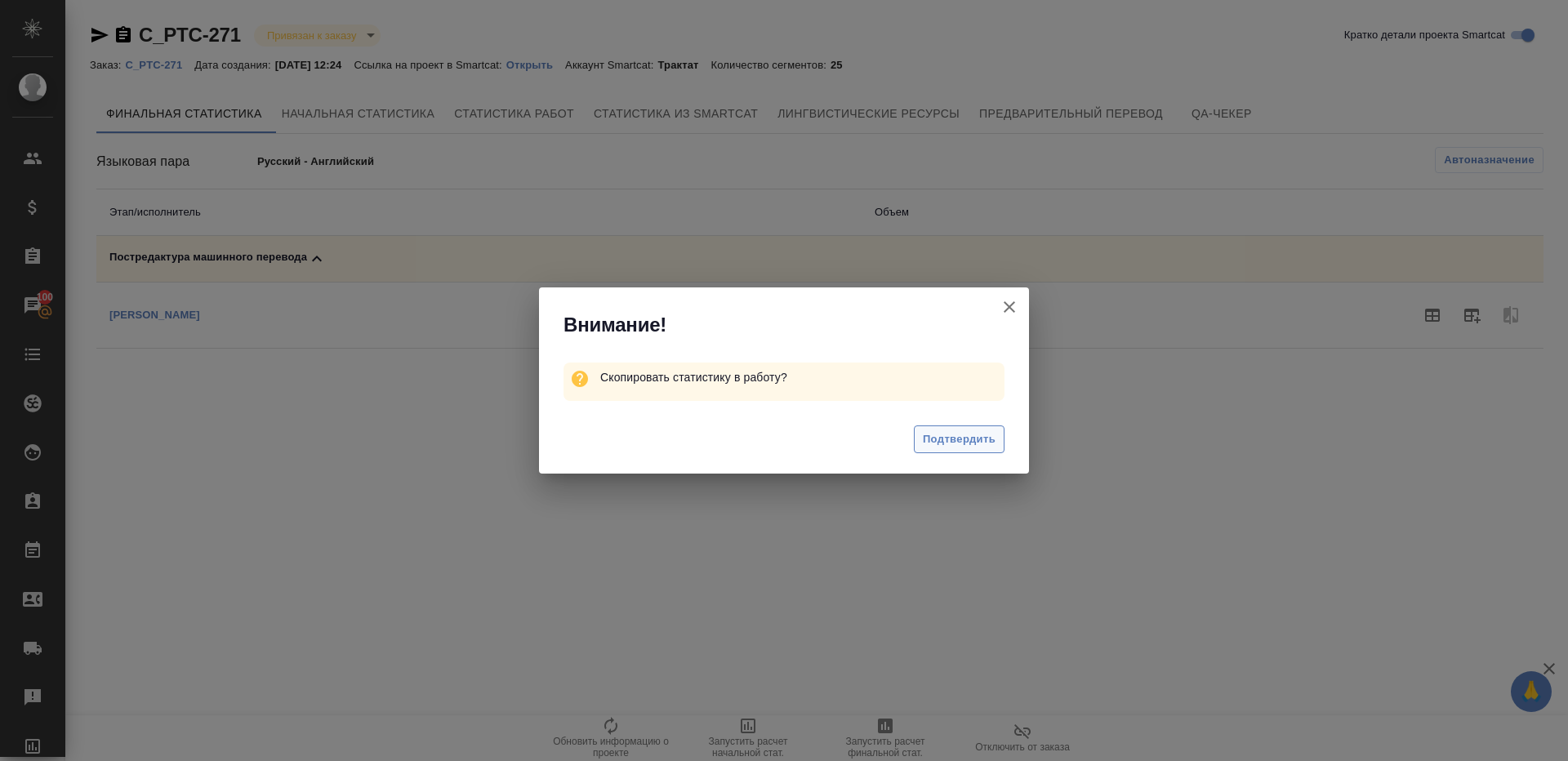
click at [935, 442] on span "Подтвердить" at bounding box center [959, 440] width 73 height 19
